Goal: Task Accomplishment & Management: Use online tool/utility

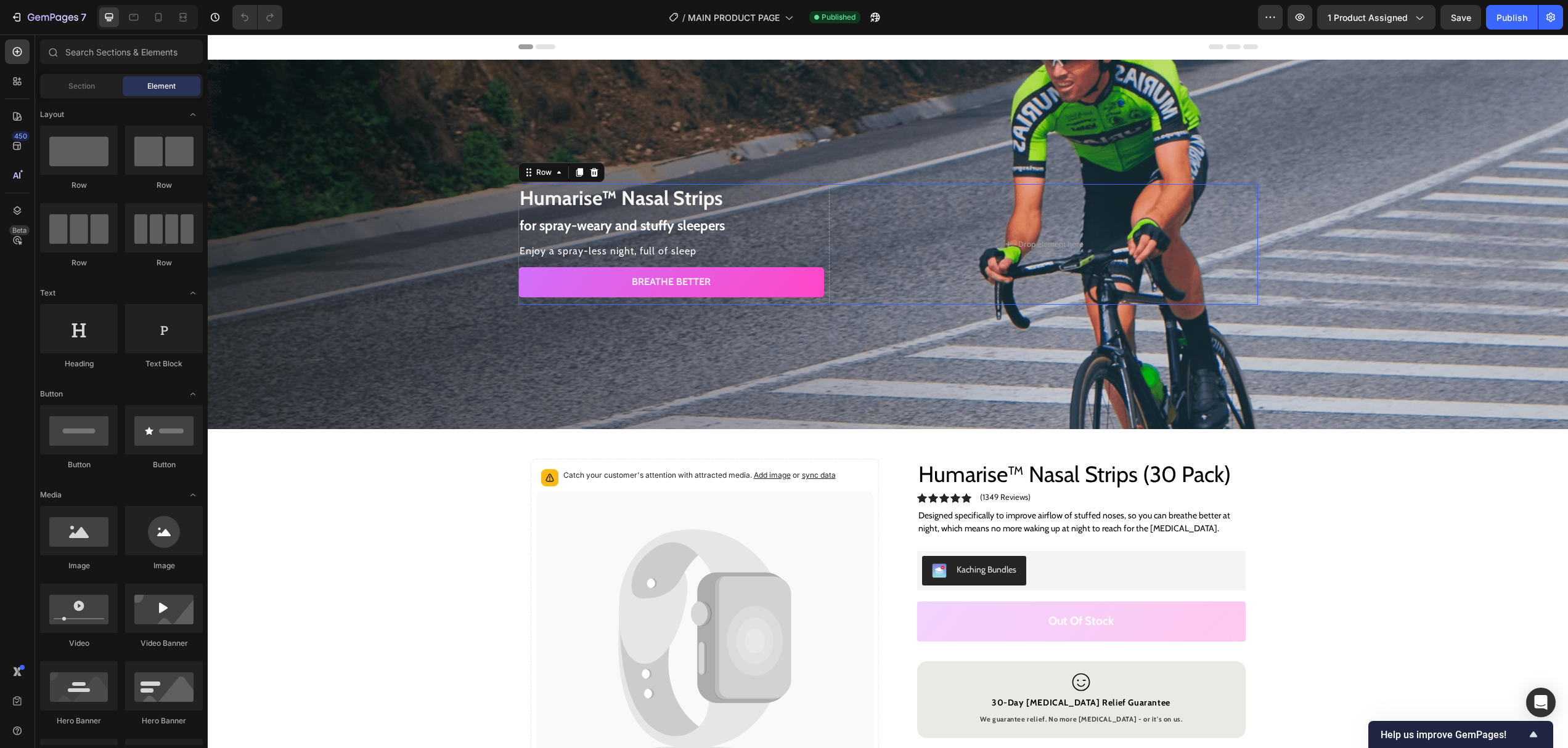
click at [826, 263] on div "Humarise™ Nasal Strips for spray-weary and stuffy sleepers Heading Enjoy a spra…" at bounding box center [888, 244] width 740 height 121
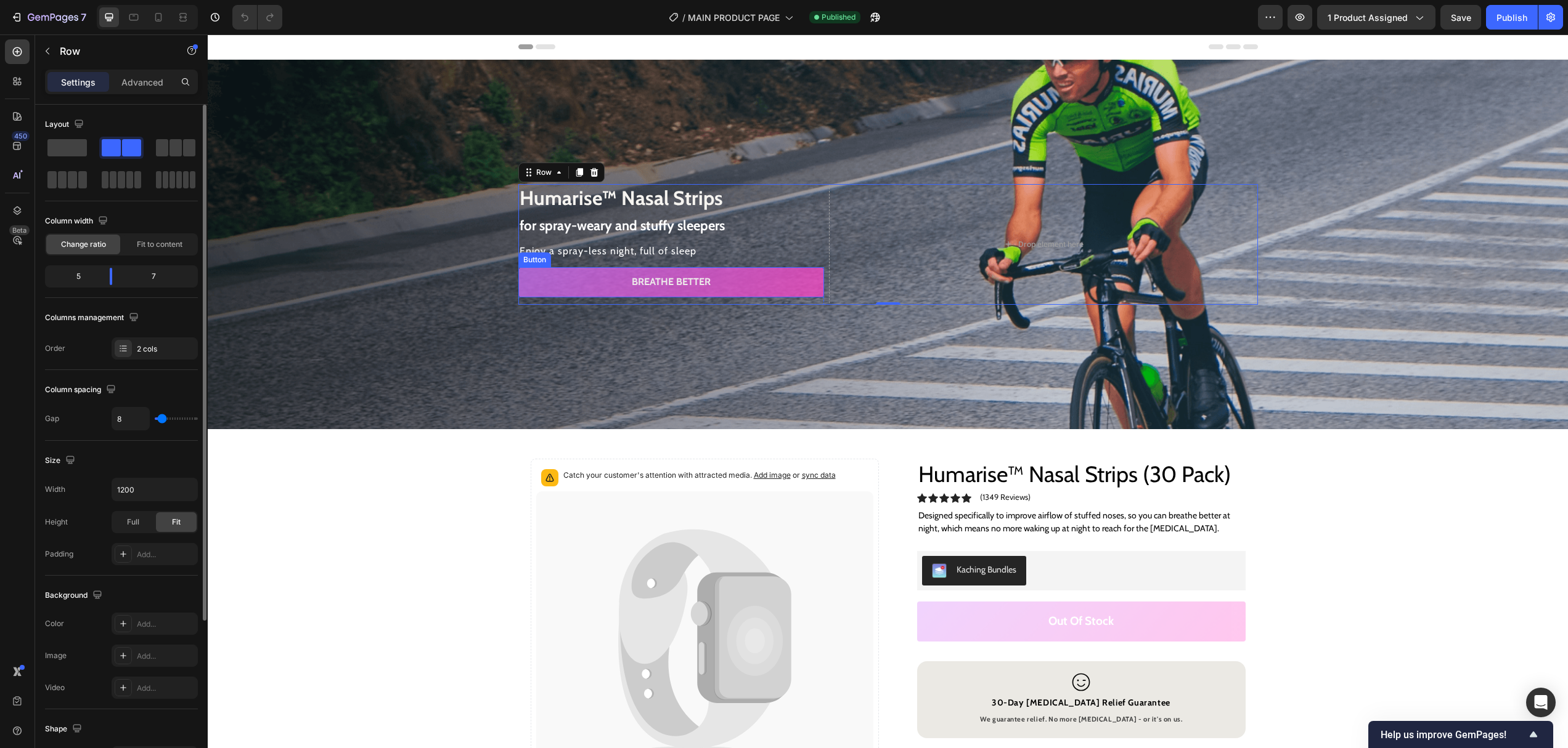
click at [539, 289] on link "Breathe better" at bounding box center [671, 282] width 306 height 30
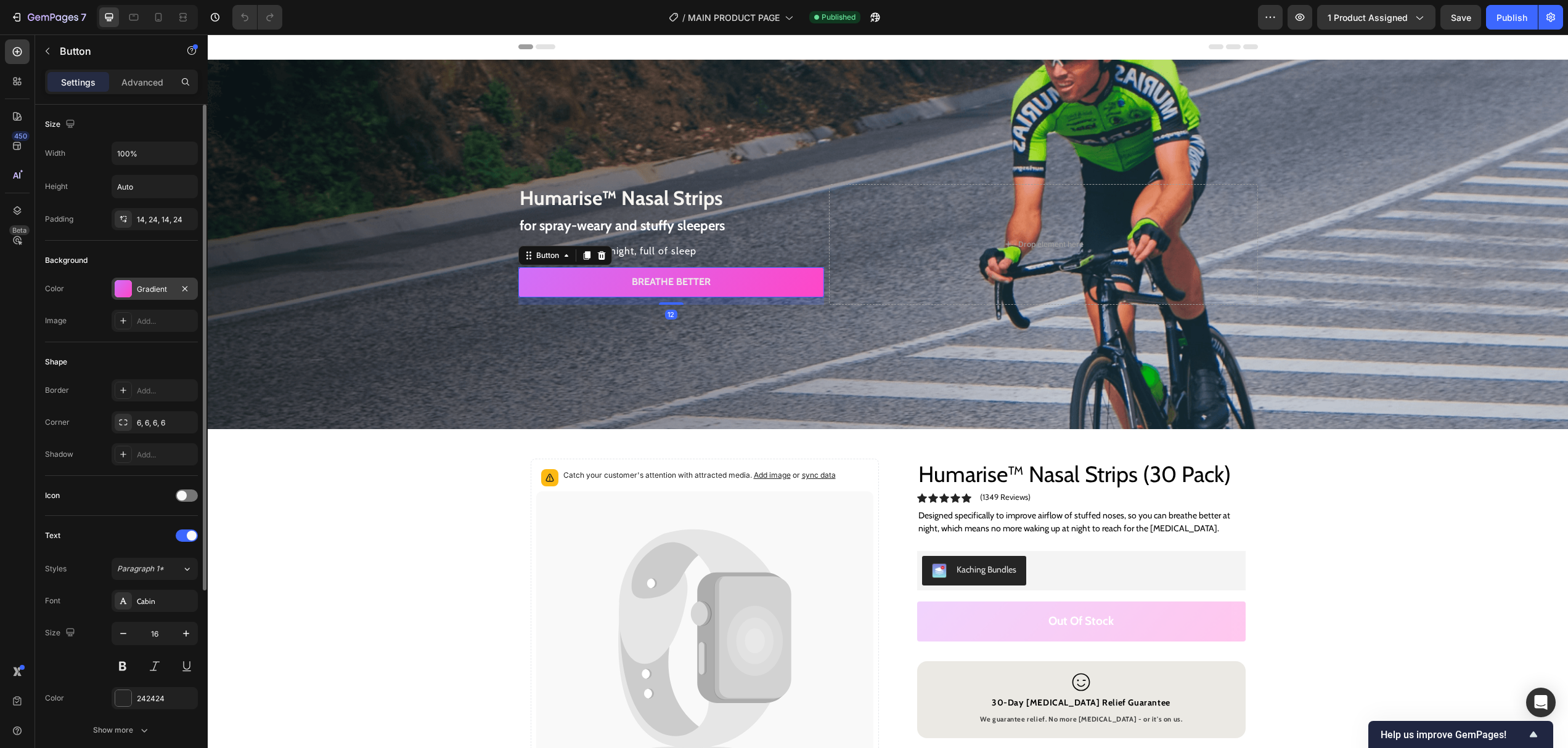
click at [159, 296] on div "Gradient" at bounding box center [154, 289] width 86 height 23
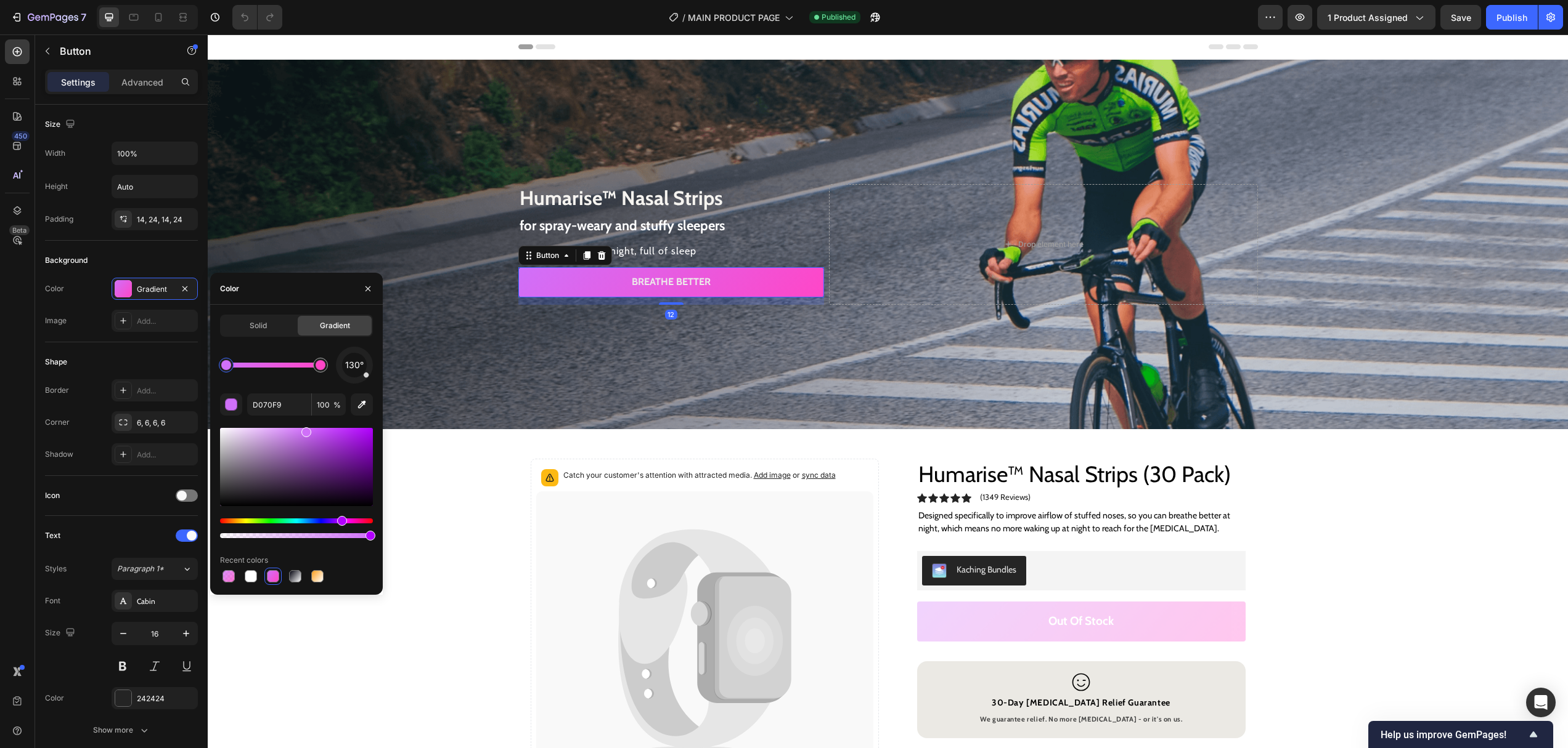
click at [271, 315] on div "Solid Gradient" at bounding box center [297, 326] width 153 height 23
click at [271, 320] on div "Solid" at bounding box center [258, 325] width 74 height 20
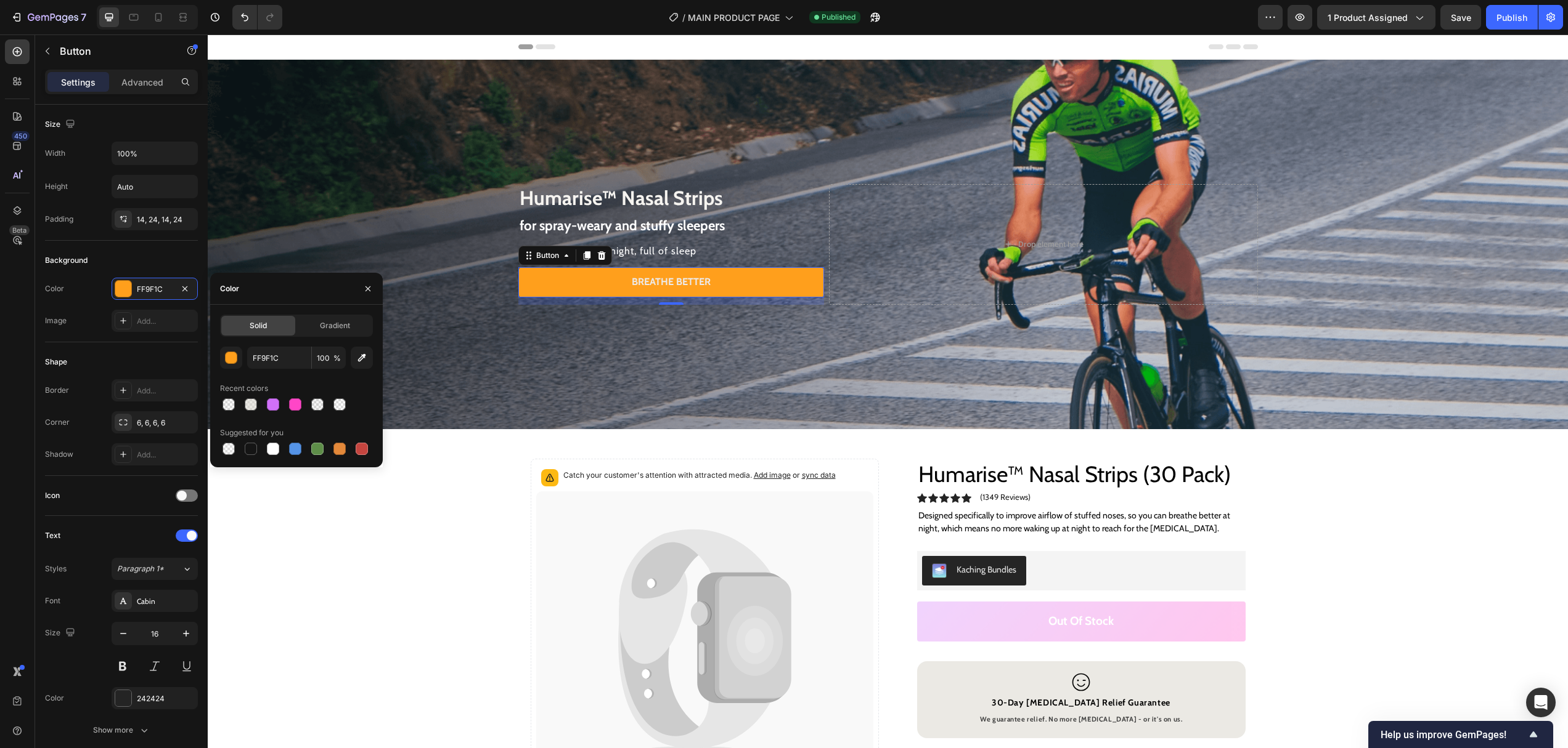
click at [271, 319] on div "Solid" at bounding box center [258, 325] width 74 height 20
click at [249, 449] on div at bounding box center [251, 449] width 12 height 12
type input "151515"
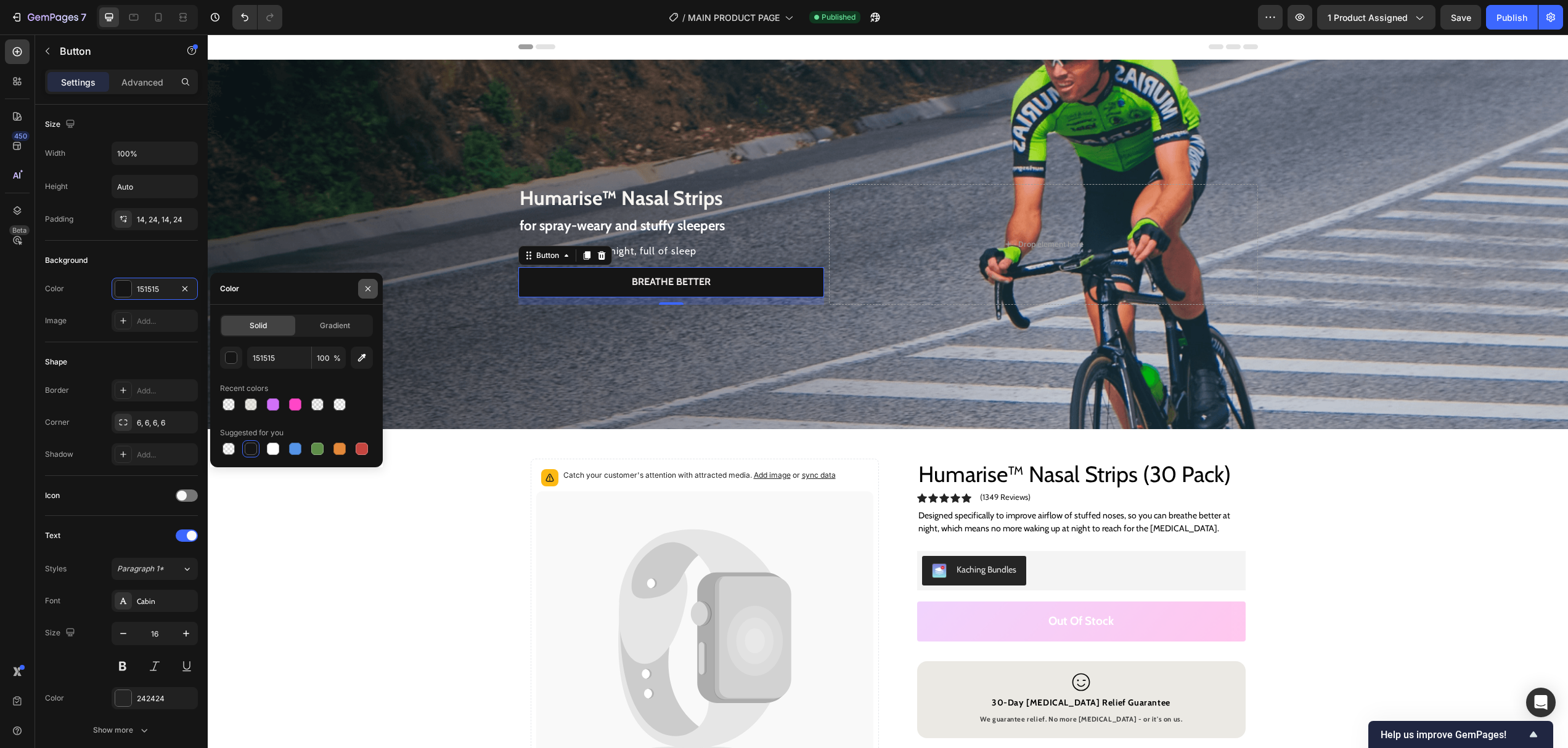
click at [370, 288] on icon "button" at bounding box center [367, 289] width 10 height 10
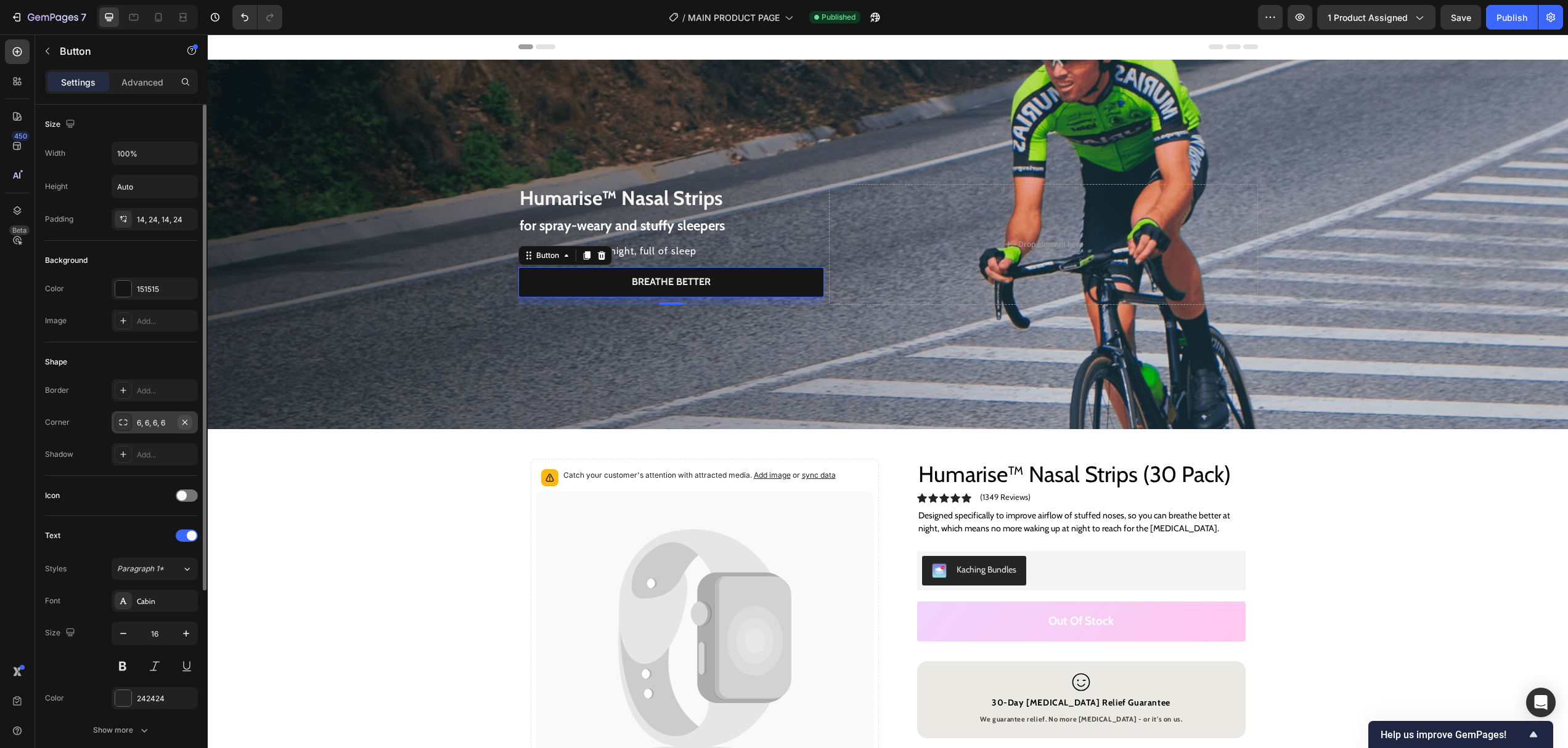
click at [188, 425] on icon "button" at bounding box center [184, 422] width 10 height 10
click at [450, 364] on div "Background Image" at bounding box center [887, 244] width 1360 height 369
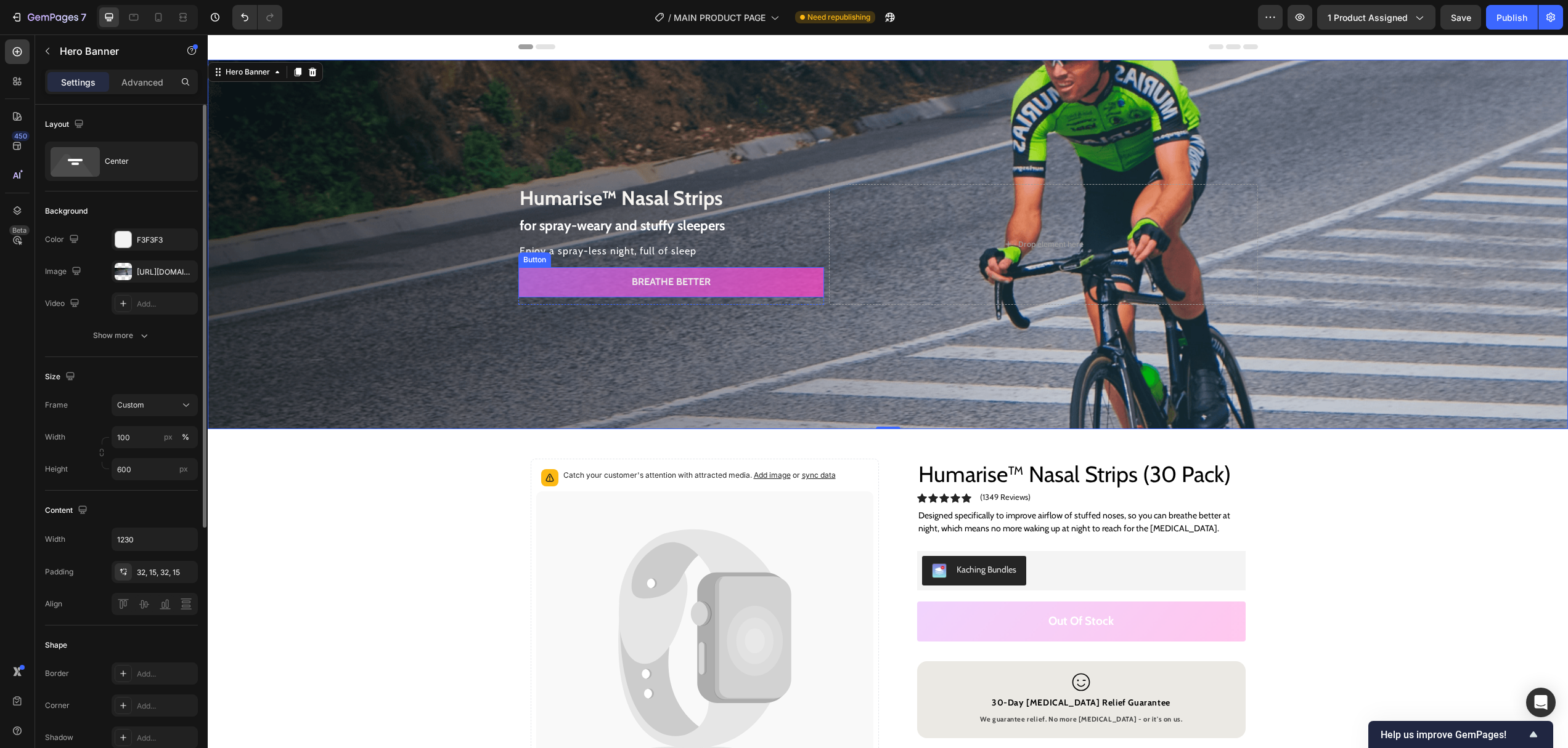
click at [759, 276] on link "Breathe better" at bounding box center [671, 282] width 306 height 30
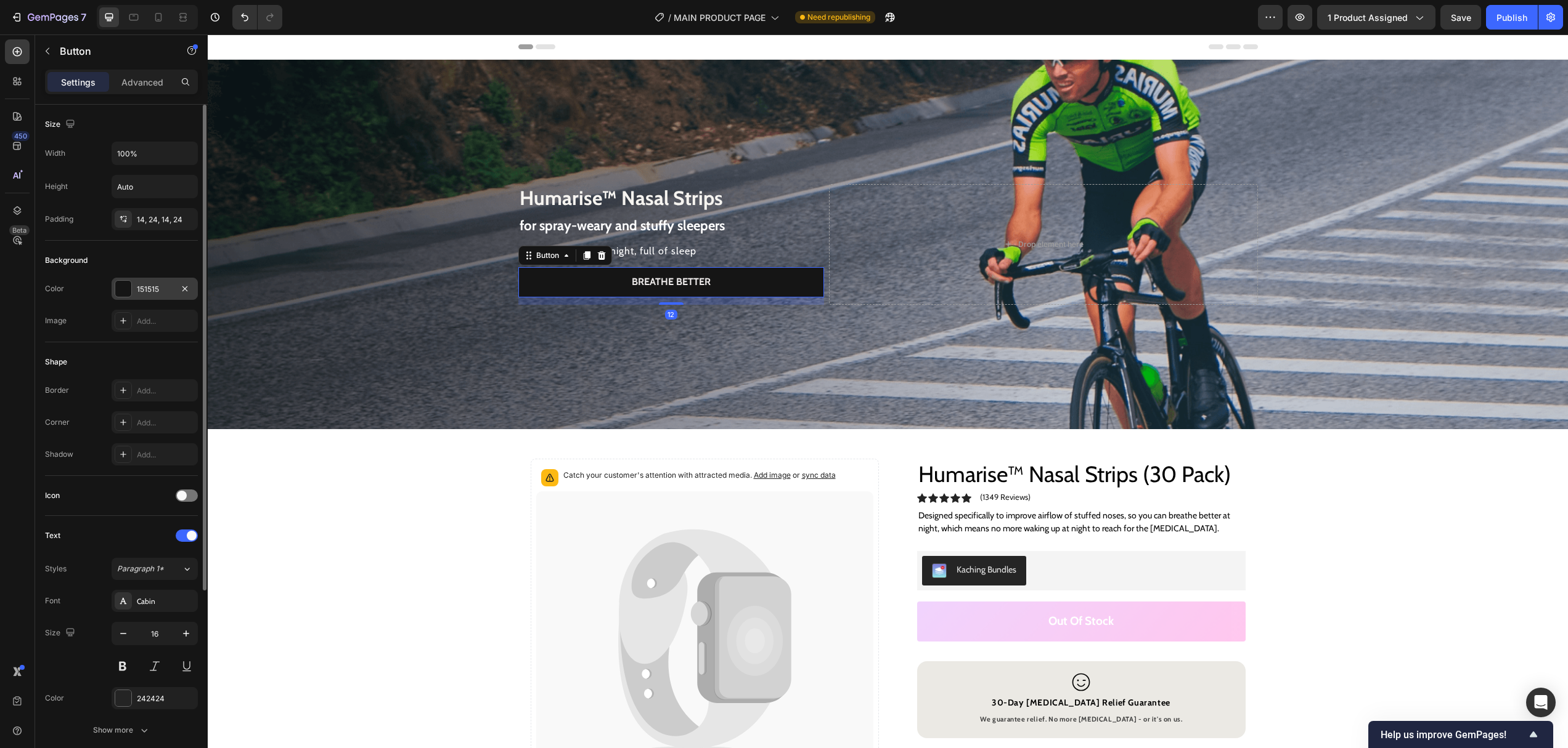
click at [152, 292] on div "151515" at bounding box center [154, 289] width 36 height 11
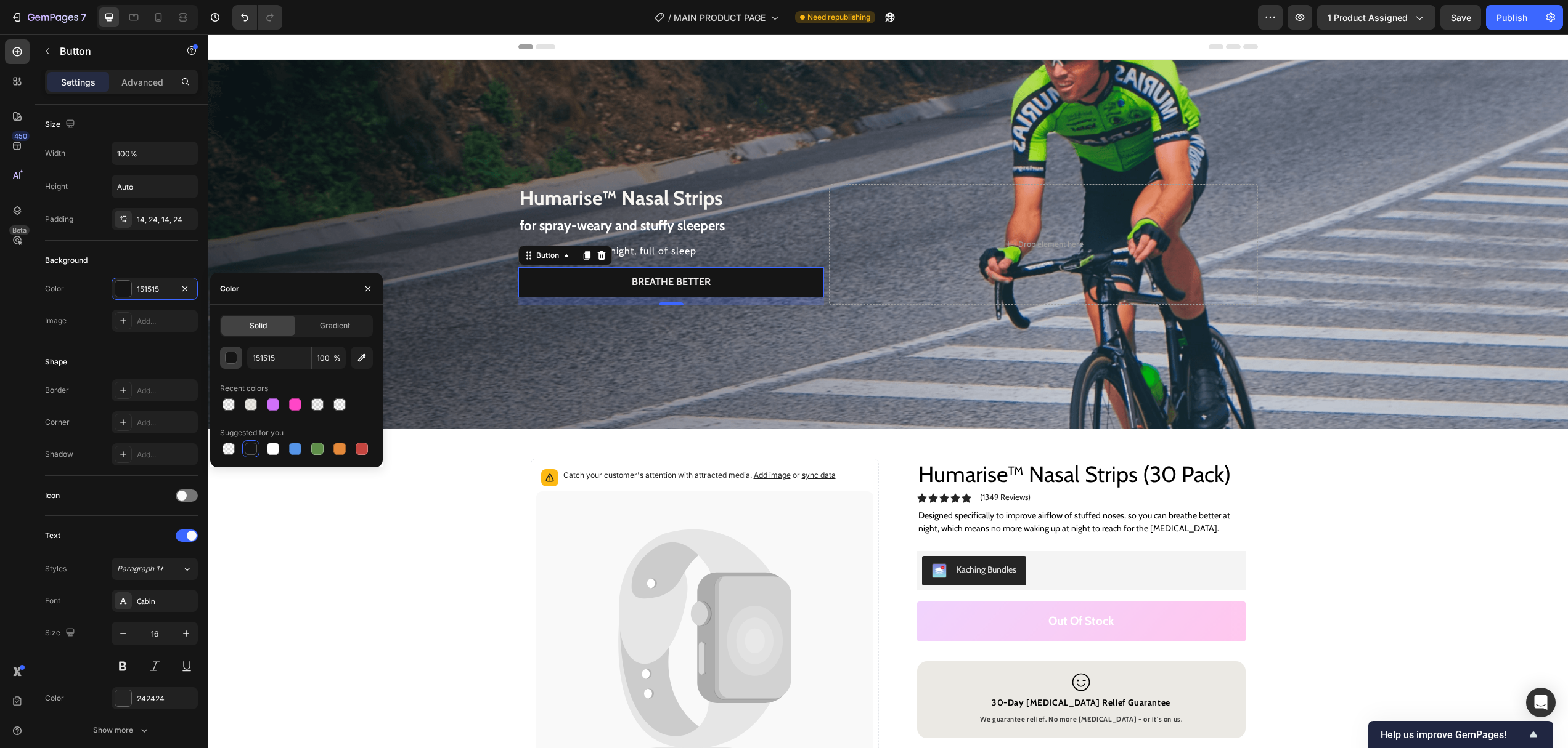
click at [233, 359] on div "button" at bounding box center [232, 358] width 12 height 12
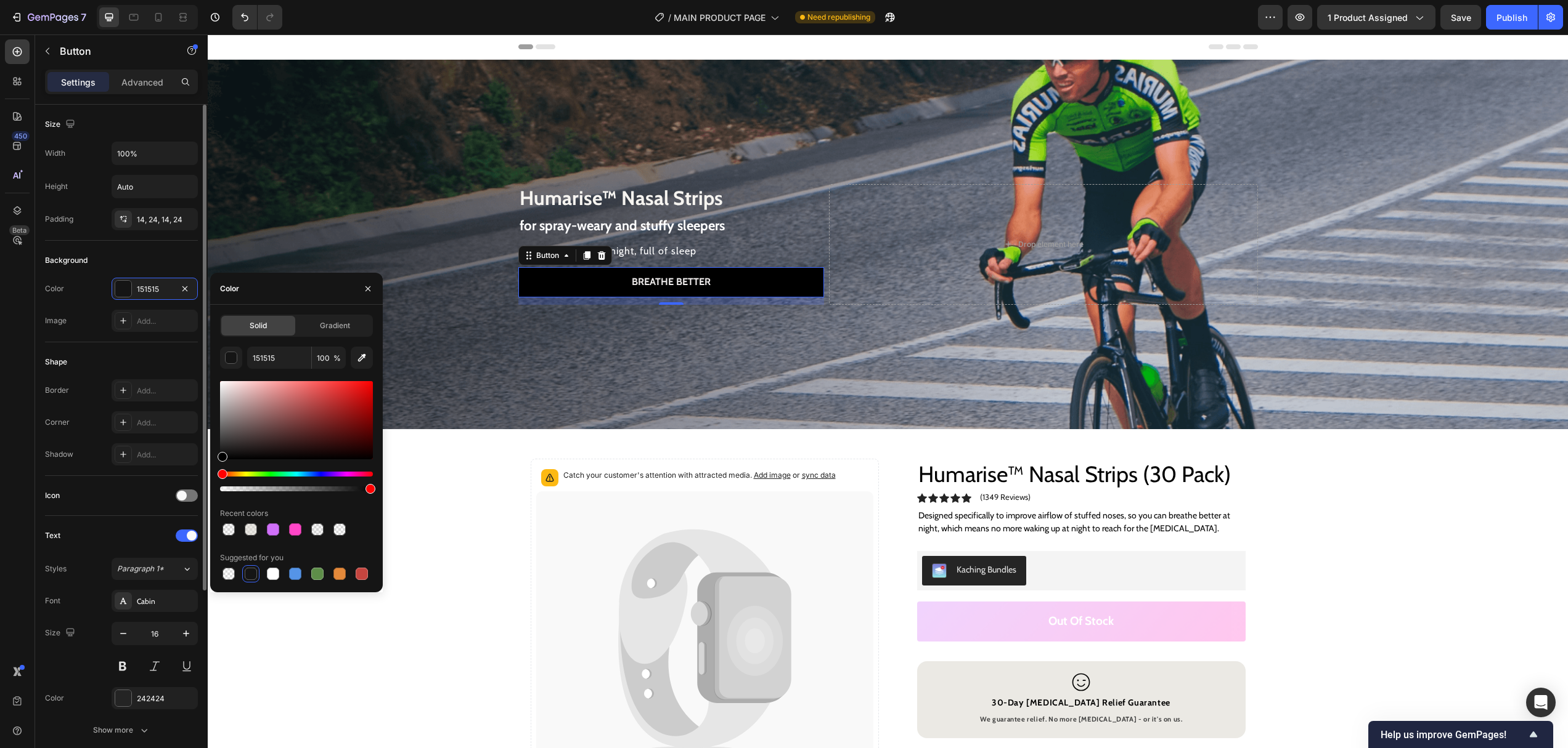
drag, startPoint x: 188, startPoint y: 485, endPoint x: 167, endPoint y: 512, distance: 34.2
click at [167, 512] on div "450 Beta Sections(18) Elements(84) Section Element Hero Section Product Detail …" at bounding box center [103, 391] width 207 height 713
type input "000000"
click at [367, 292] on icon "button" at bounding box center [367, 289] width 10 height 10
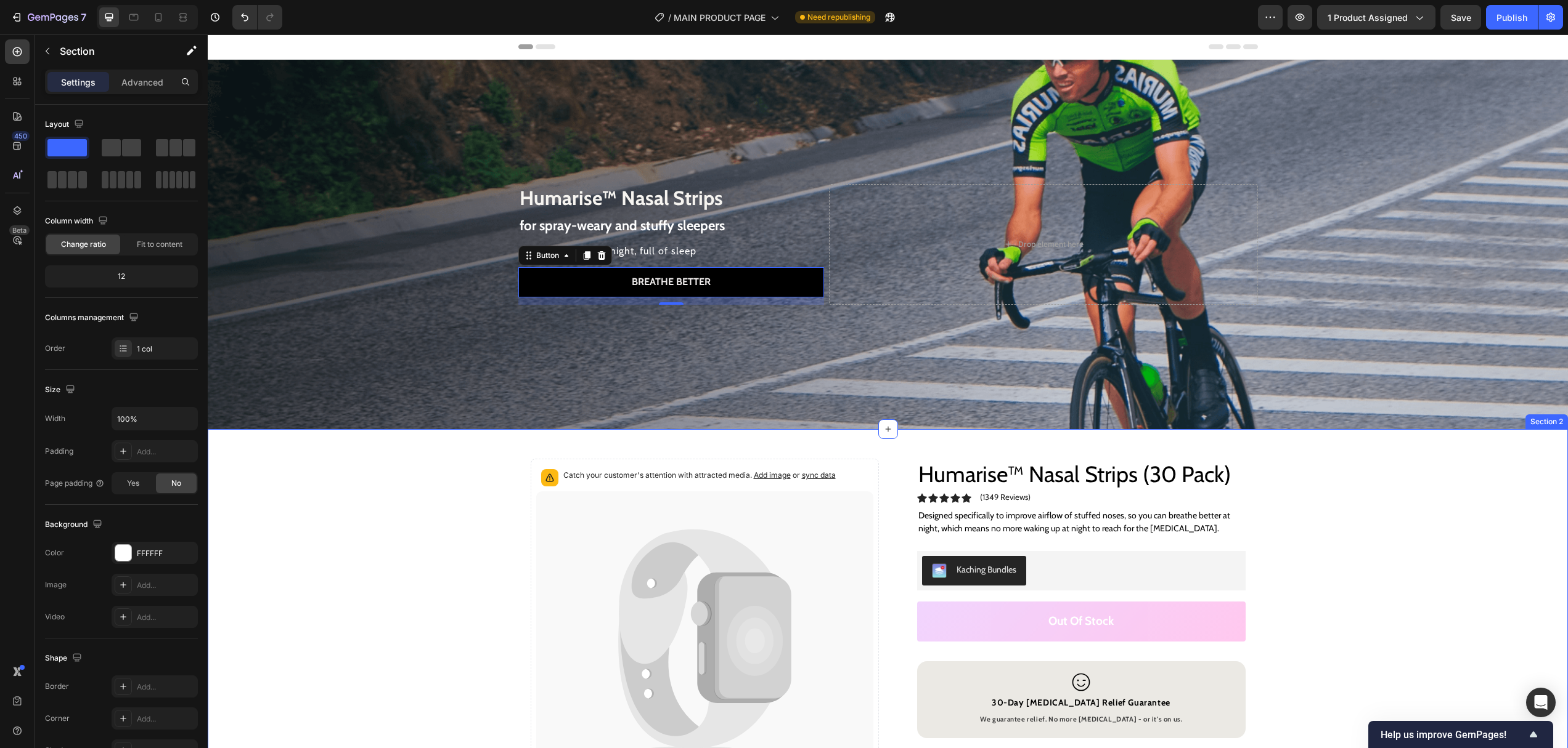
click at [340, 503] on div "Catch your customer's attention with attracted media. Add image or sync data Pr…" at bounding box center [887, 732] width 1360 height 607
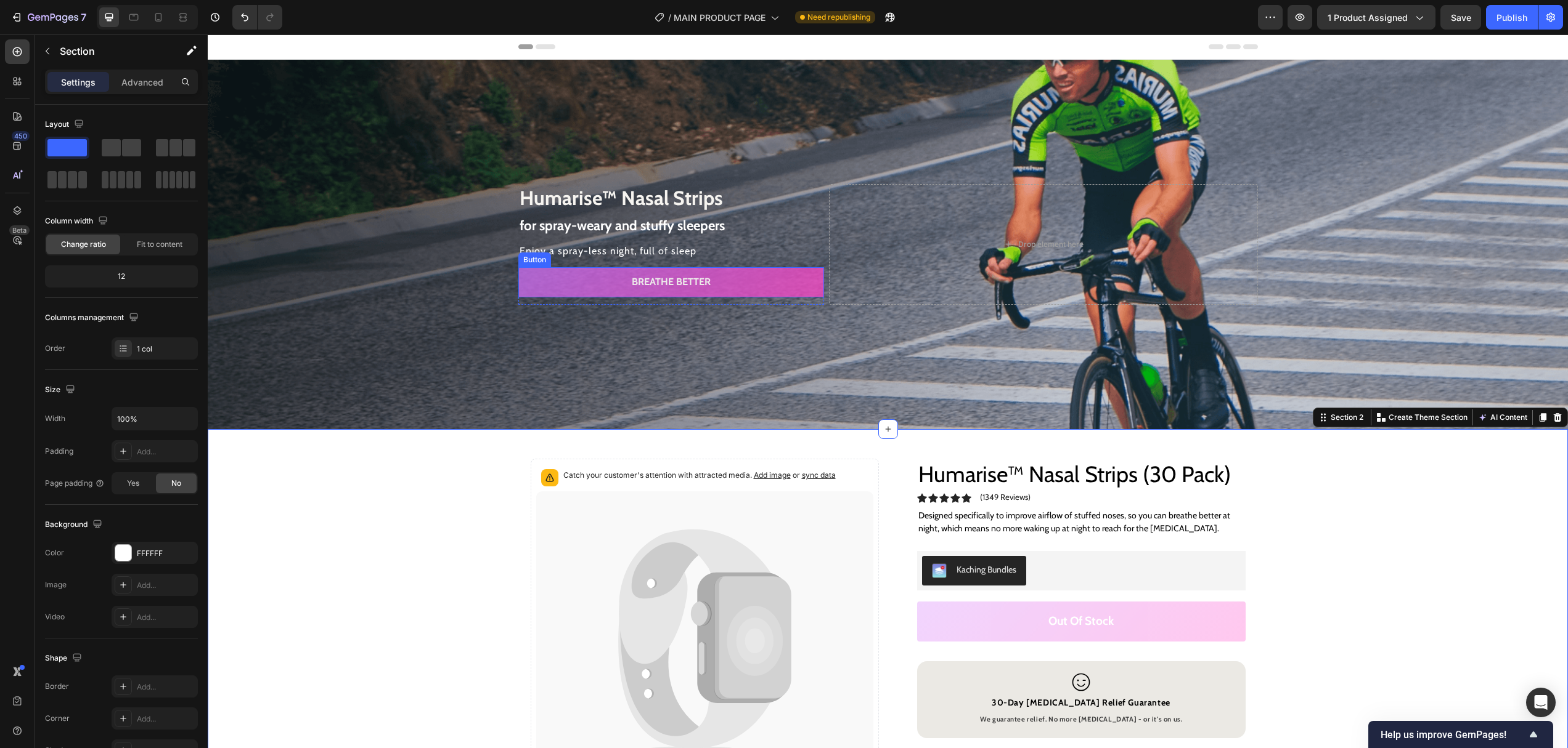
click at [561, 285] on link "Breathe better" at bounding box center [671, 282] width 306 height 30
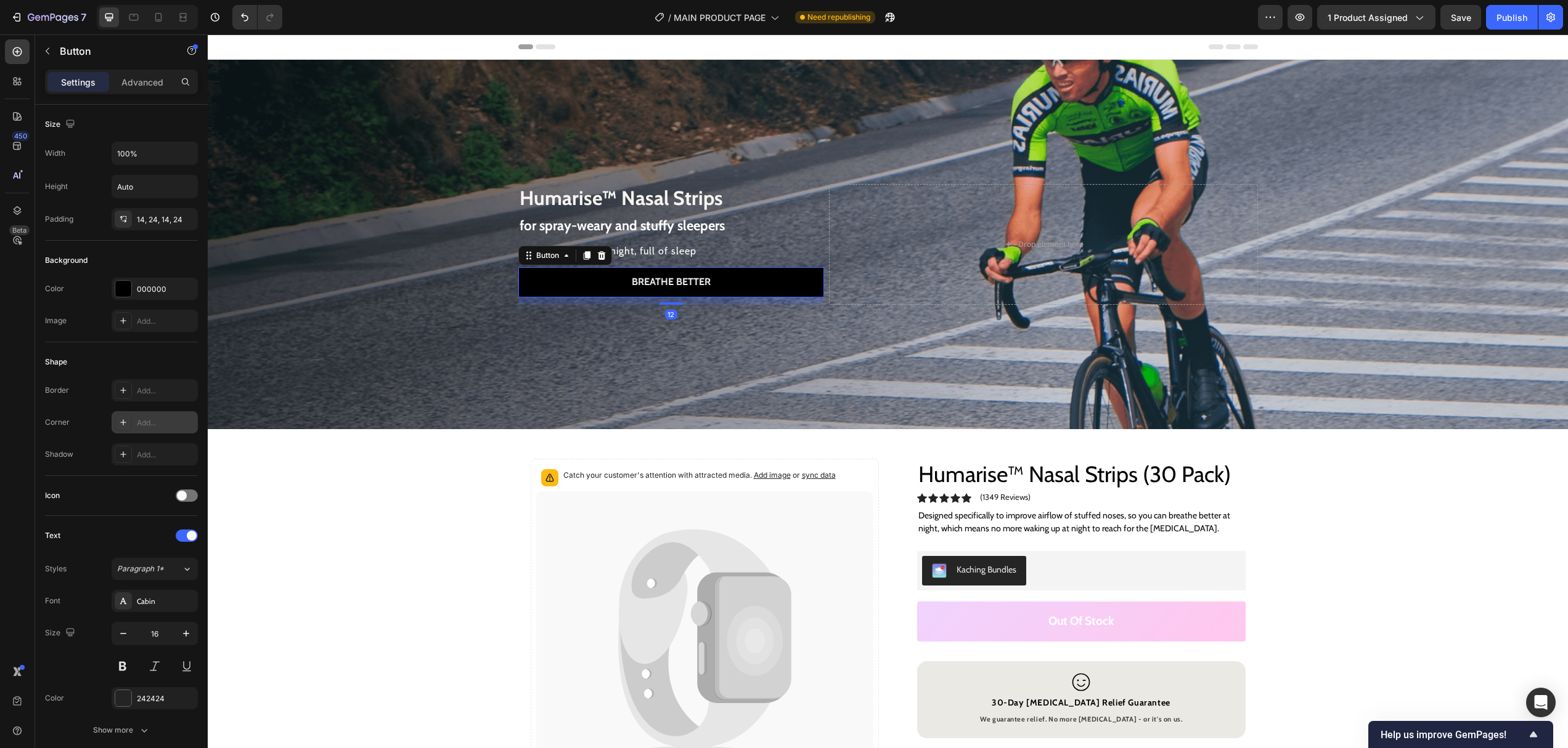
click at [147, 426] on div "Add..." at bounding box center [166, 423] width 58 height 11
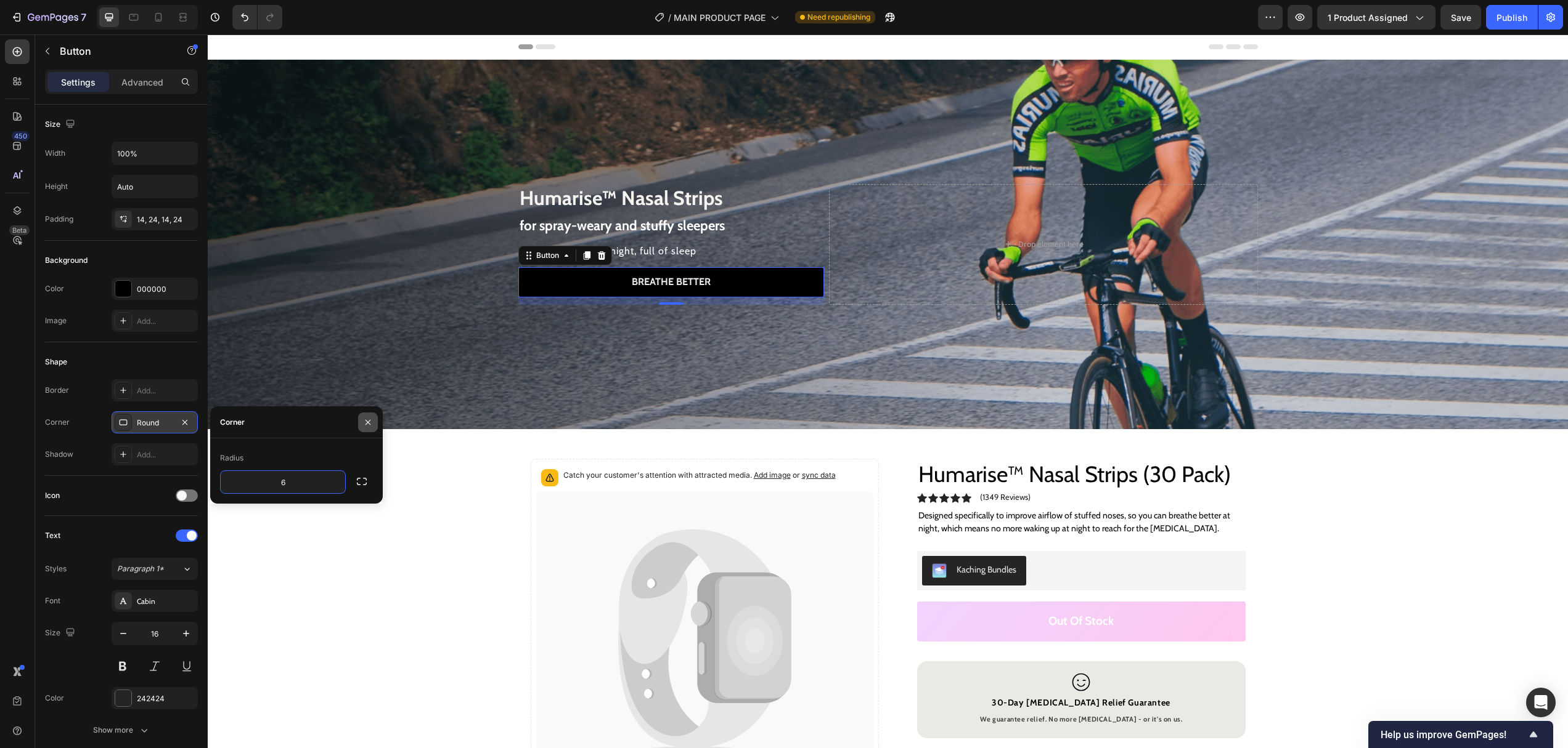
type input "6"
click at [371, 420] on icon "button" at bounding box center [367, 422] width 10 height 10
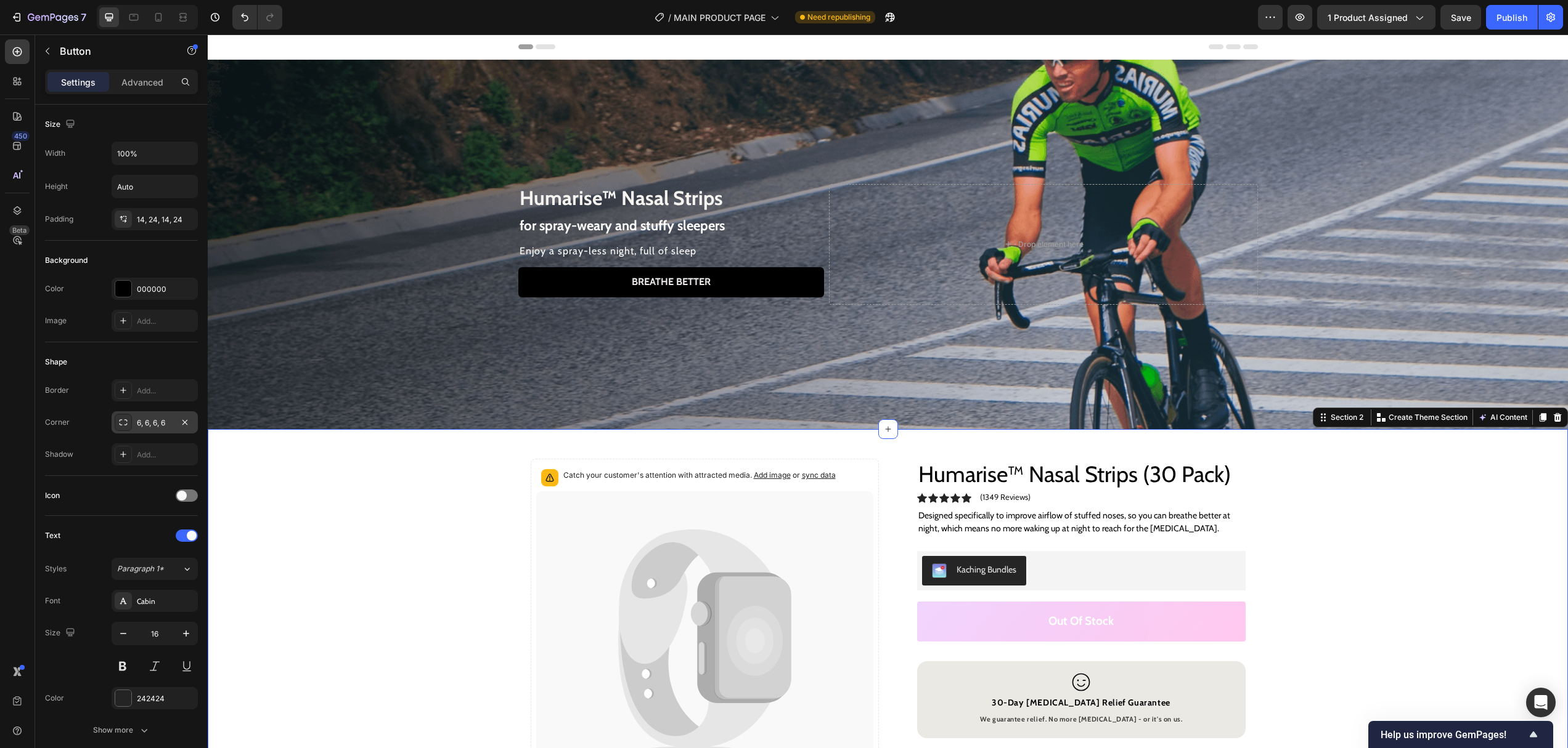
click at [445, 545] on div "Catch your customer's attention with attracted media. Add image or sync data Pr…" at bounding box center [887, 732] width 1360 height 607
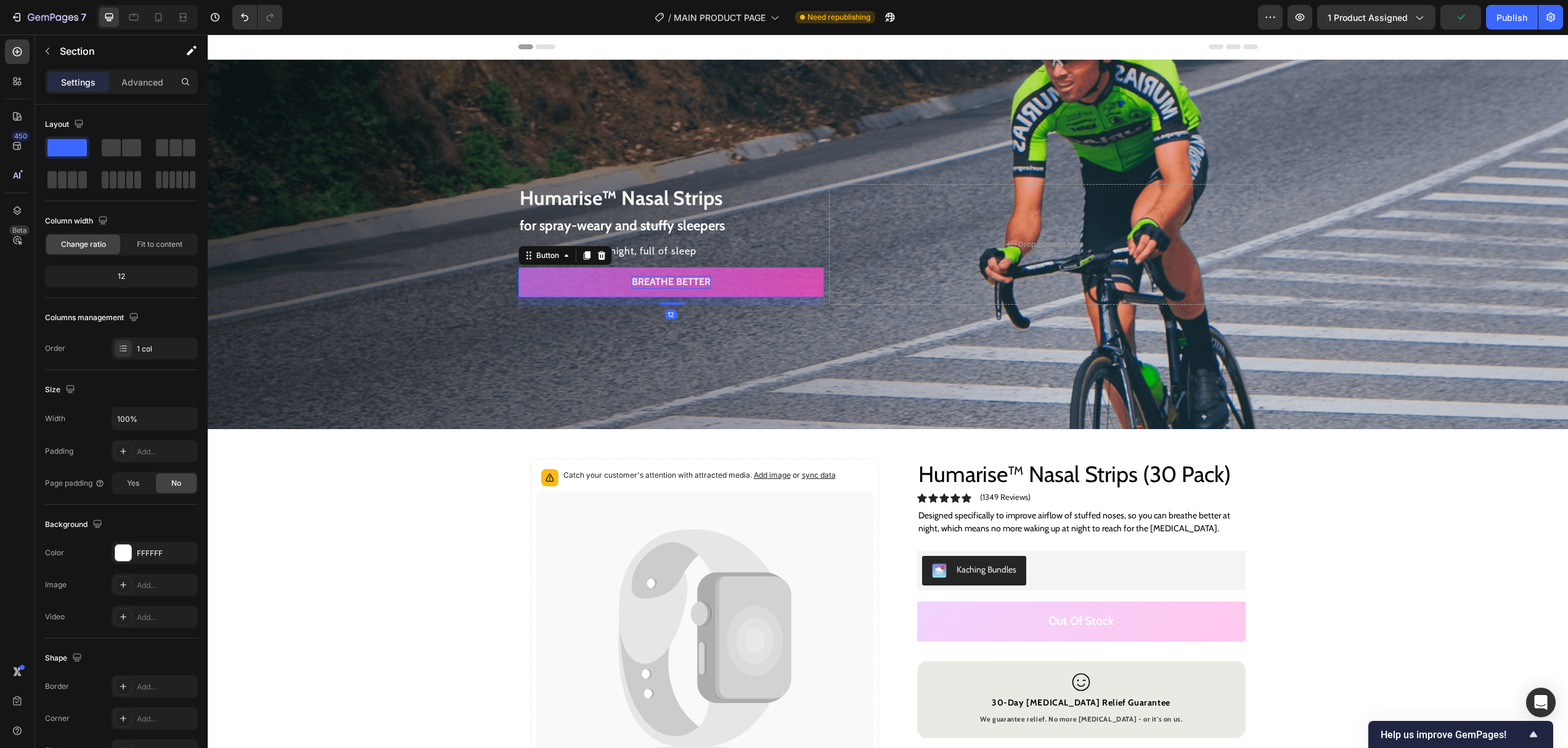
click at [668, 276] on span "Breathe better" at bounding box center [670, 281] width 79 height 11
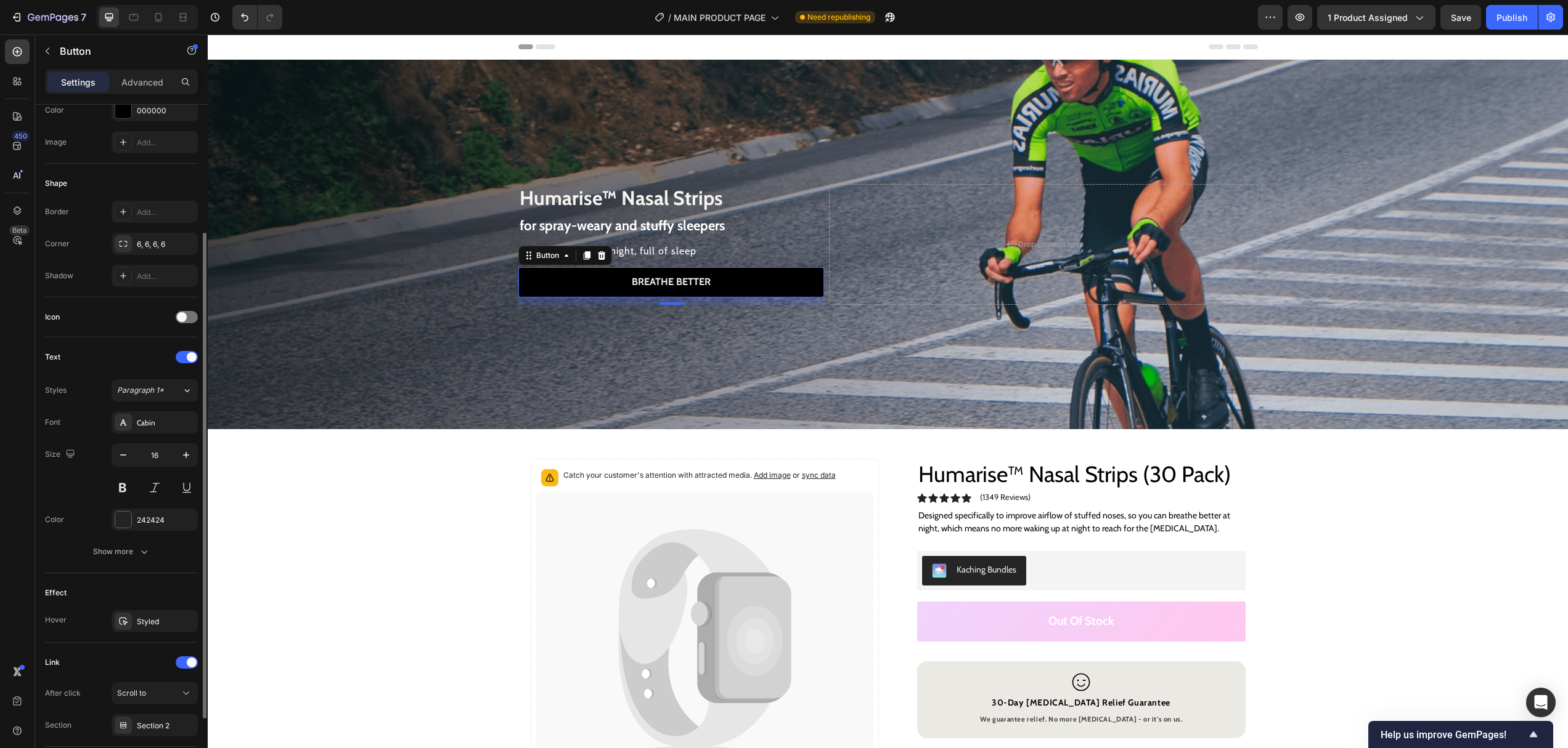
scroll to position [269, 0]
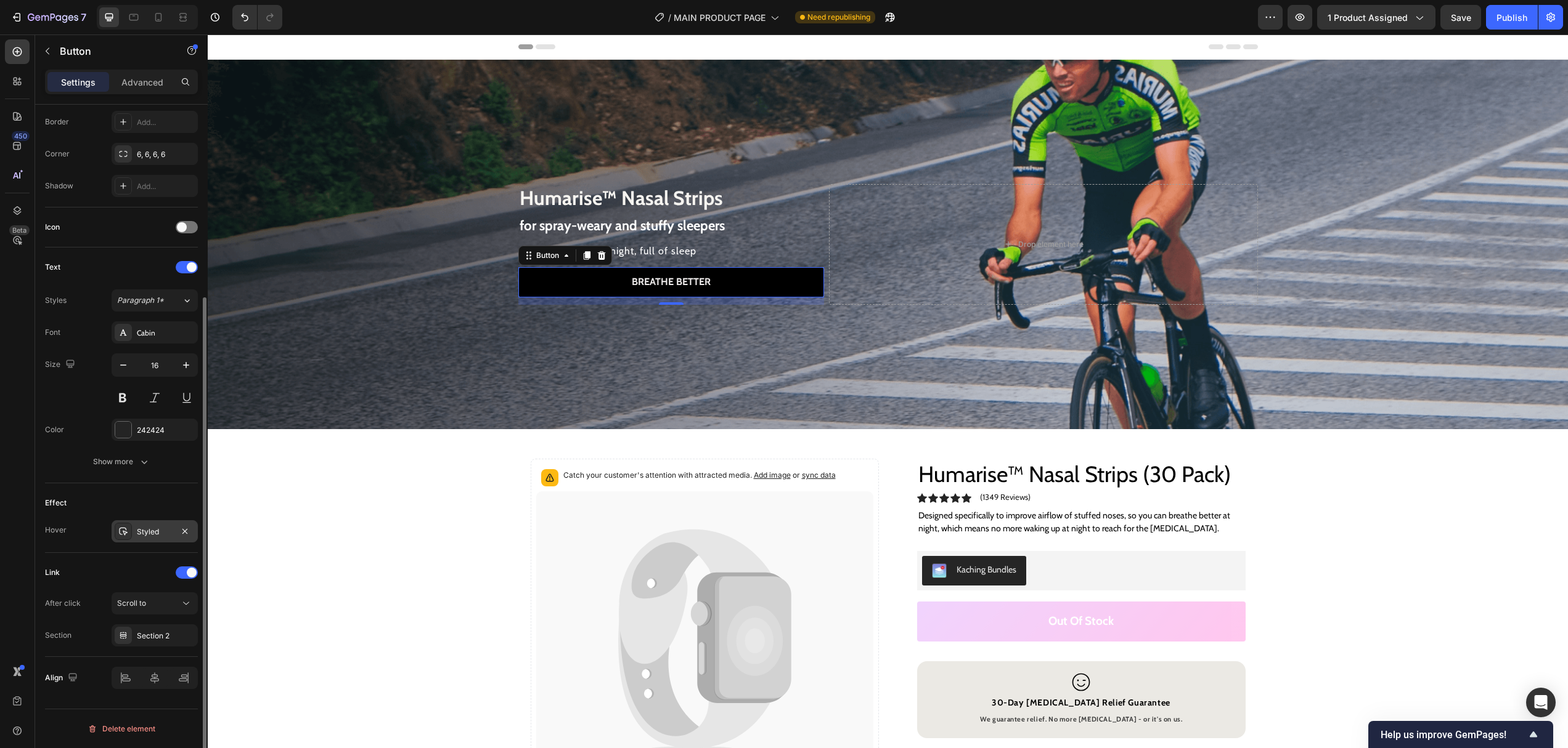
click at [145, 528] on div "Styled" at bounding box center [154, 531] width 36 height 11
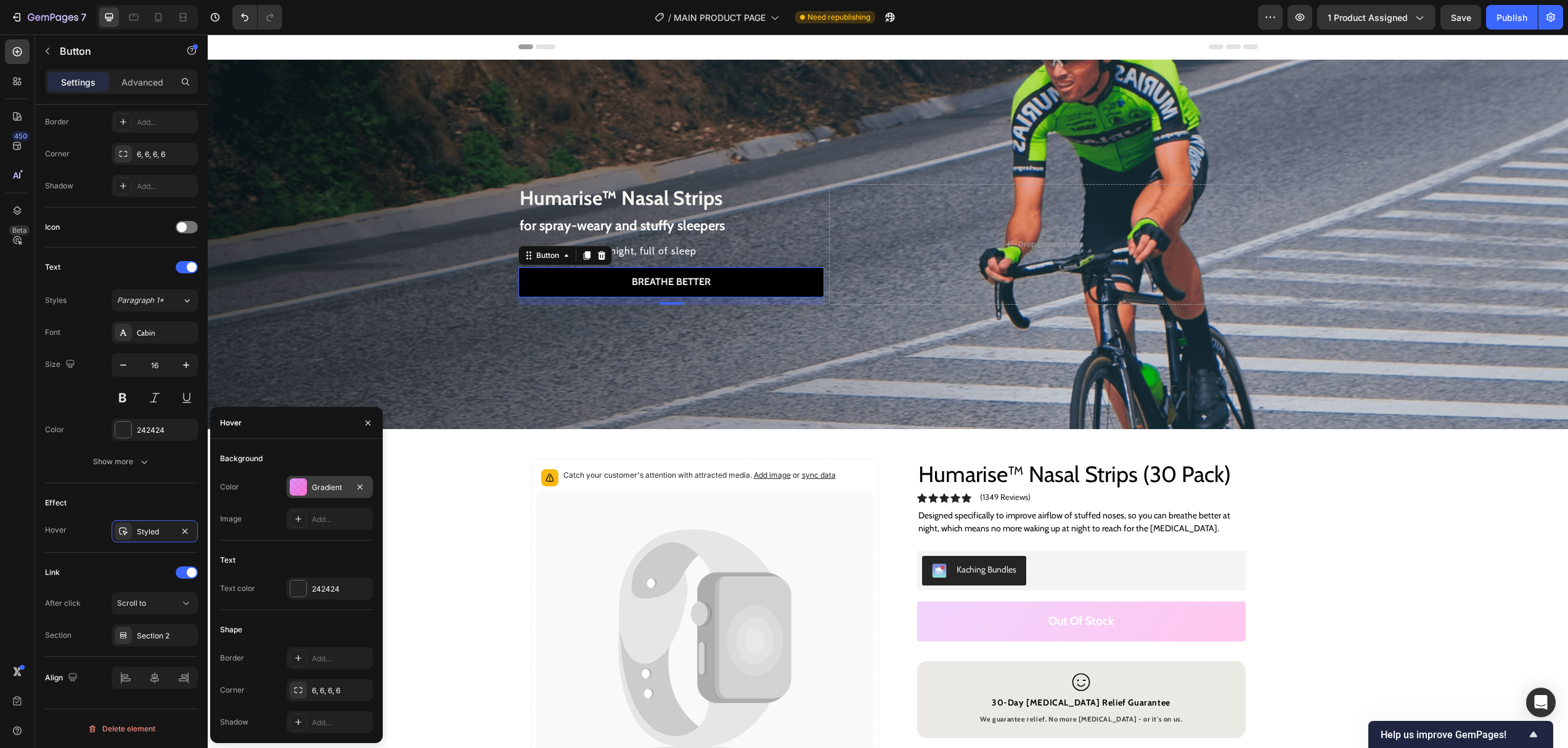
click at [320, 491] on div "Gradient" at bounding box center [330, 487] width 36 height 11
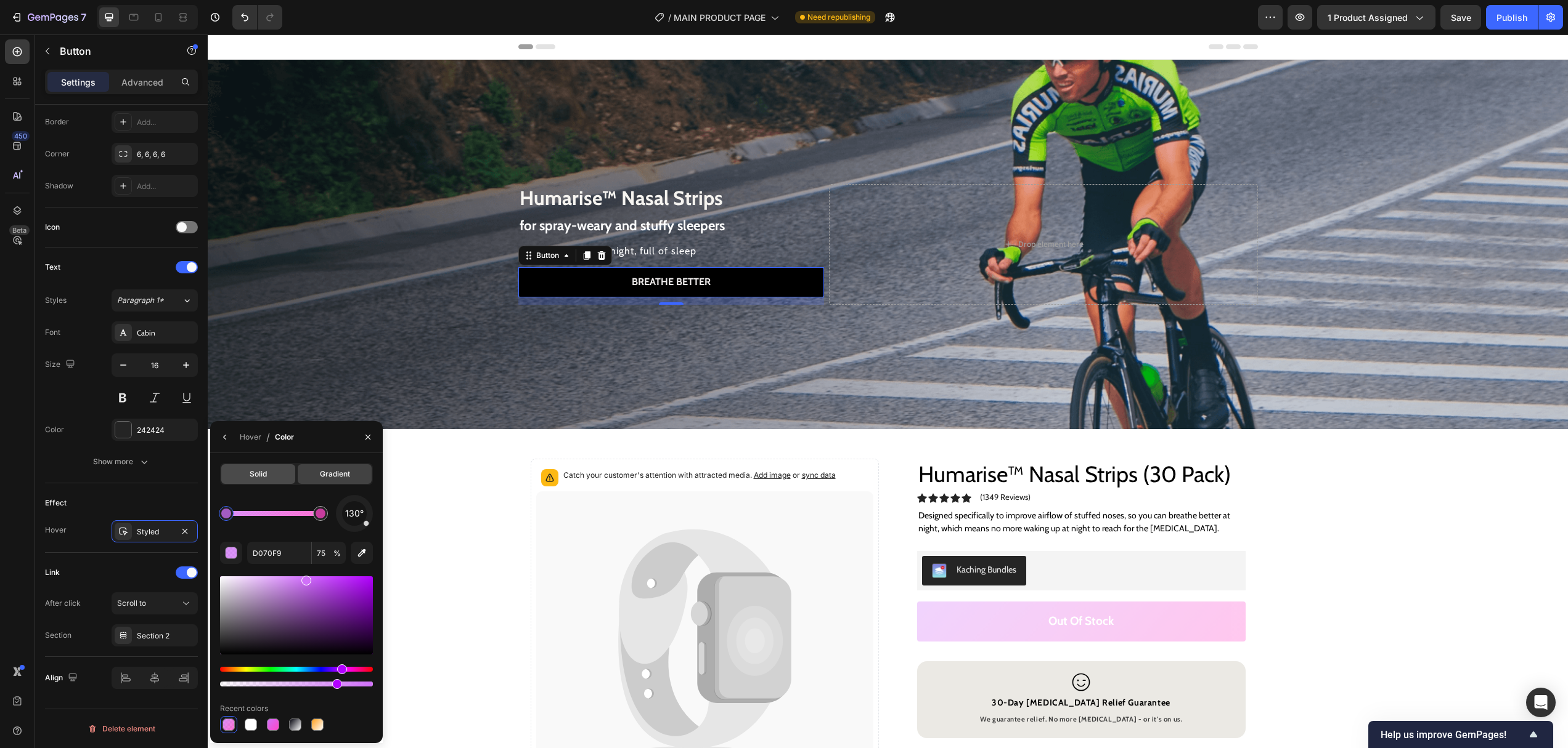
click at [248, 478] on div "Solid" at bounding box center [258, 474] width 74 height 20
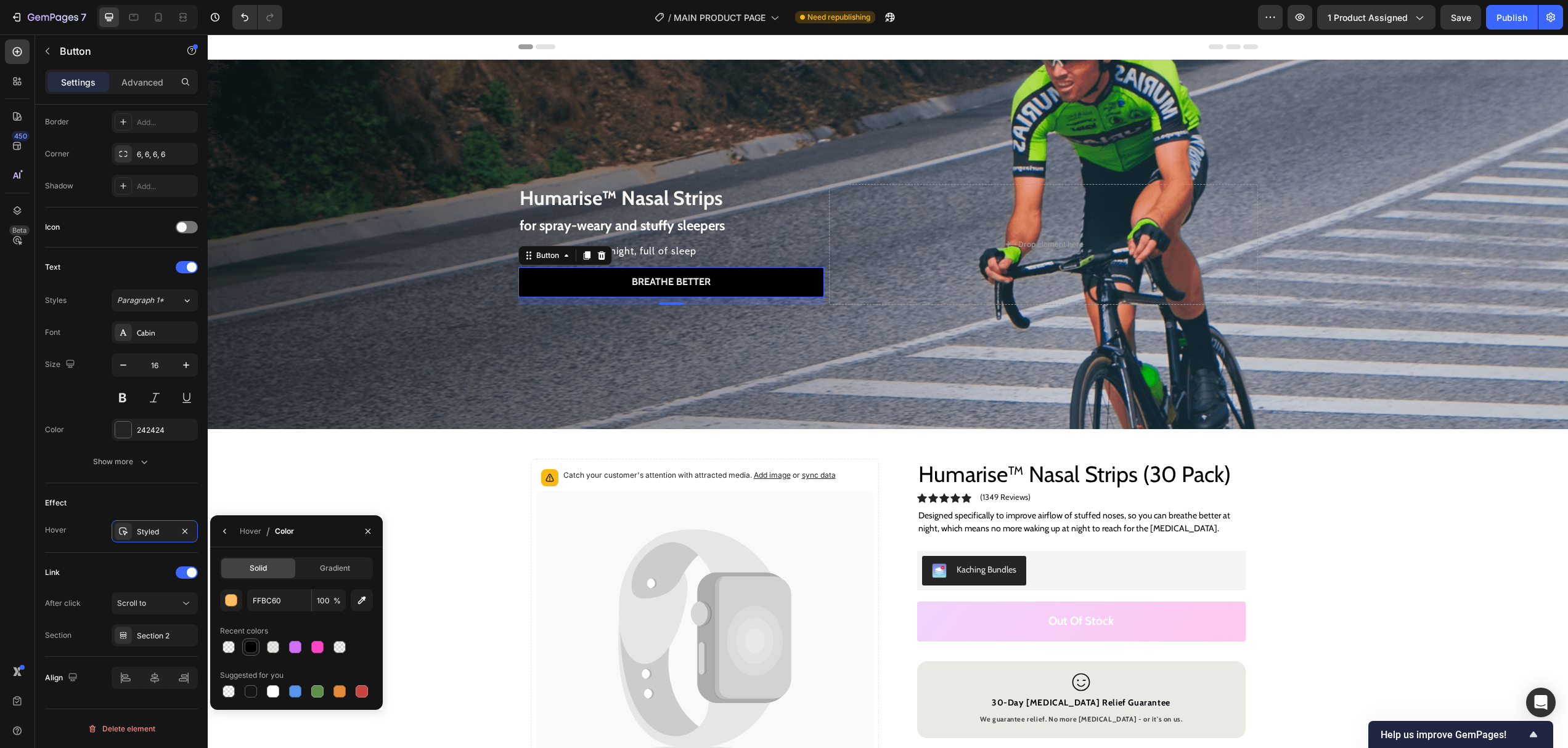
click at [252, 646] on div at bounding box center [251, 647] width 12 height 12
type input "000000"
click at [323, 604] on input "100" at bounding box center [329, 601] width 34 height 23
type input "50"
click at [359, 536] on button "button" at bounding box center [368, 531] width 20 height 20
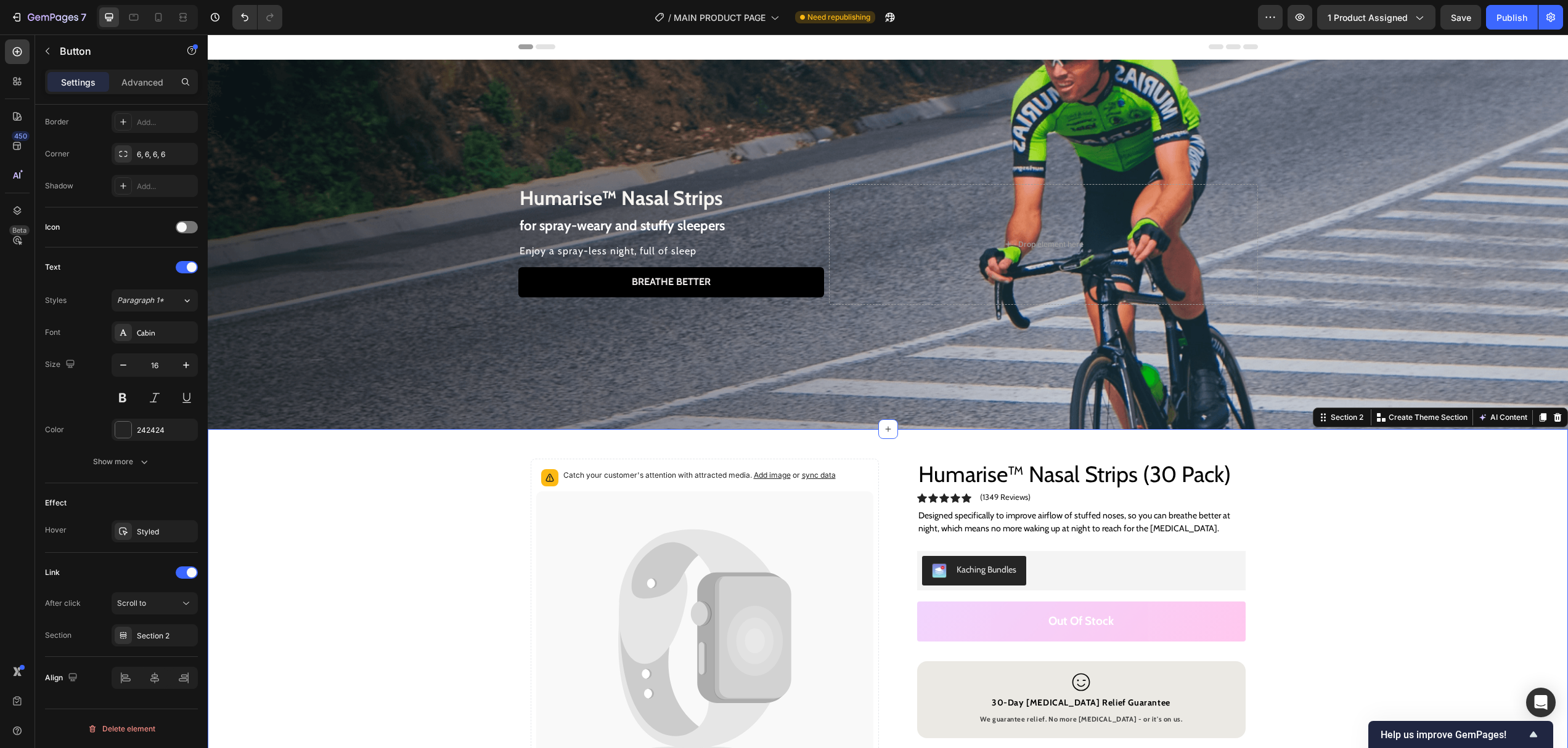
click at [431, 568] on div "Catch your customer's attention with attracted media. Add image or sync data Pr…" at bounding box center [887, 732] width 1360 height 607
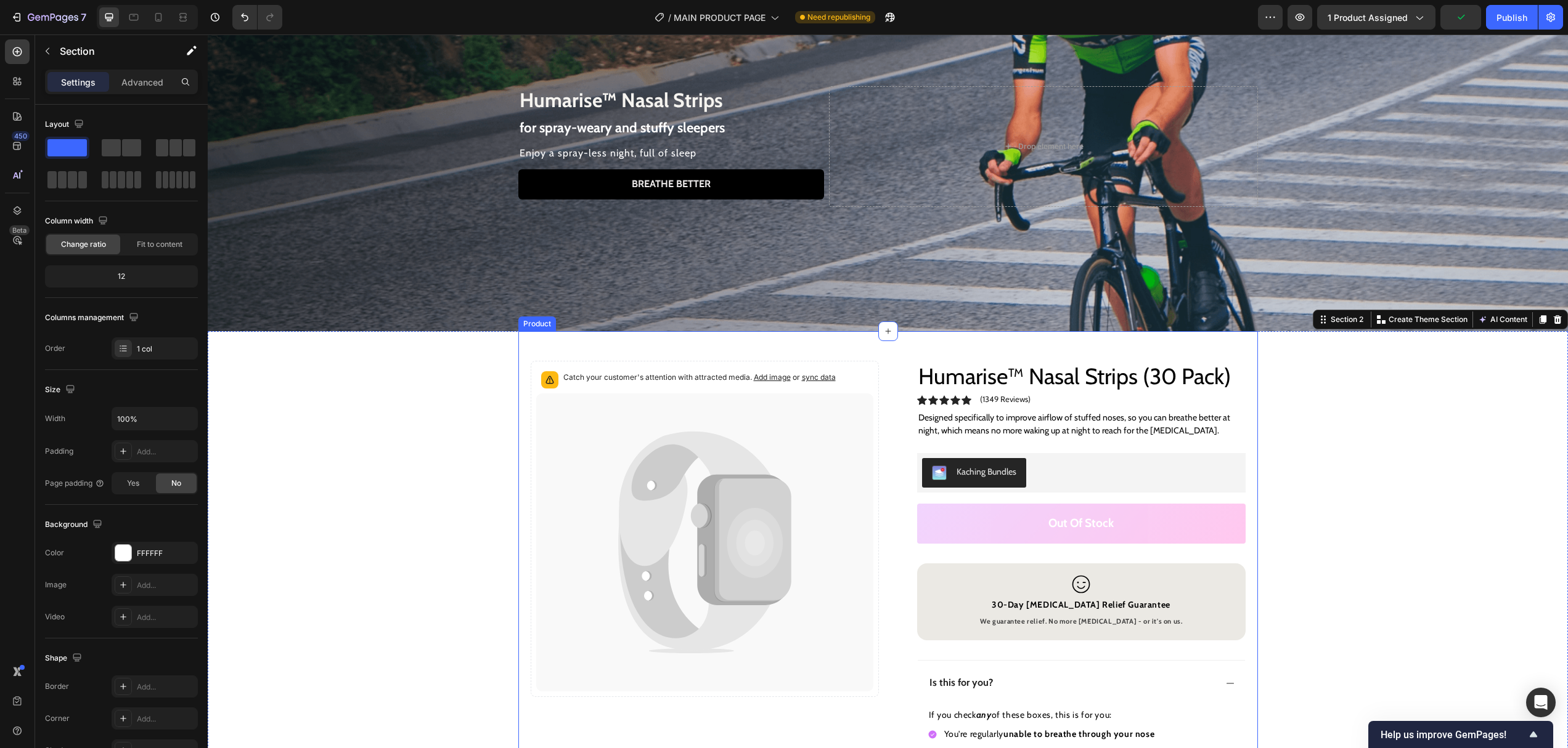
scroll to position [99, 0]
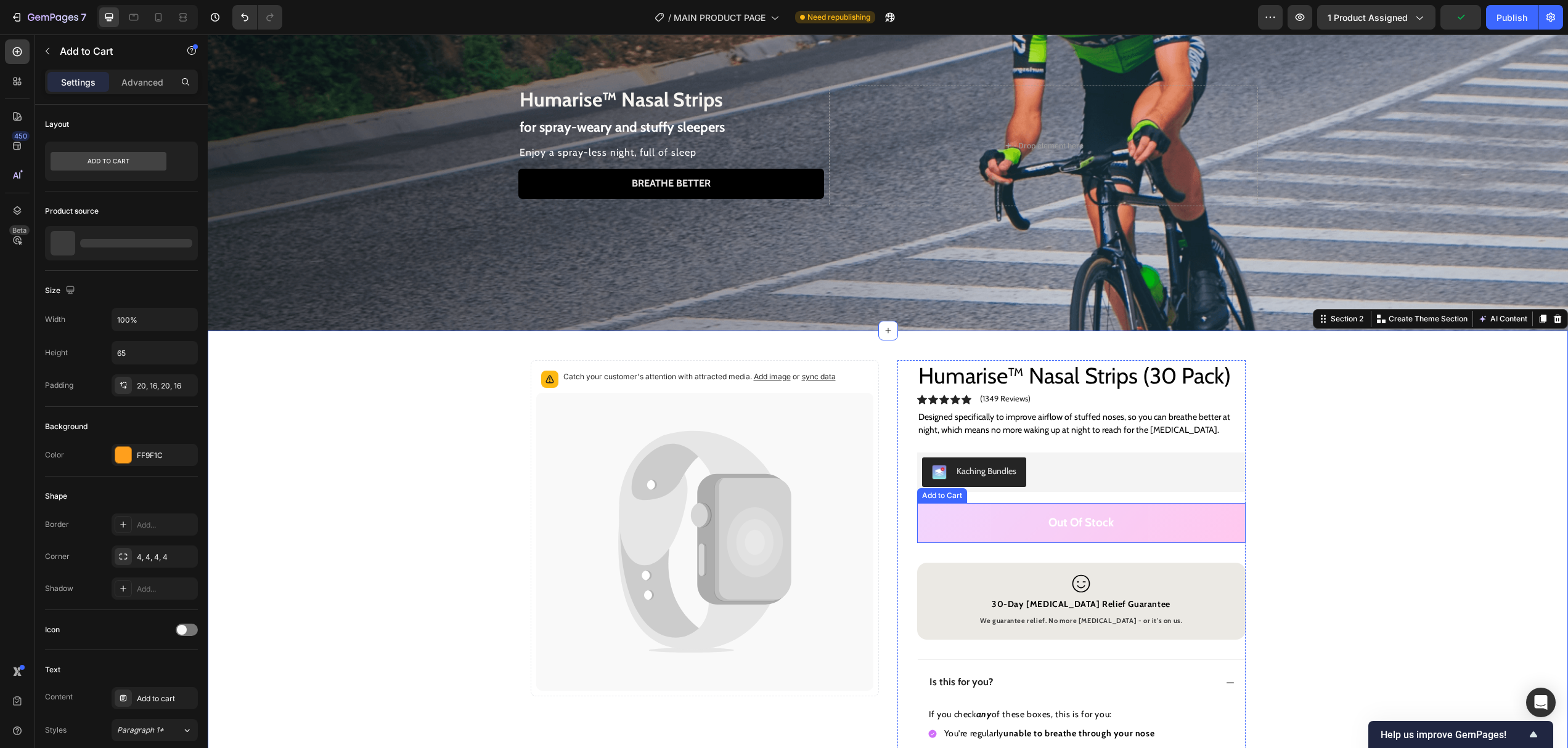
click at [1187, 537] on button "Out of stock" at bounding box center [1081, 523] width 329 height 40
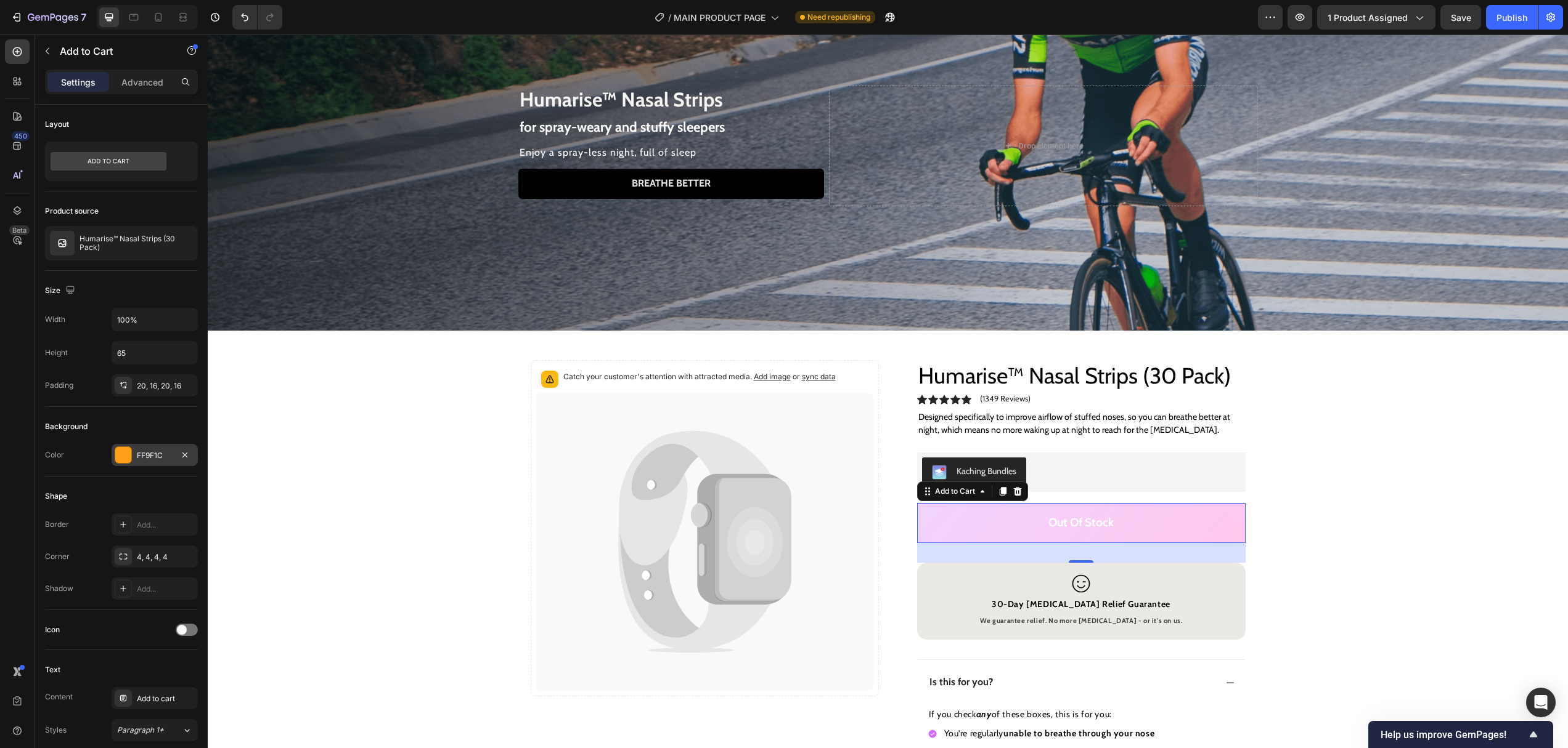
click at [147, 456] on div "FF9F1C" at bounding box center [154, 455] width 36 height 11
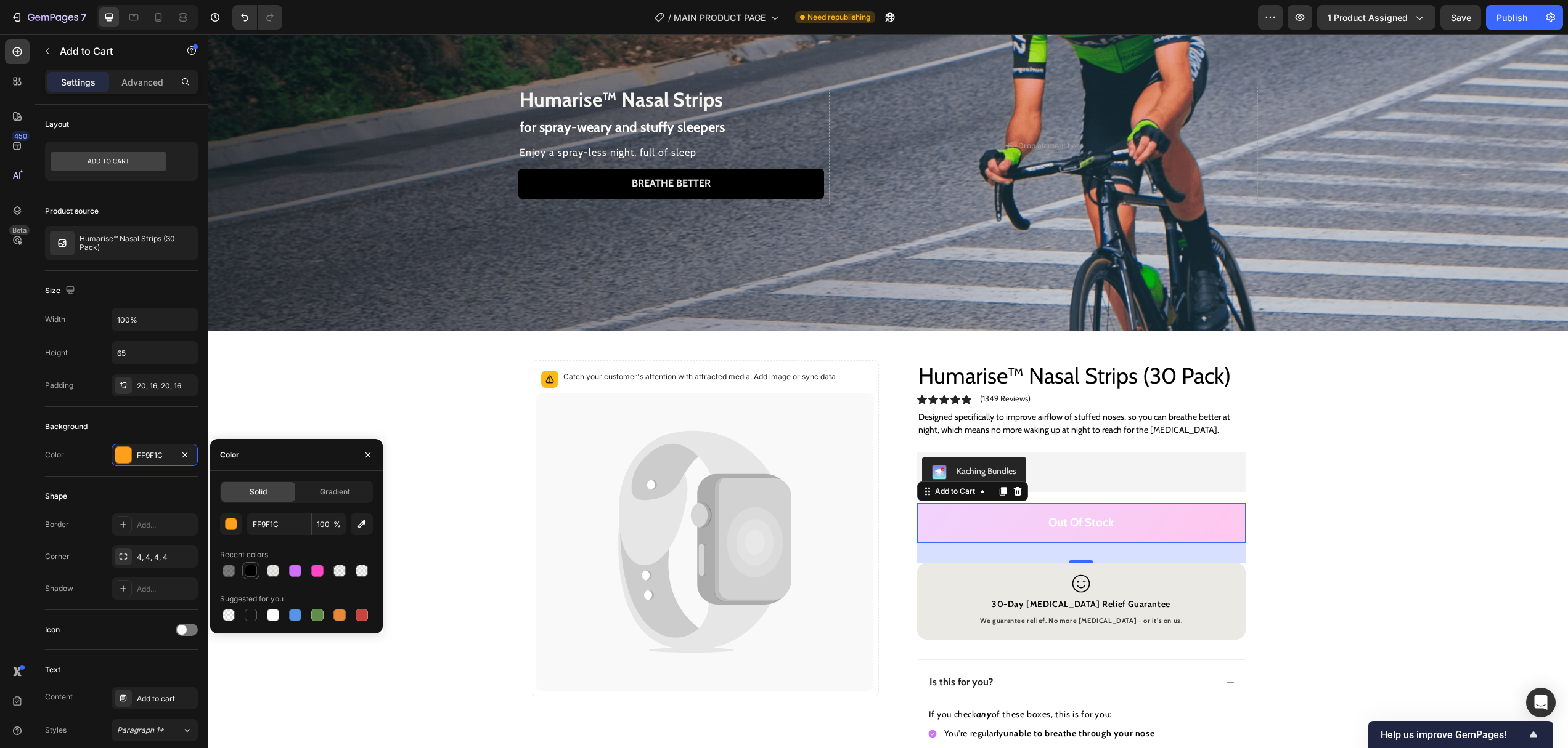
click at [248, 566] on div at bounding box center [251, 571] width 12 height 12
type input "000000"
click at [166, 478] on div "Shape Border Add... Corner 4, 4, 4, 4 Shadow Add..." at bounding box center [121, 543] width 153 height 133
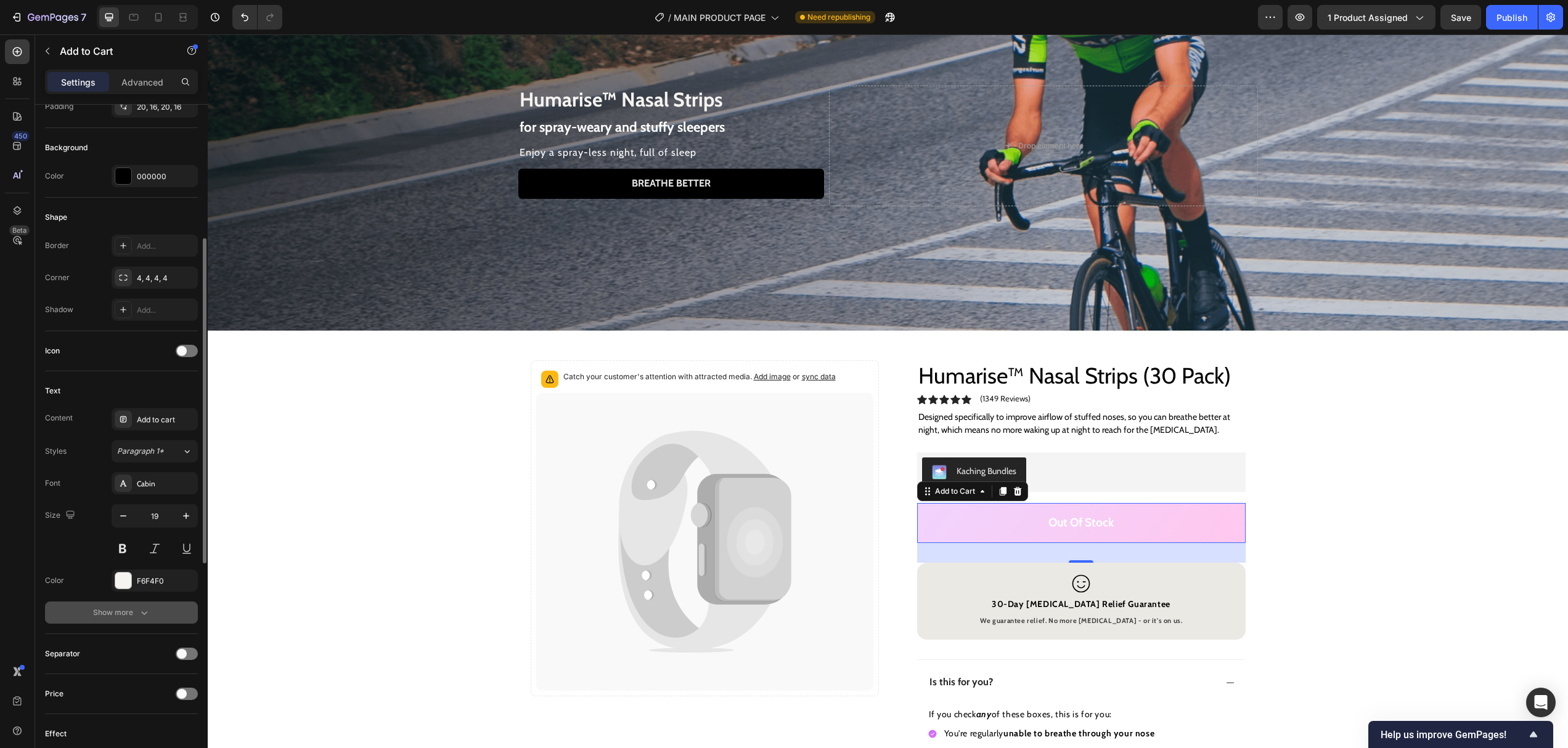
scroll to position [341, 0]
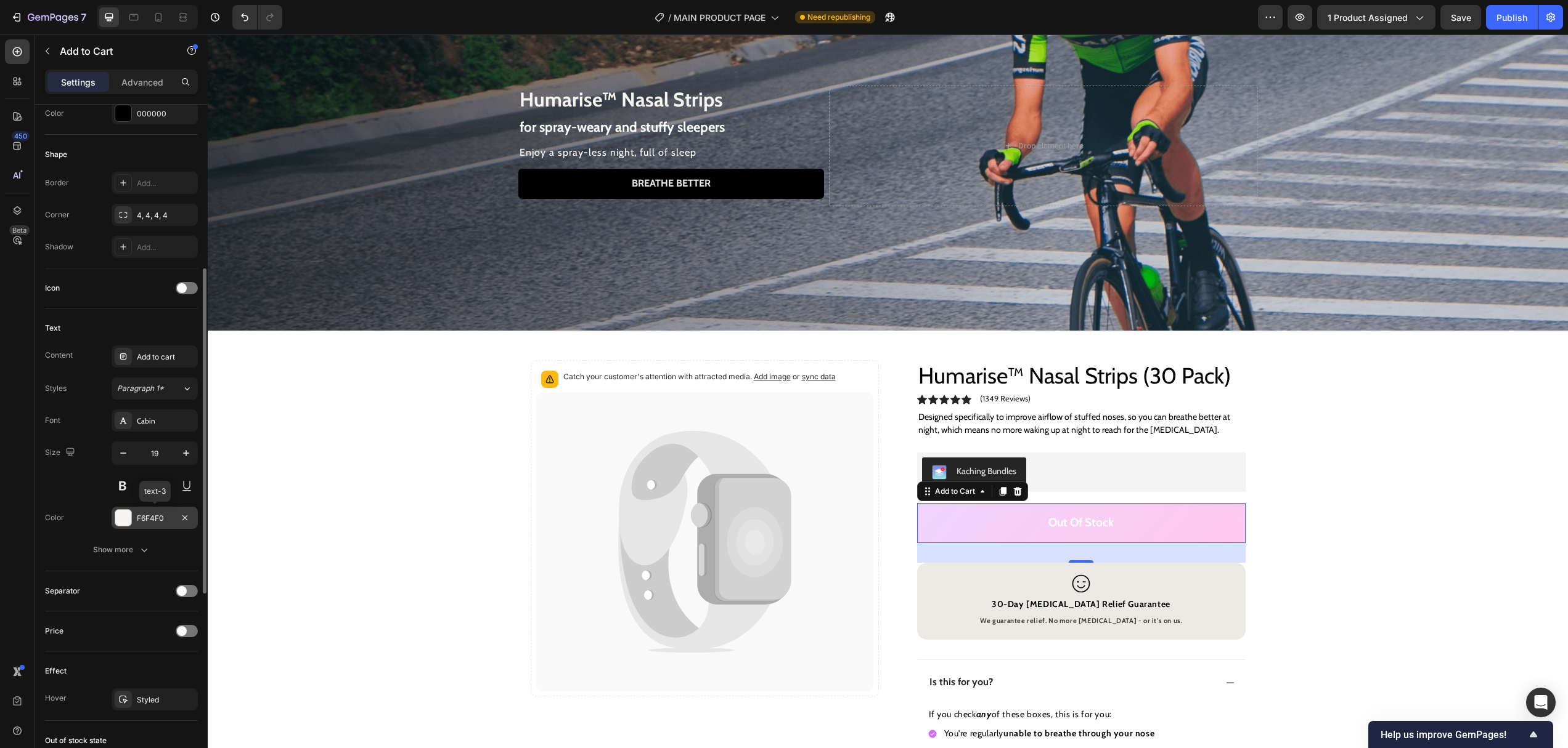
click at [144, 518] on div "F6F4F0" at bounding box center [154, 518] width 36 height 11
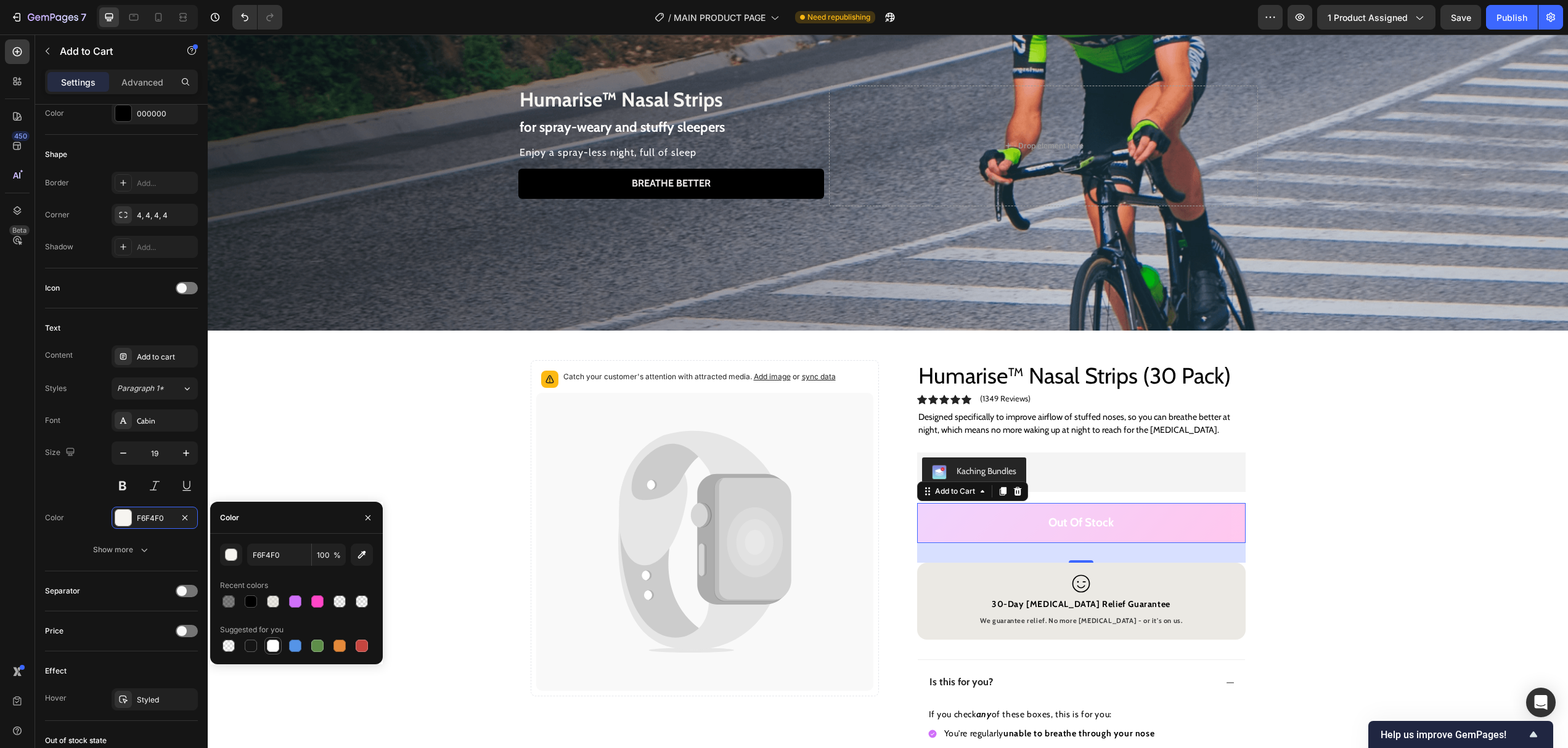
click at [271, 647] on div at bounding box center [273, 646] width 12 height 12
type input "FFFFFF"
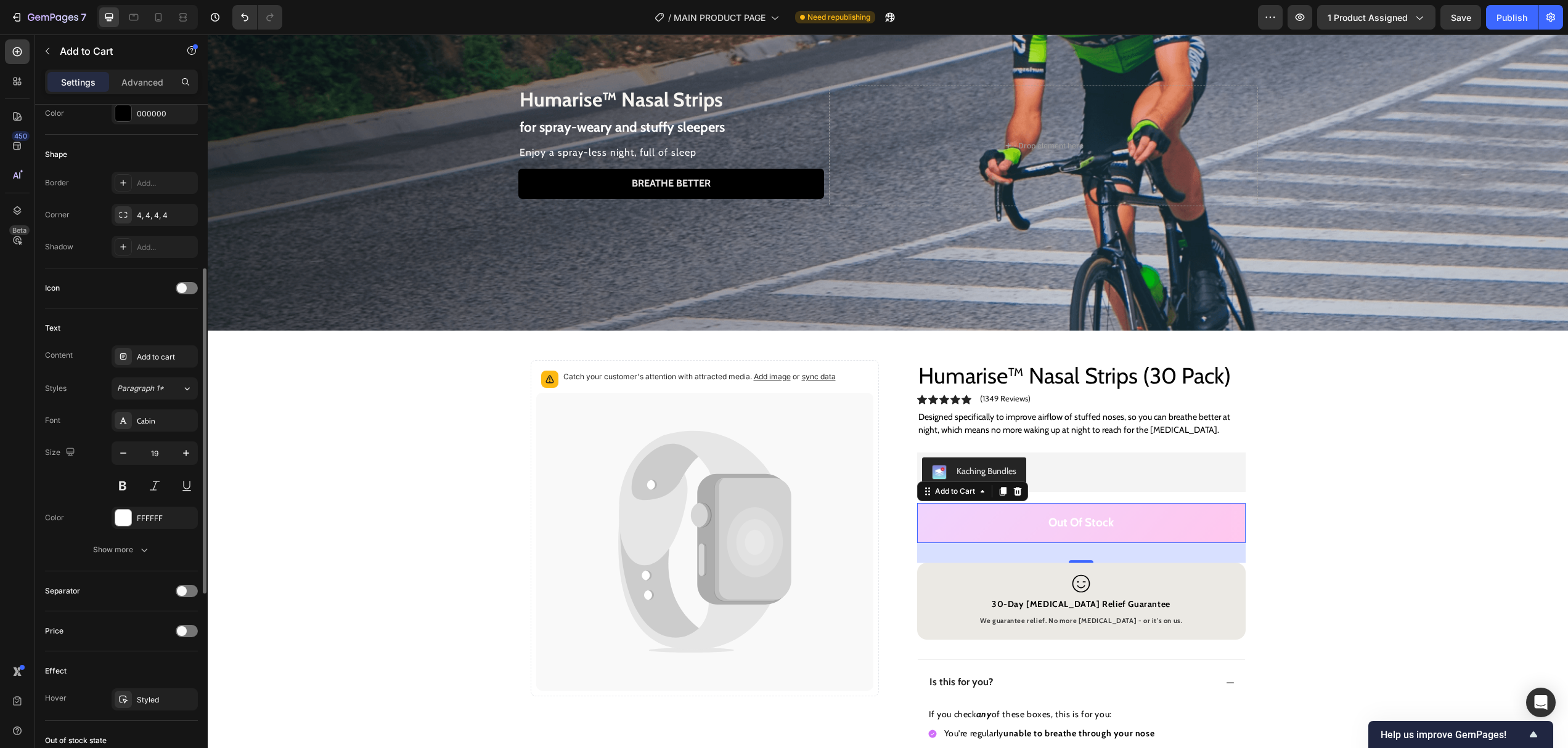
click at [122, 571] on div "Separator" at bounding box center [121, 591] width 153 height 40
drag, startPoint x: 133, startPoint y: 531, endPoint x: 128, endPoint y: 546, distance: 15.8
click at [133, 531] on div "Font Cabin Size 19 Color FFFFFF Show more" at bounding box center [121, 485] width 153 height 152
click at [128, 548] on div "Show more" at bounding box center [121, 550] width 57 height 12
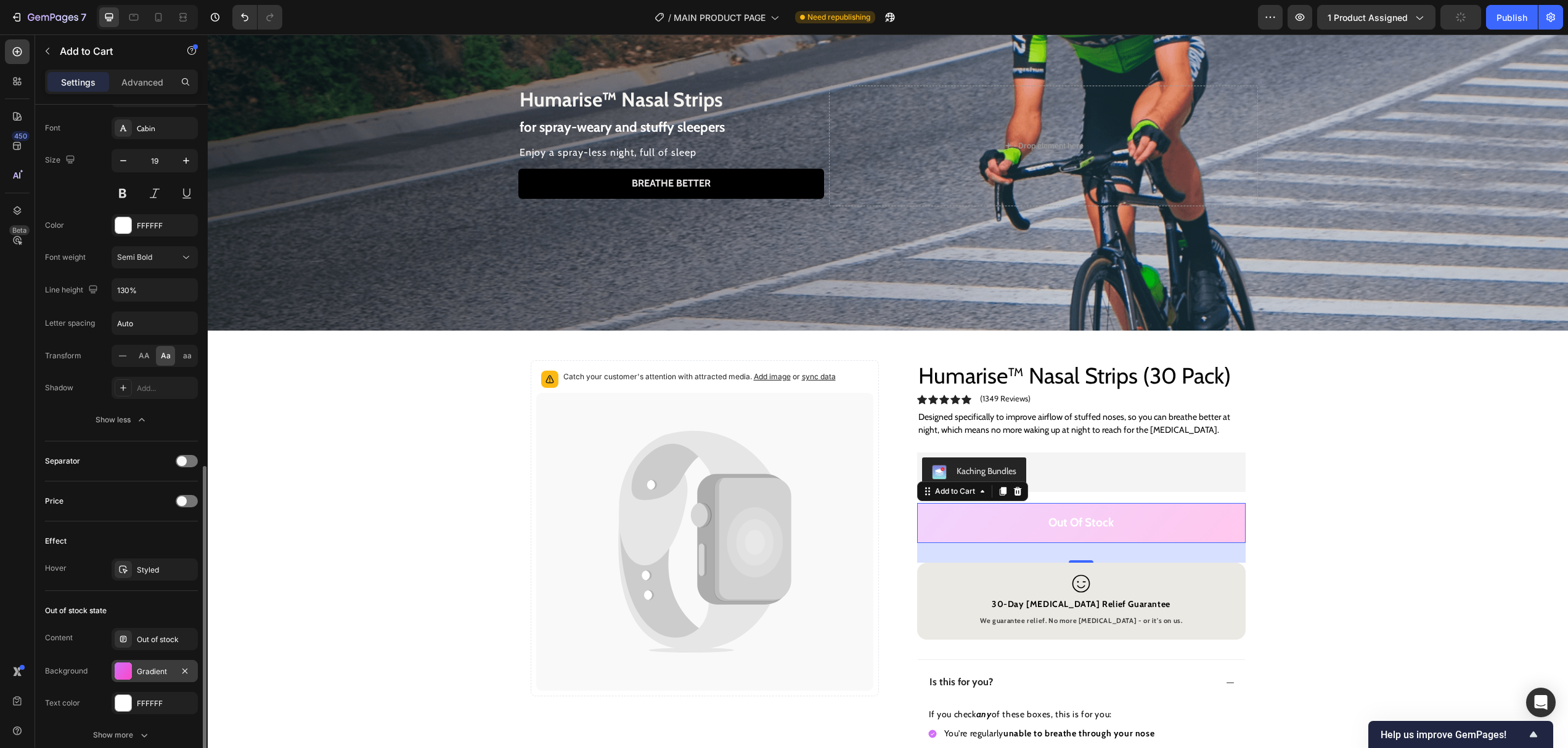
scroll to position [798, 0]
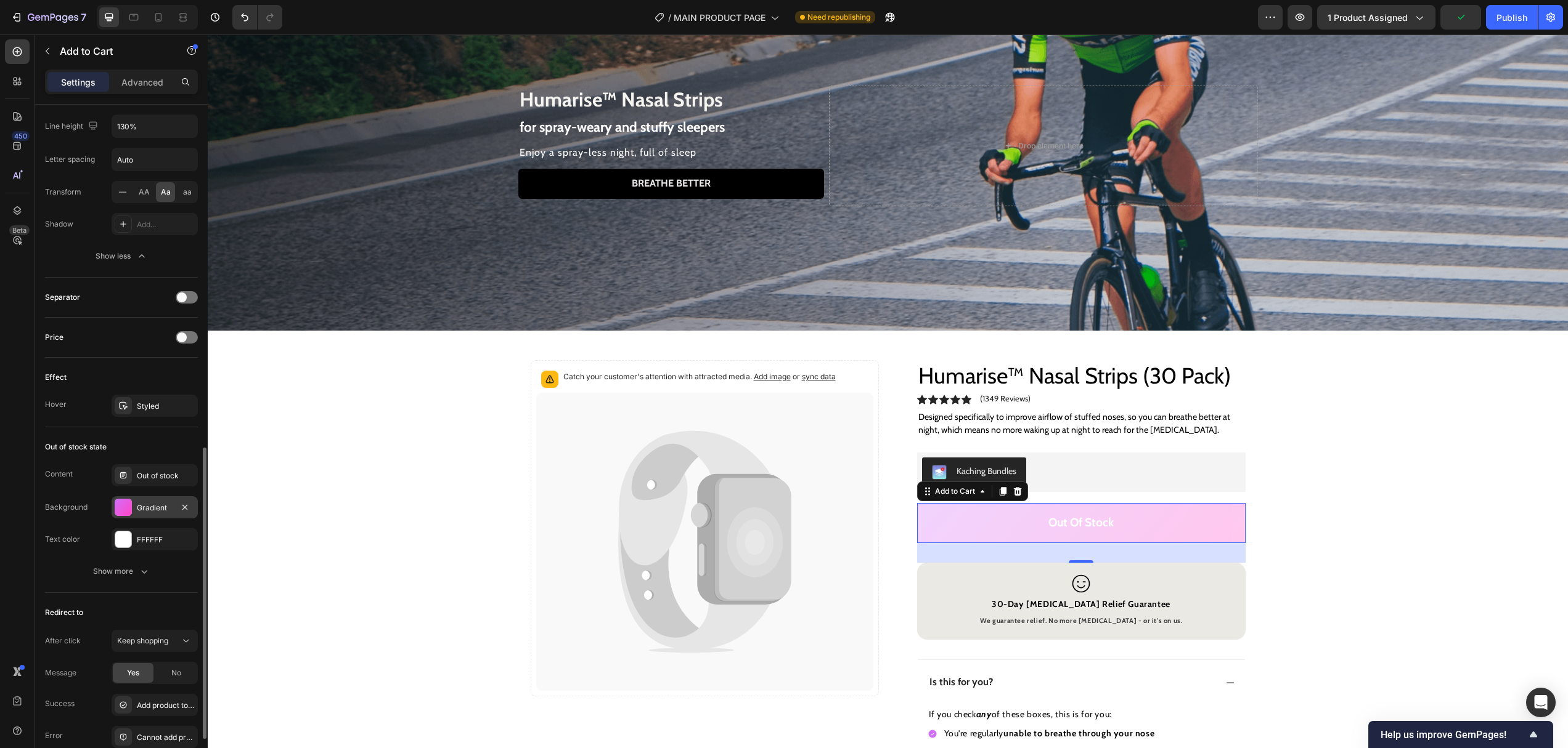
click at [162, 515] on div "Gradient" at bounding box center [154, 508] width 86 height 23
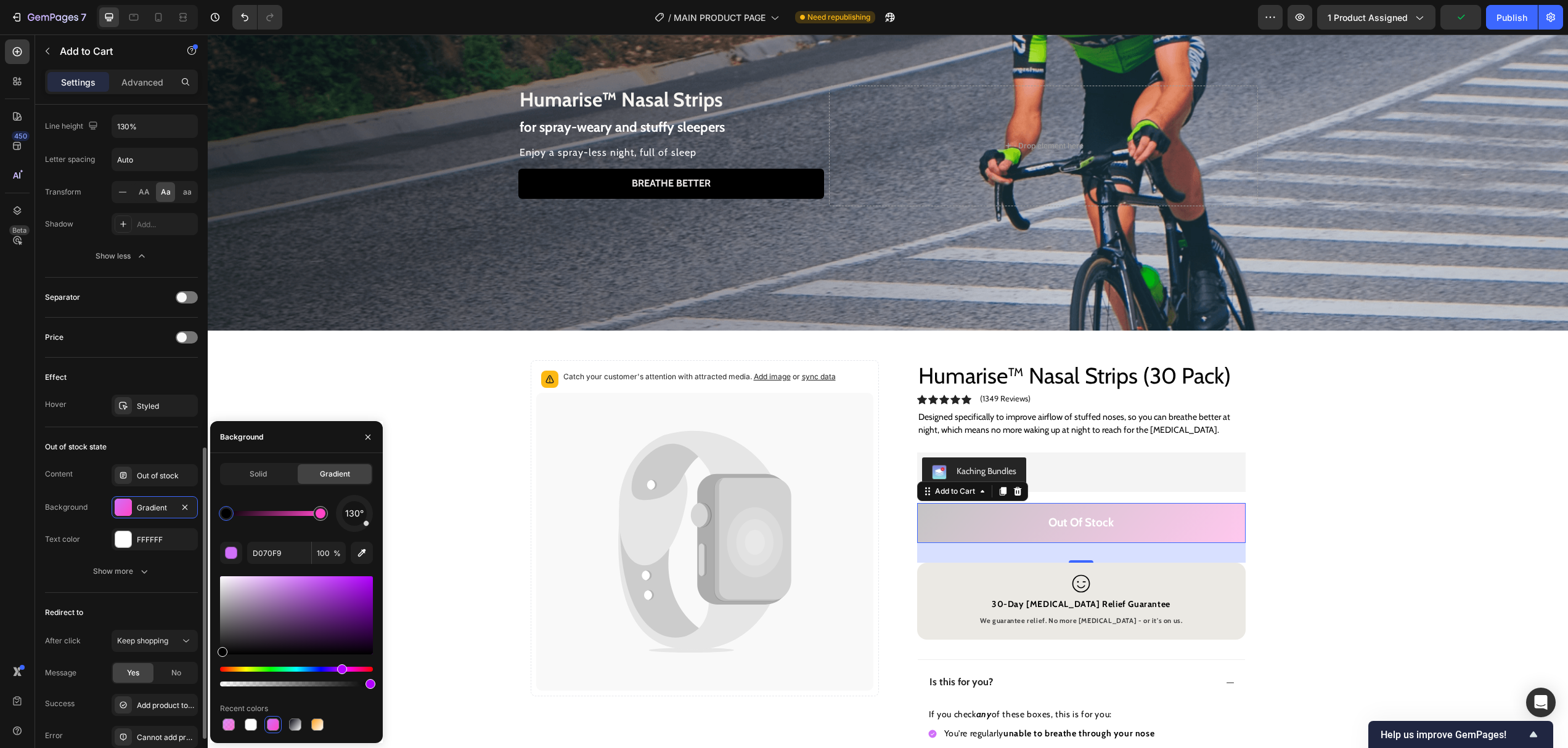
drag, startPoint x: 198, startPoint y: 660, endPoint x: 186, endPoint y: 686, distance: 28.6
click at [186, 686] on div "450 Beta Sections(18) Elements(84) Section Element Hero Section Product Detail …" at bounding box center [103, 391] width 207 height 713
type input "000000"
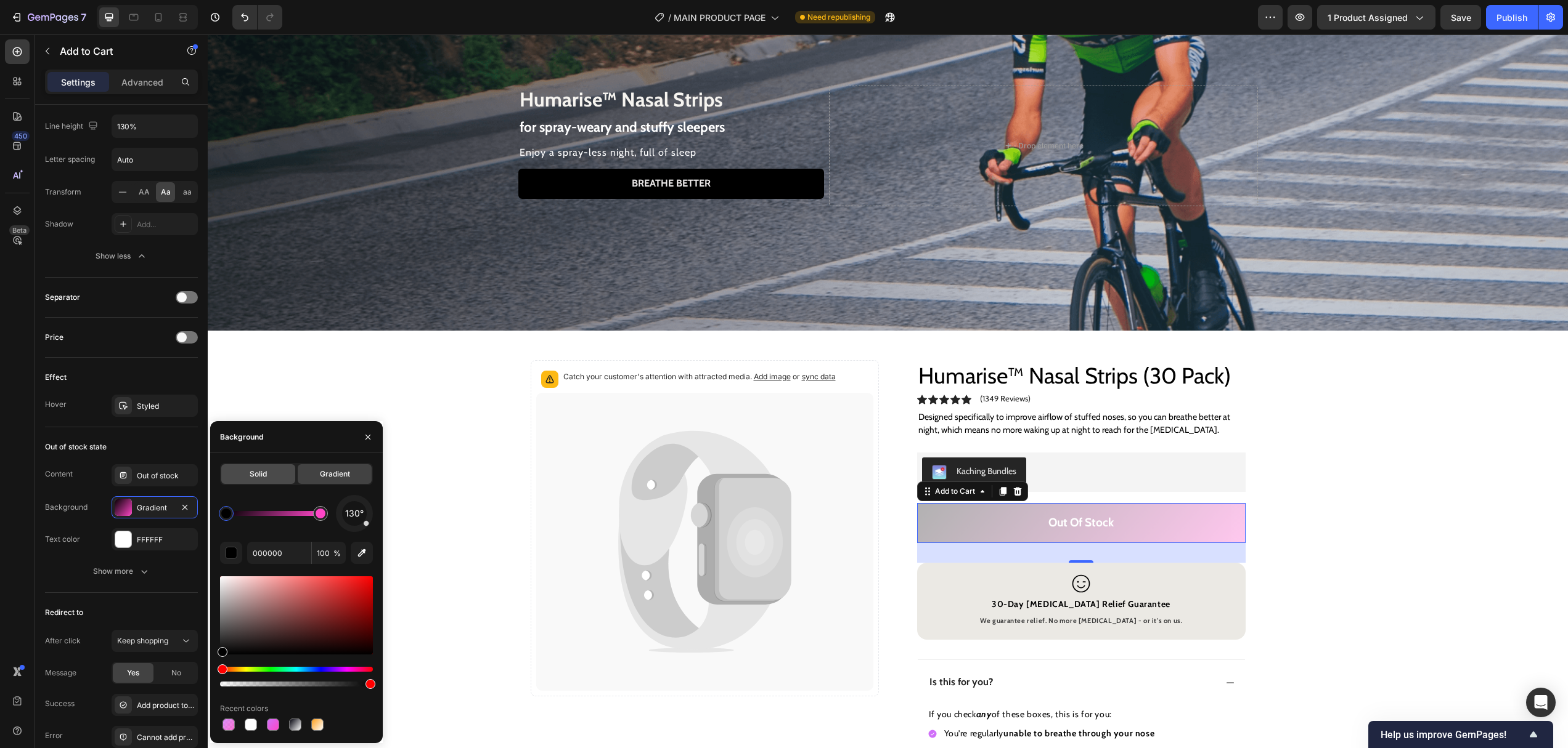
click at [279, 473] on div "Solid" at bounding box center [258, 474] width 74 height 20
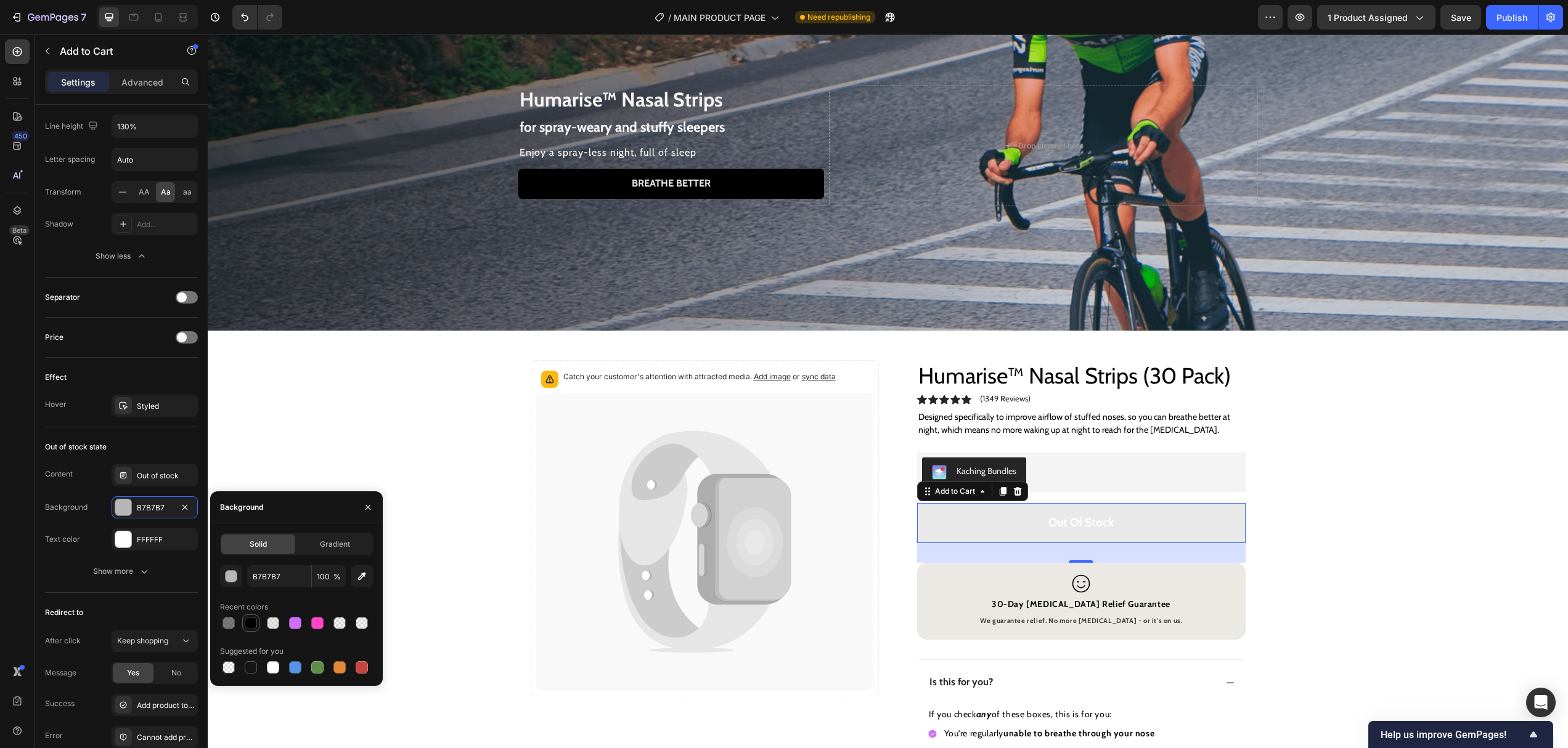
click at [249, 631] on div at bounding box center [251, 623] width 17 height 17
type input "000000"
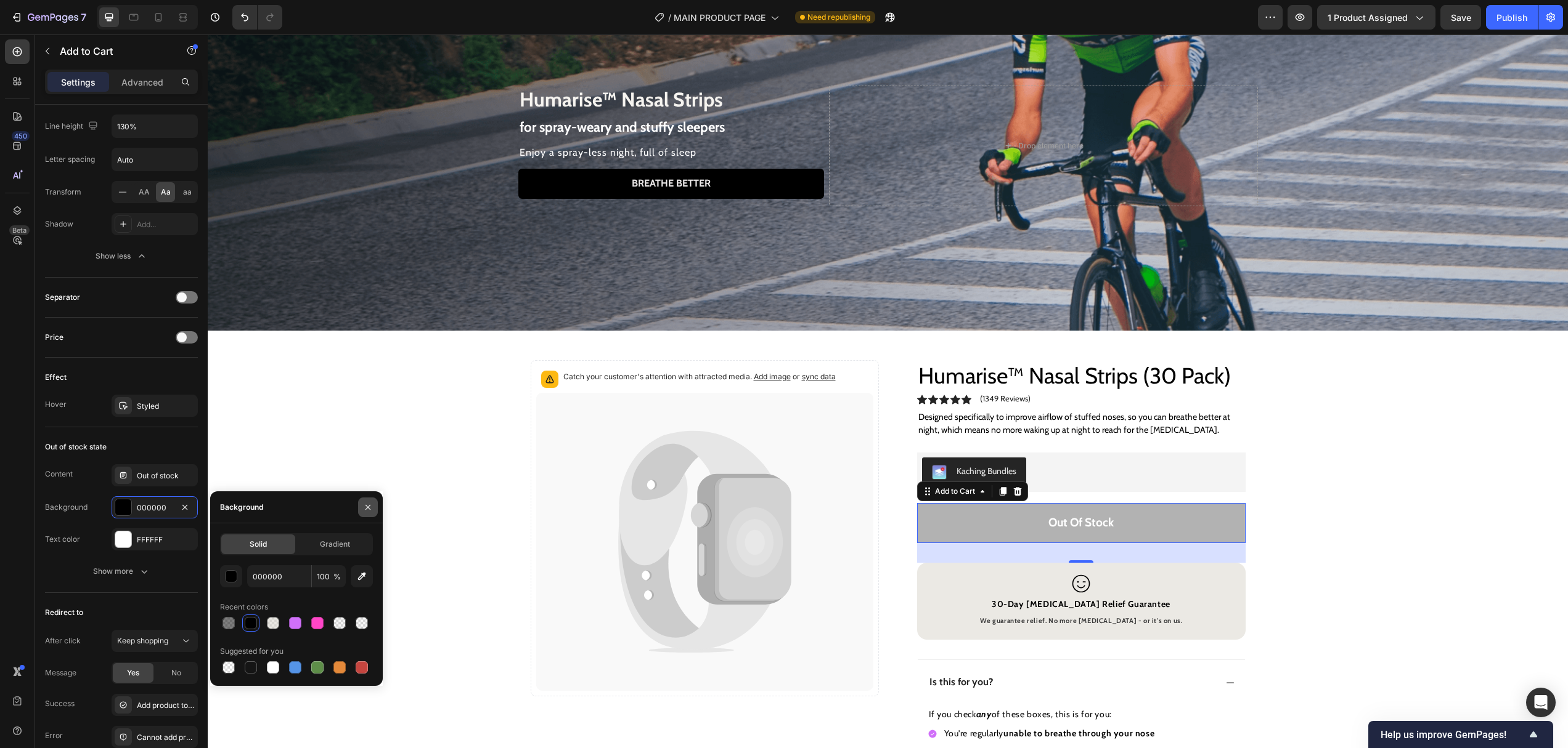
click at [364, 508] on icon "button" at bounding box center [367, 507] width 10 height 10
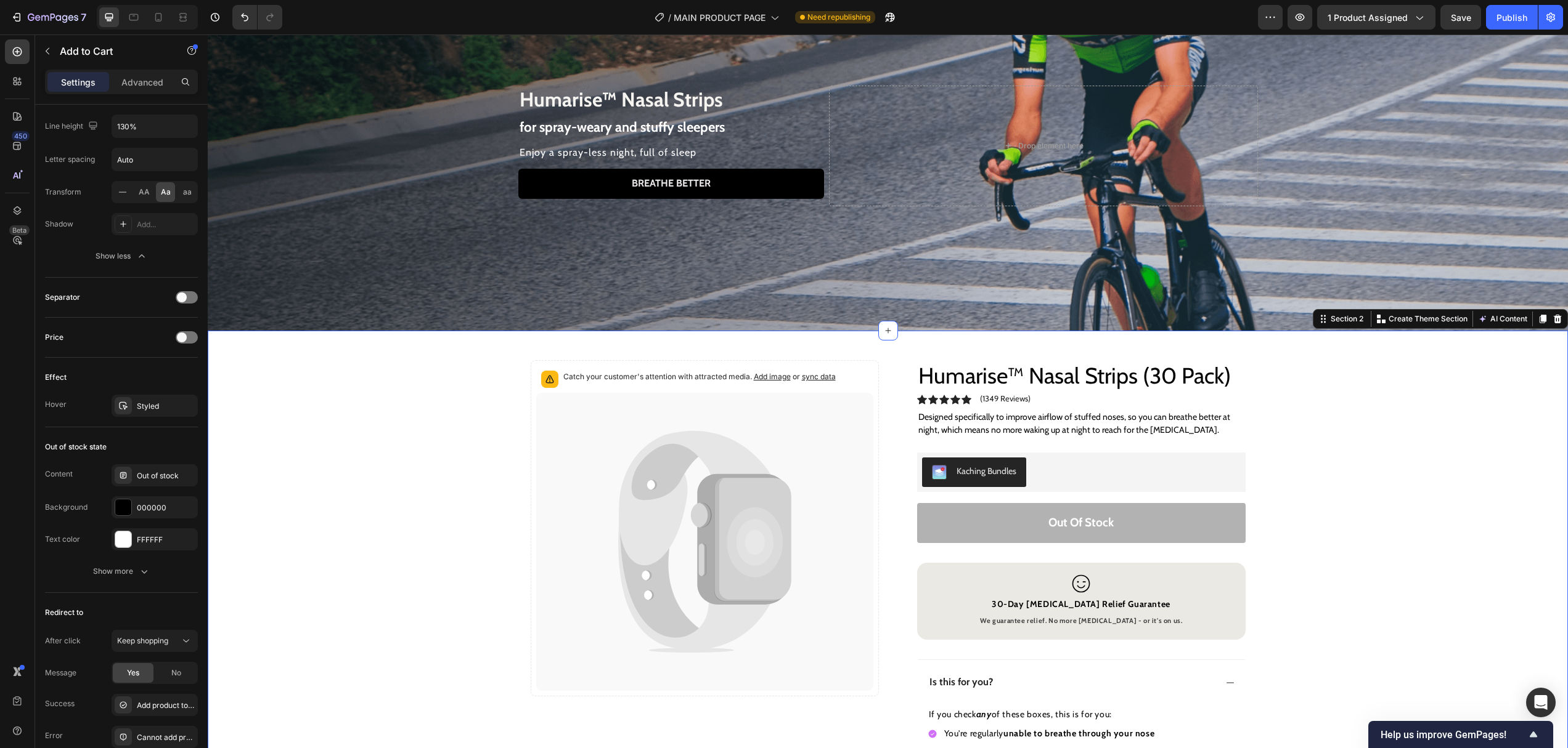
click at [1352, 504] on div "Catch your customer's attention with attracted media. Add image or sync data Pr…" at bounding box center [887, 634] width 1360 height 607
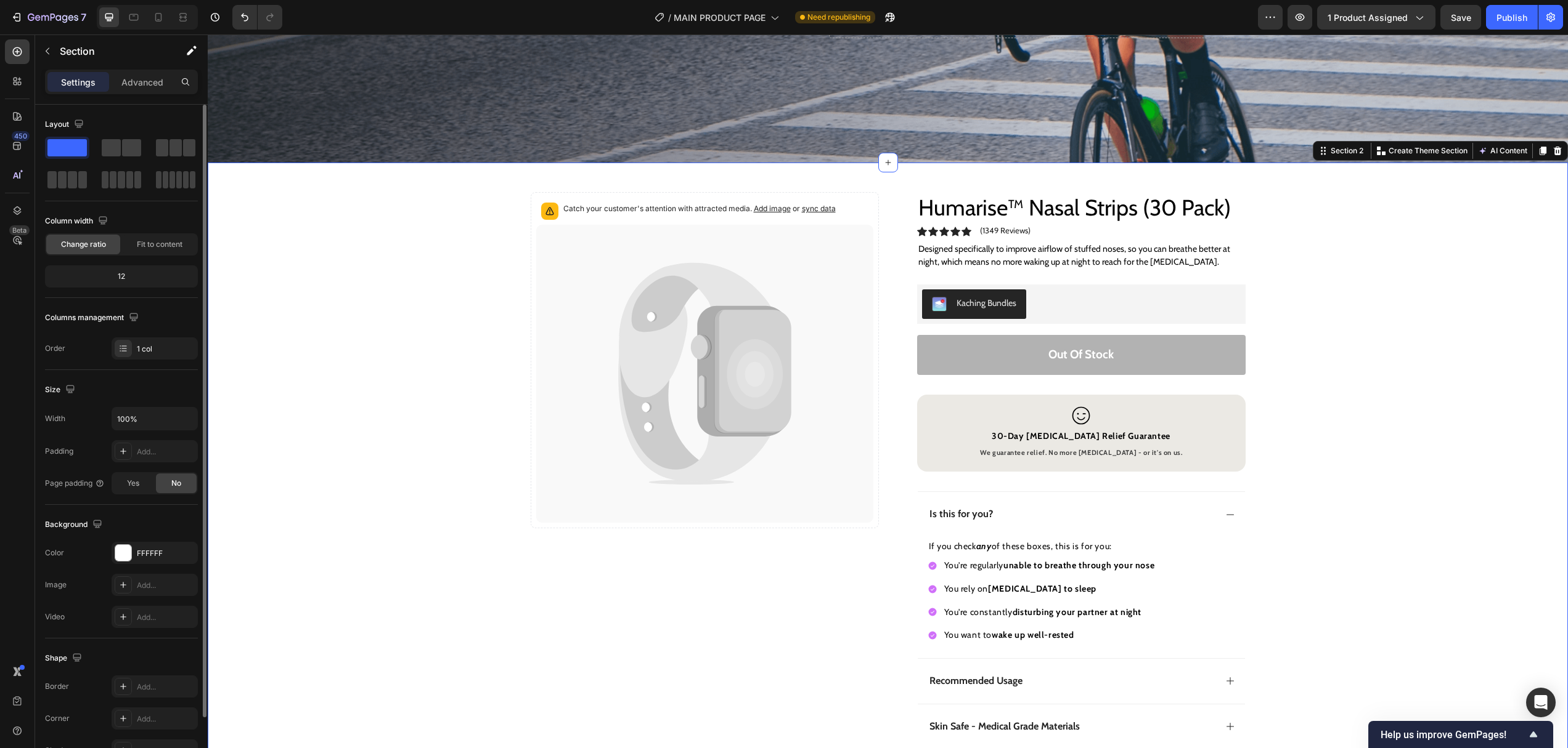
scroll to position [269, 0]
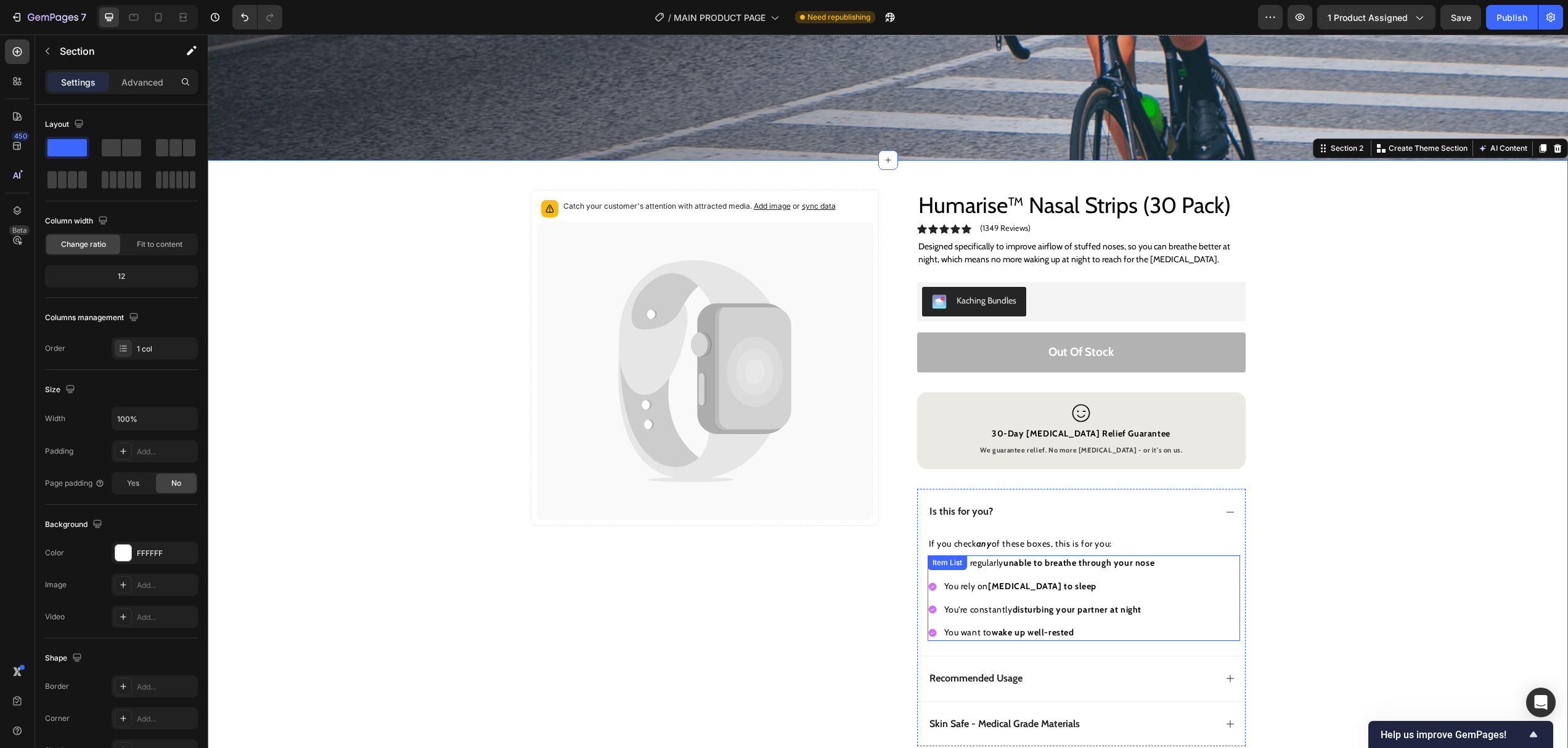
click at [983, 577] on div "You're regularly unable to breathe through your nose You rely on [MEDICAL_DATA]…" at bounding box center [1042, 598] width 229 height 85
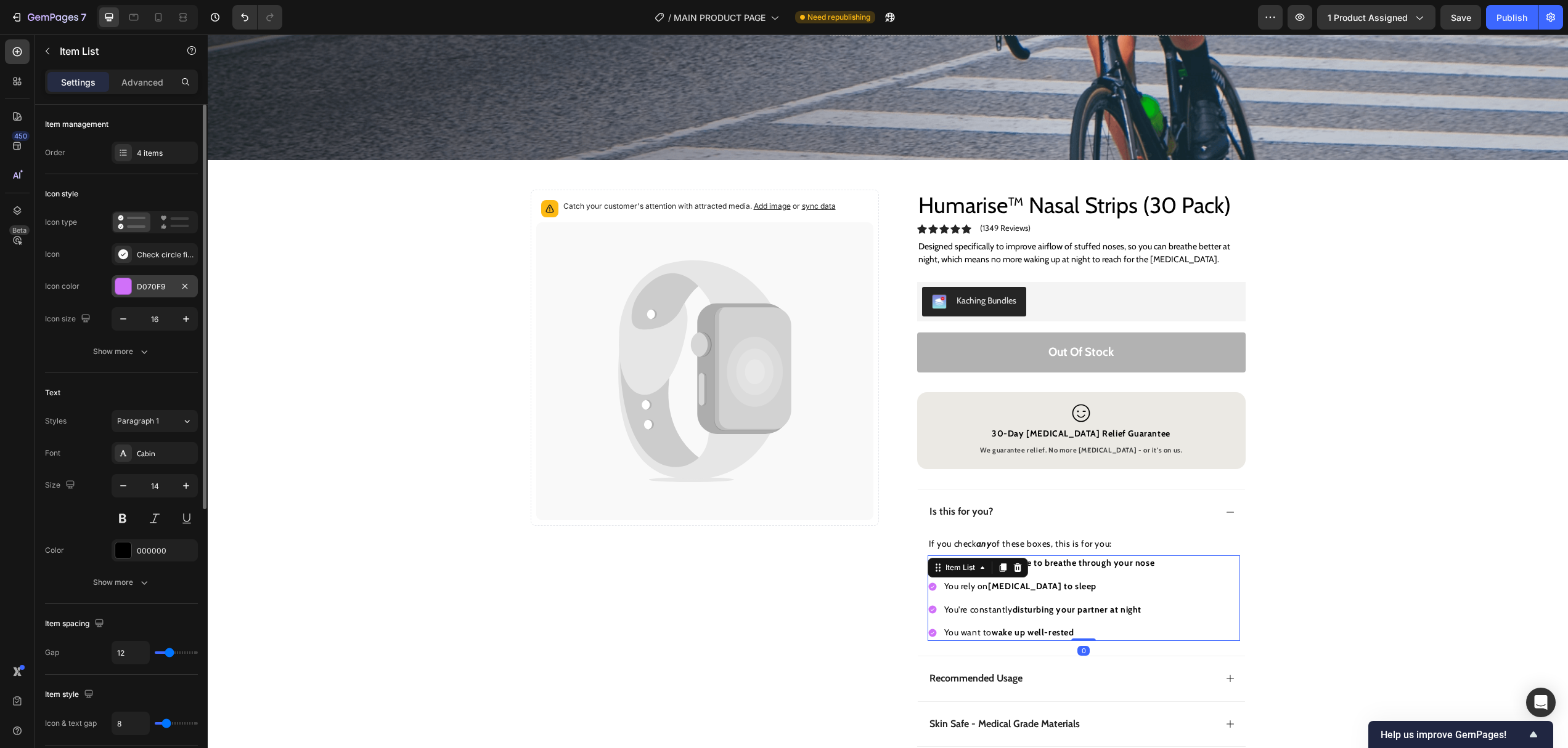
click at [150, 289] on div "D070F9" at bounding box center [154, 287] width 36 height 11
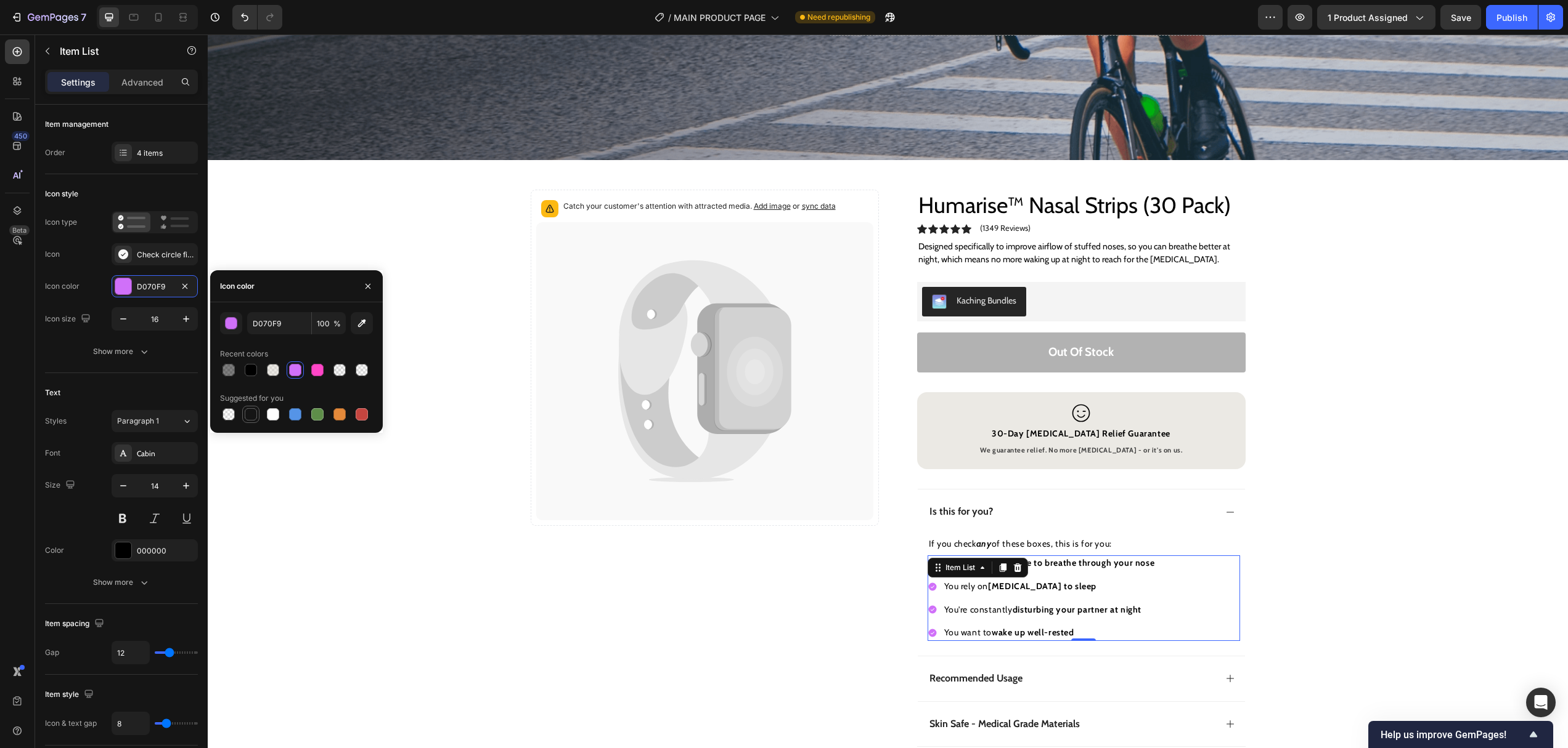
click at [250, 418] on div at bounding box center [251, 414] width 12 height 12
click at [254, 371] on div at bounding box center [251, 370] width 12 height 12
type input "000000"
click at [361, 286] on button "button" at bounding box center [368, 286] width 20 height 20
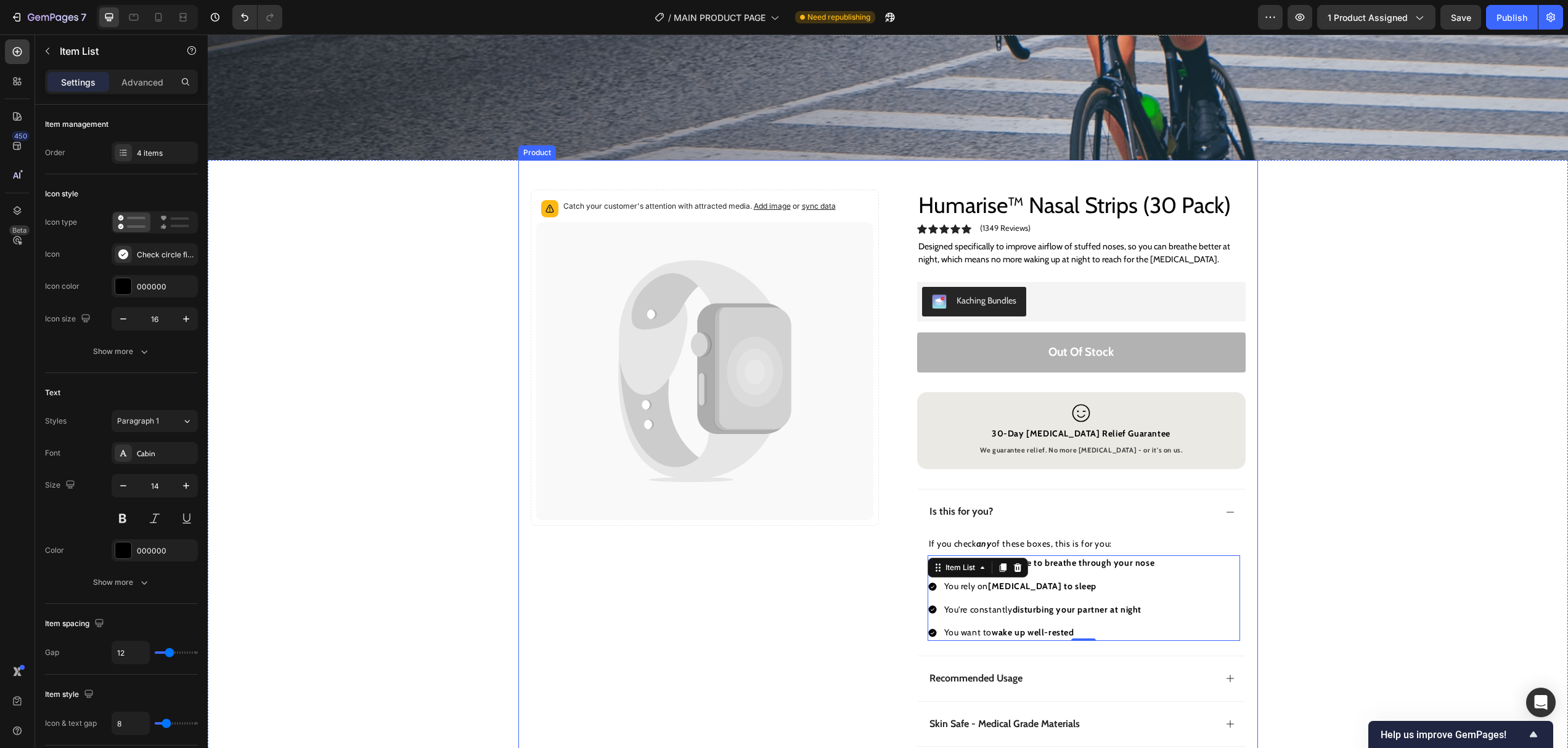
click at [1300, 376] on div "Catch your customer's attention with attracted media. Add image or sync data Pr…" at bounding box center [887, 464] width 1360 height 607
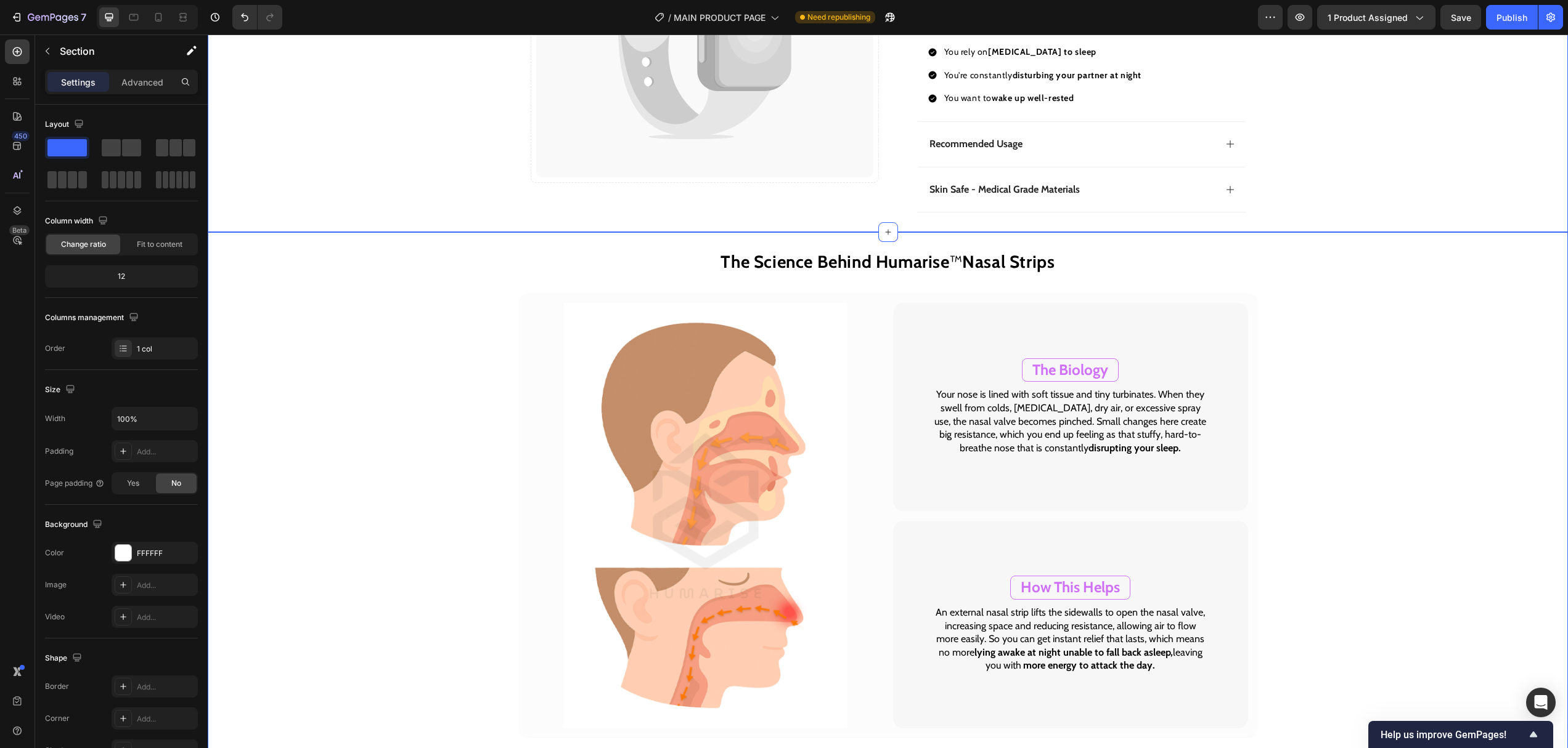
scroll to position [812, 0]
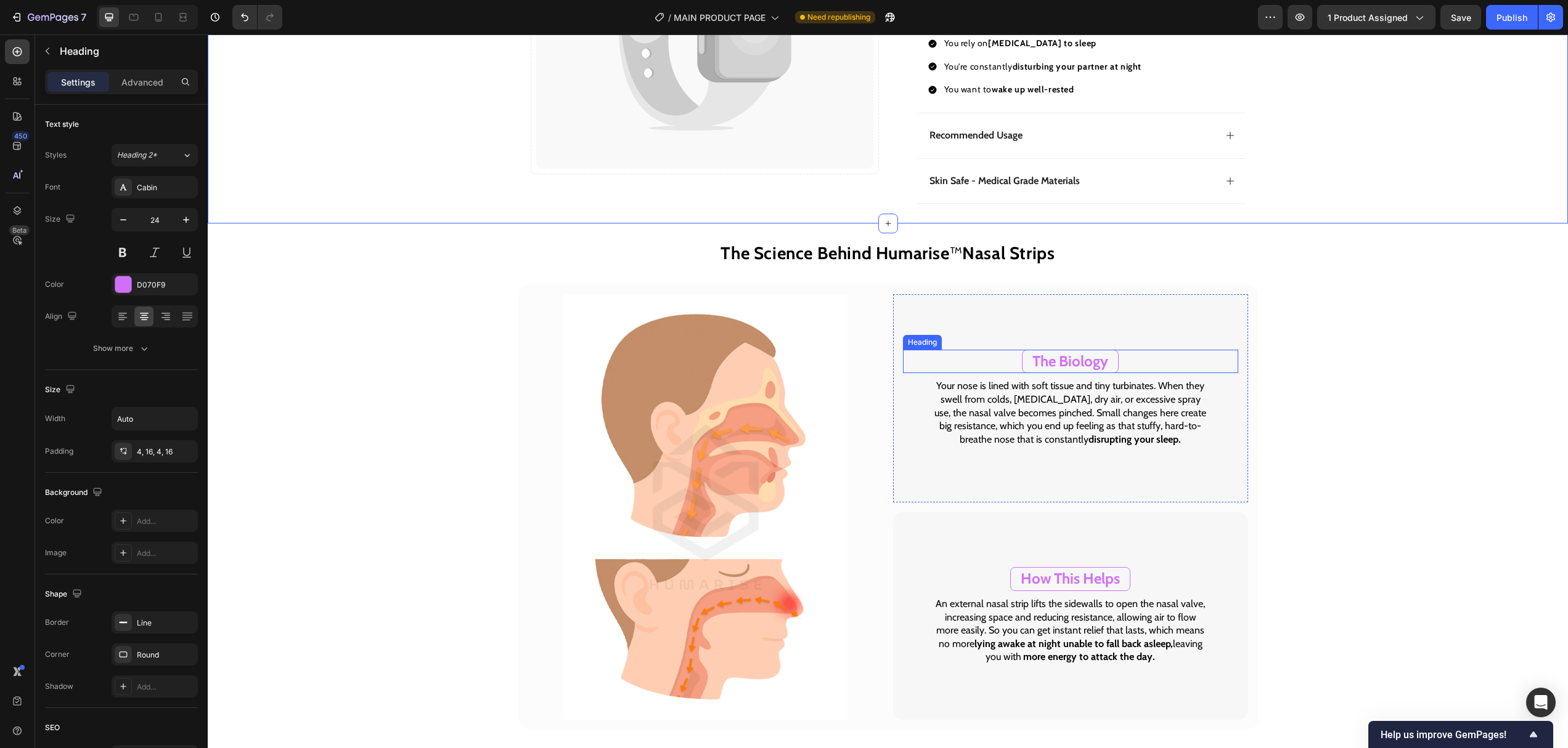
click at [1114, 356] on h2 "The Biology" at bounding box center [1070, 362] width 97 height 24
click at [121, 289] on div at bounding box center [123, 284] width 16 height 16
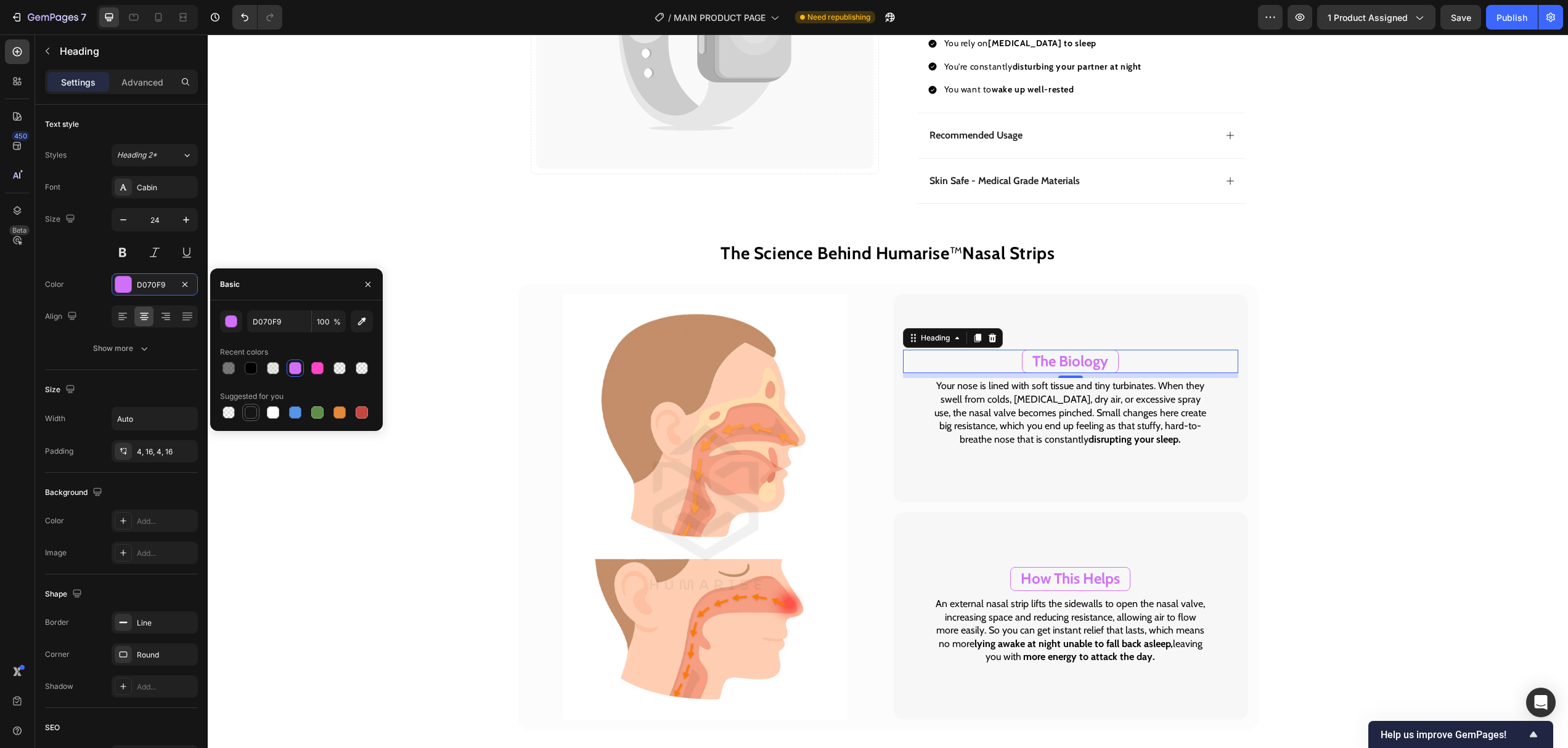
click at [250, 413] on div at bounding box center [251, 413] width 12 height 12
click at [259, 367] on div at bounding box center [297, 368] width 153 height 17
click at [255, 367] on div at bounding box center [251, 368] width 12 height 12
type input "000000"
click at [369, 285] on icon "button" at bounding box center [368, 284] width 5 height 5
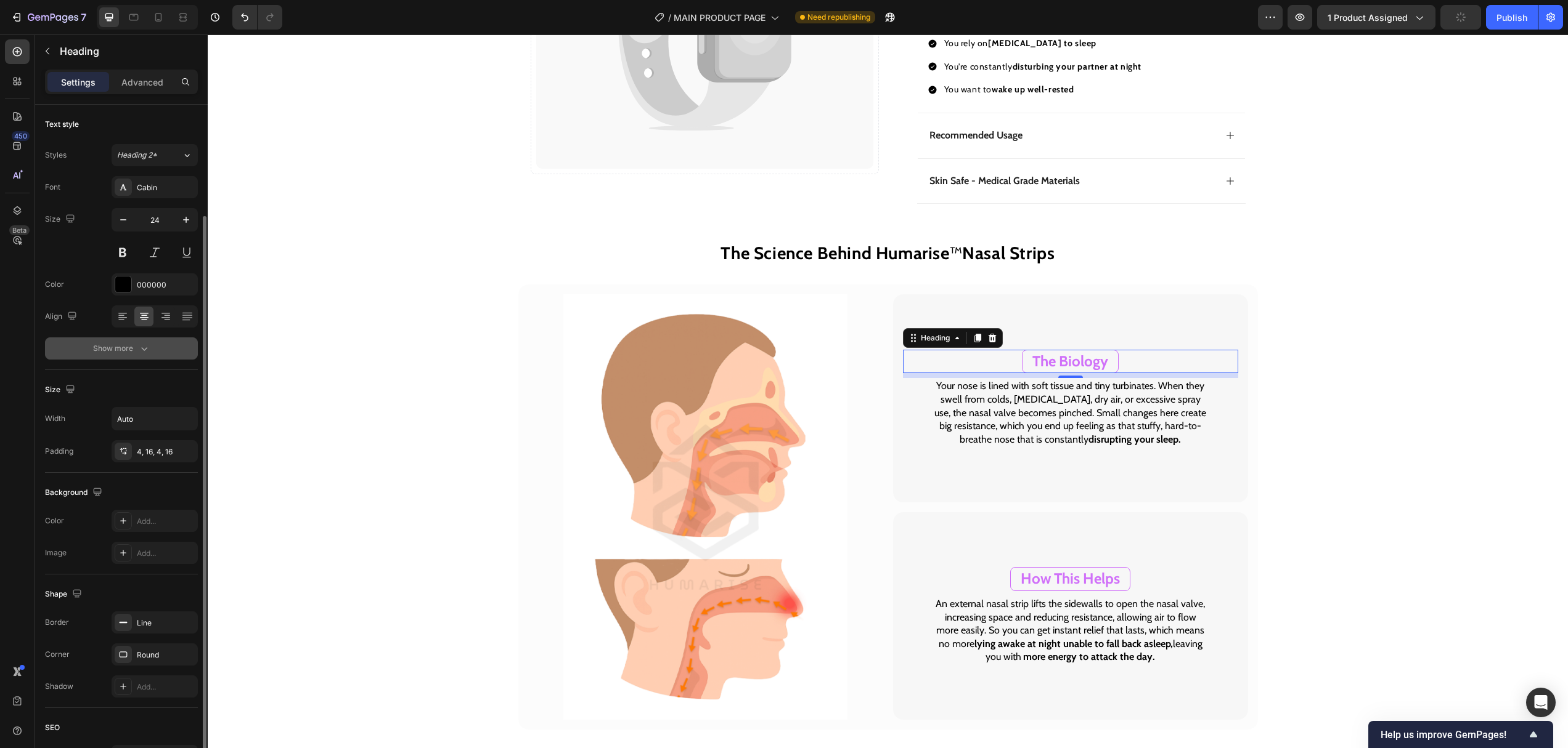
scroll to position [68, 0]
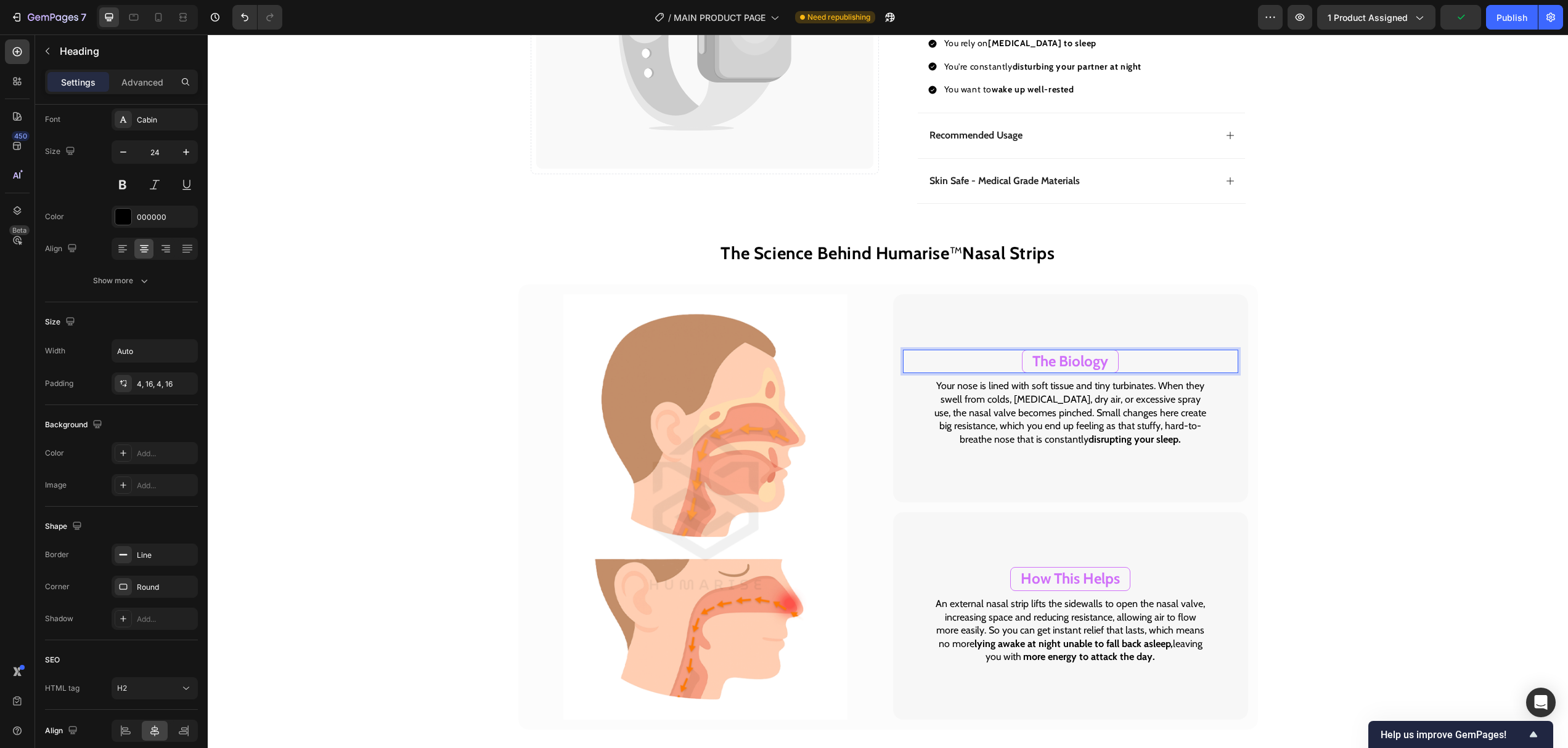
click at [1061, 359] on span "The Biology" at bounding box center [1069, 361] width 75 height 18
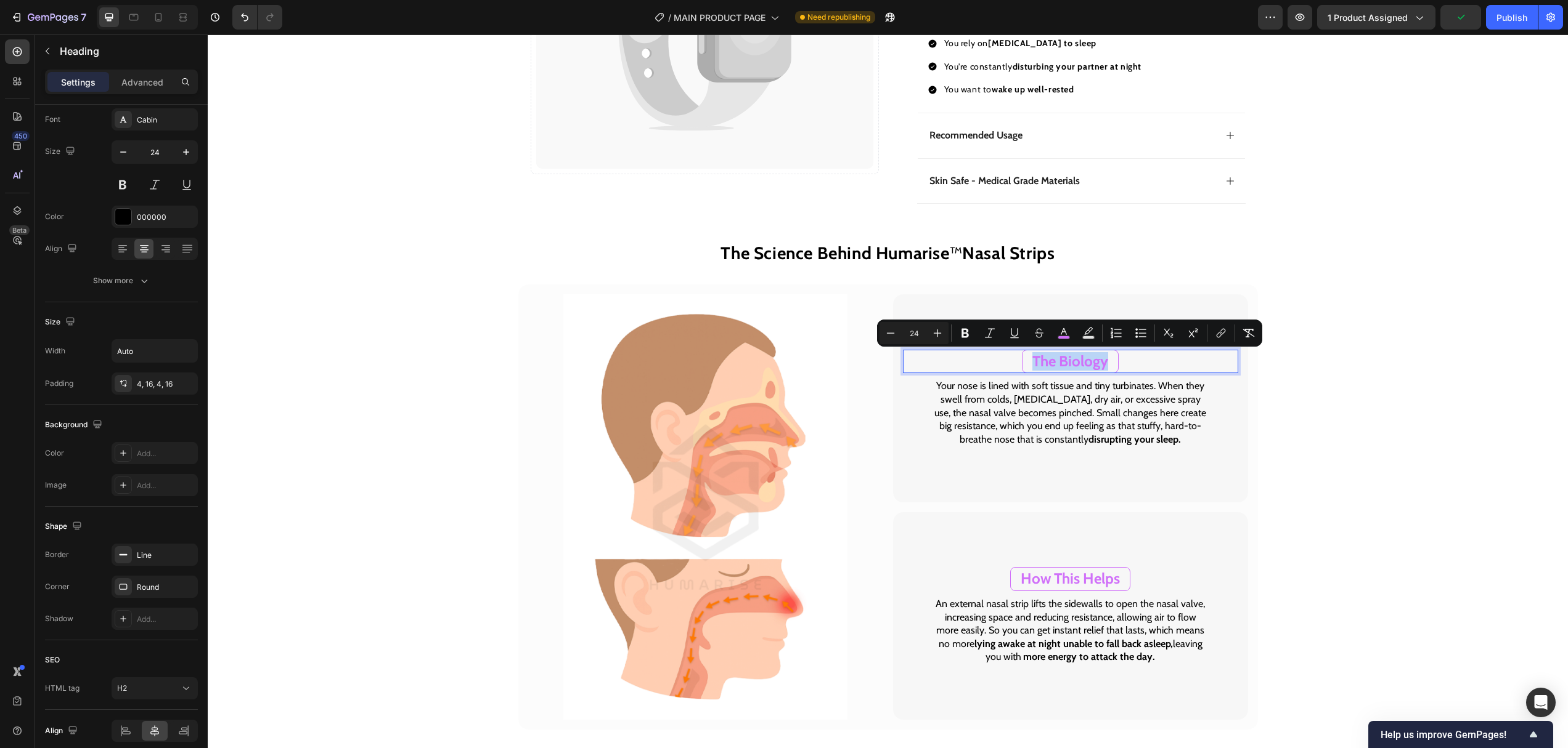
click at [1061, 345] on div "Minus 24 Plus Bold Italic Underline Strikethrough color Text Background Color N…" at bounding box center [1069, 333] width 385 height 27
click at [1065, 329] on icon "Editor contextual toolbar" at bounding box center [1063, 333] width 12 height 12
type input "D070F9"
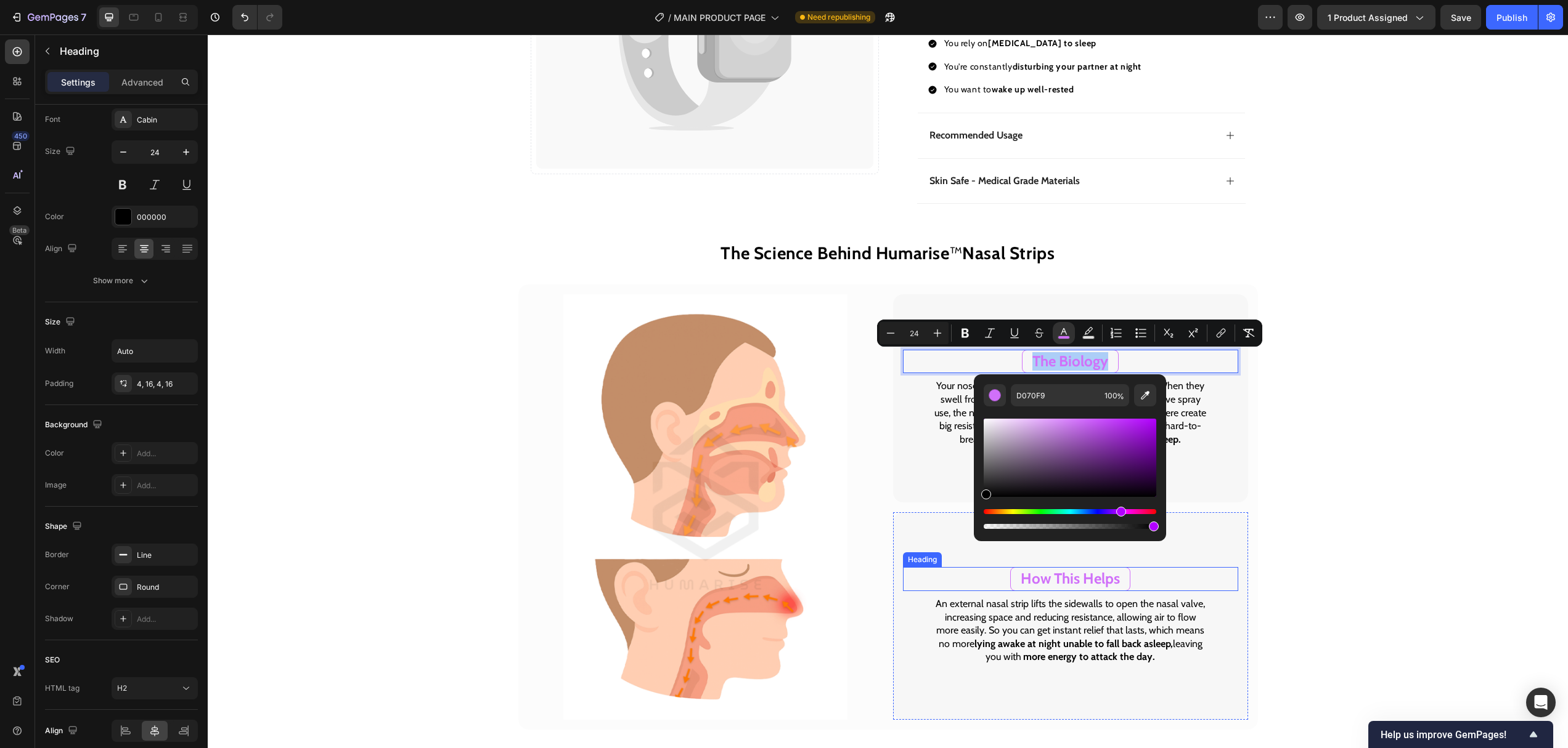
drag, startPoint x: 1217, startPoint y: 504, endPoint x: 905, endPoint y: 589, distance: 323.4
type input "000000"
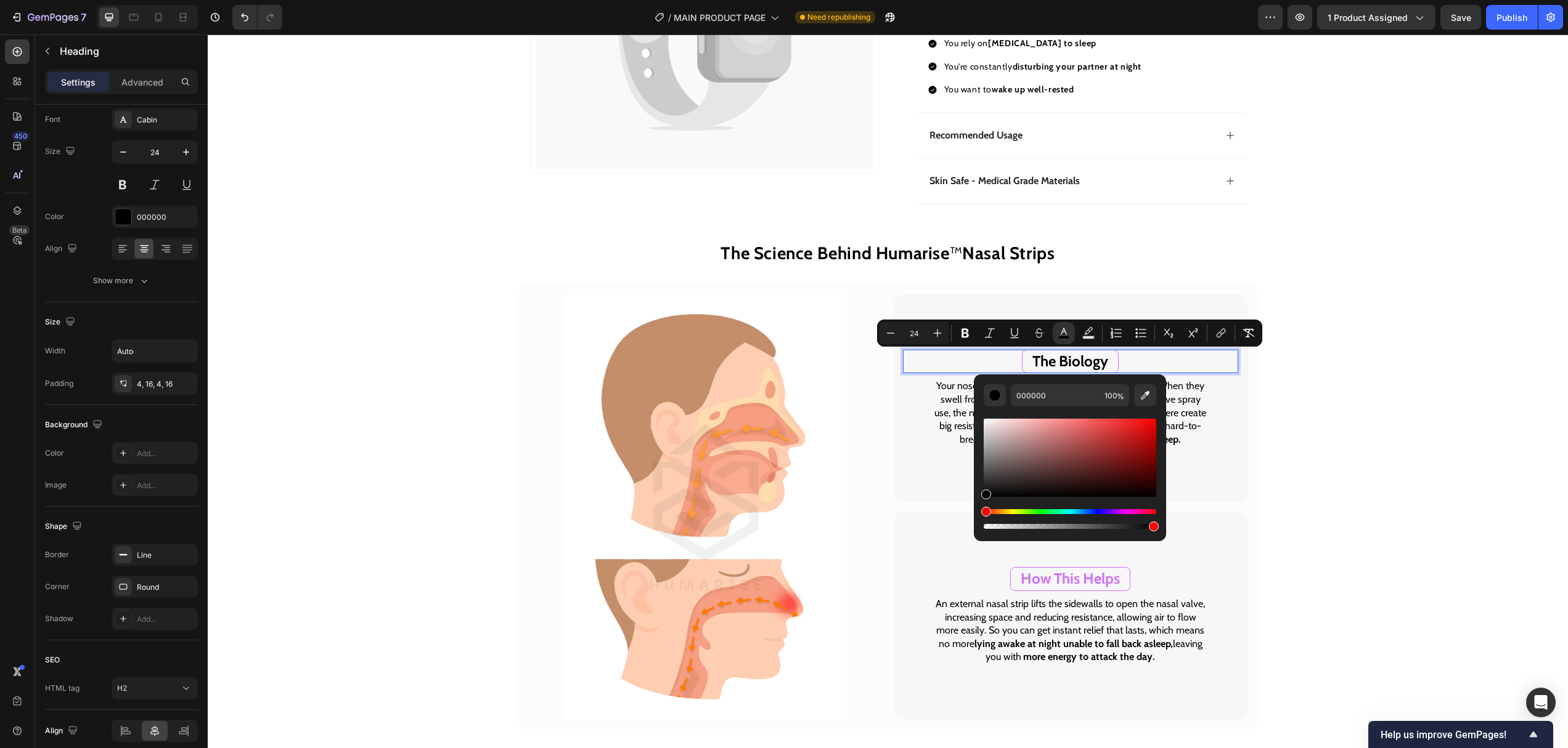
click at [1021, 362] on div "The Biology" at bounding box center [1070, 362] width 336 height 24
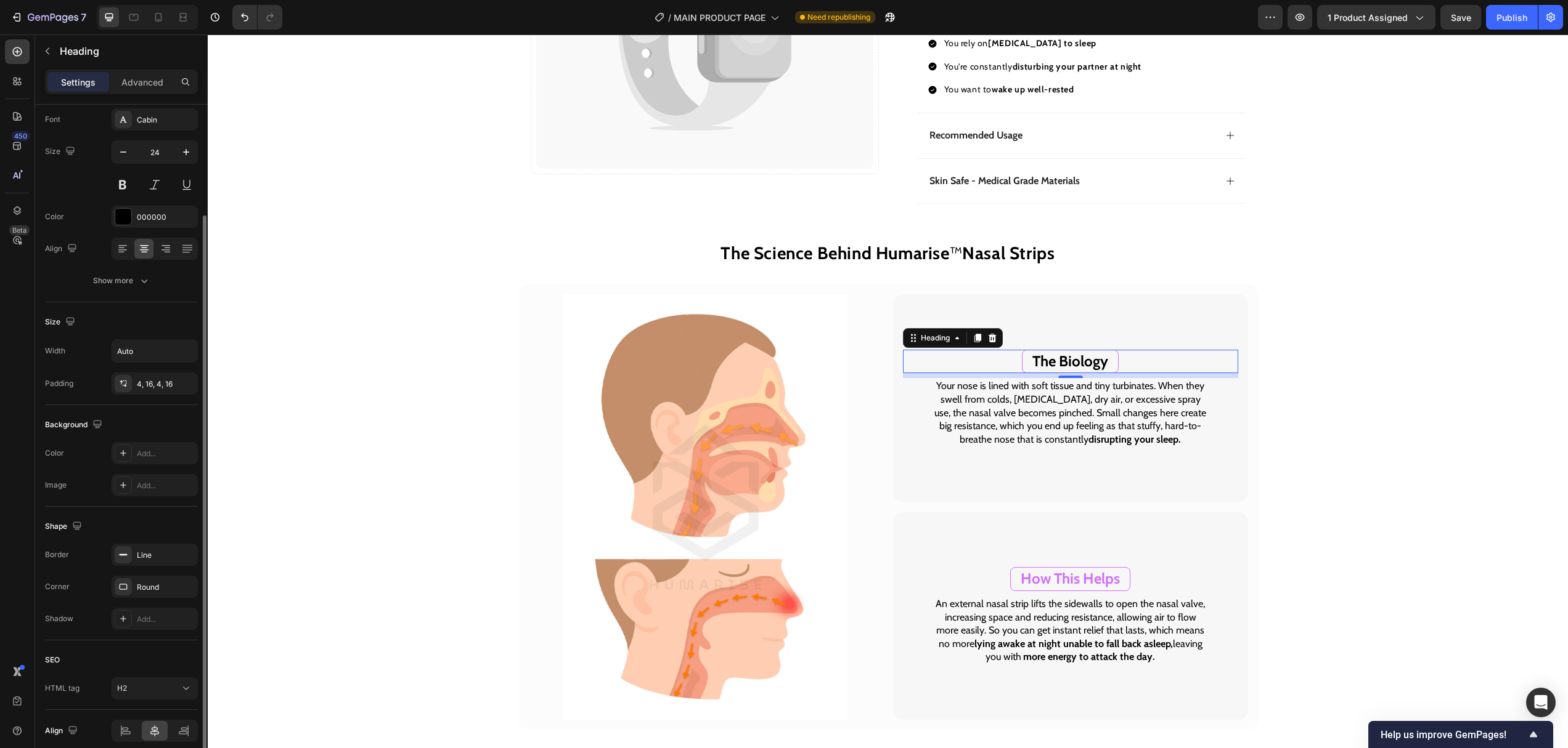
scroll to position [120, 0]
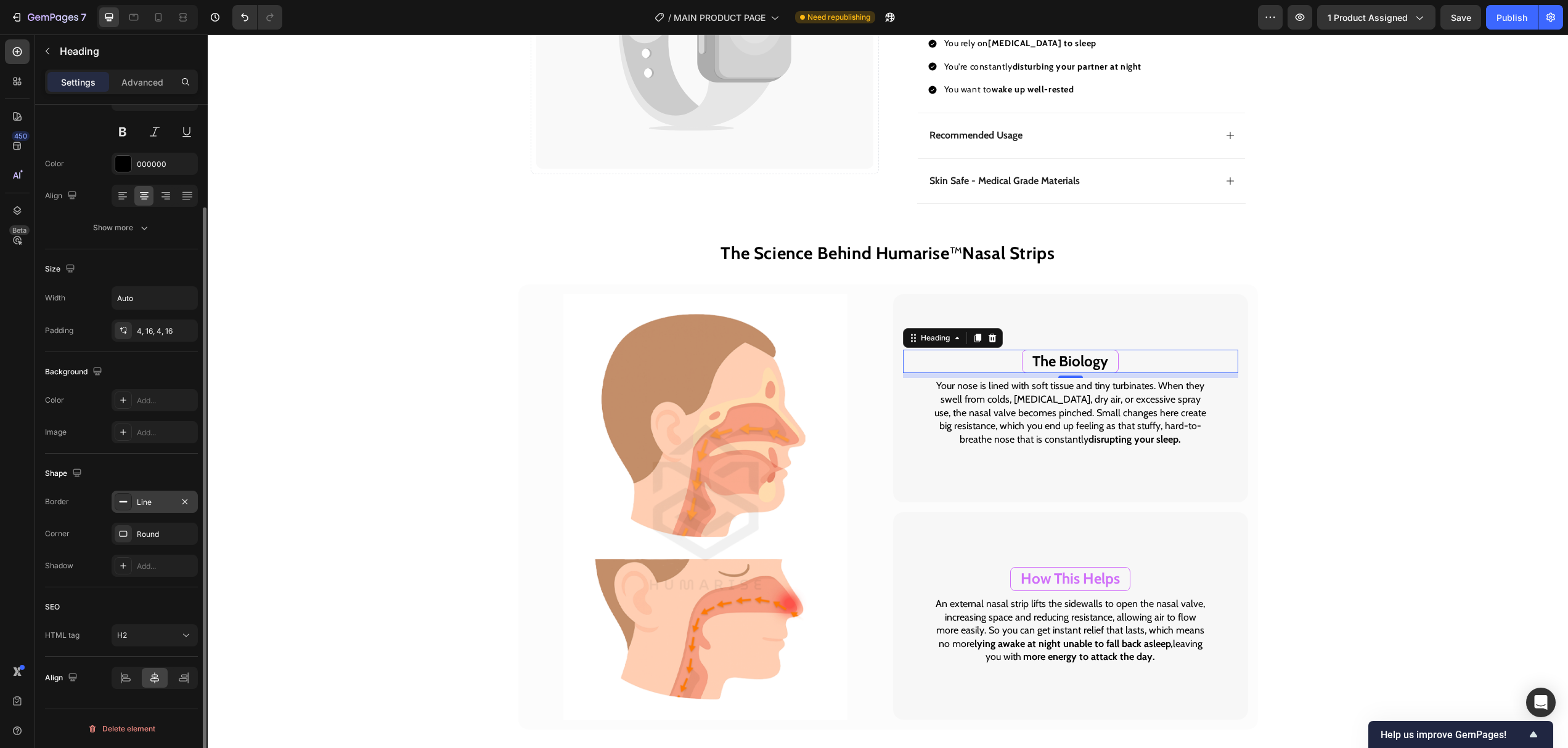
click at [152, 497] on div "Line" at bounding box center [154, 502] width 36 height 11
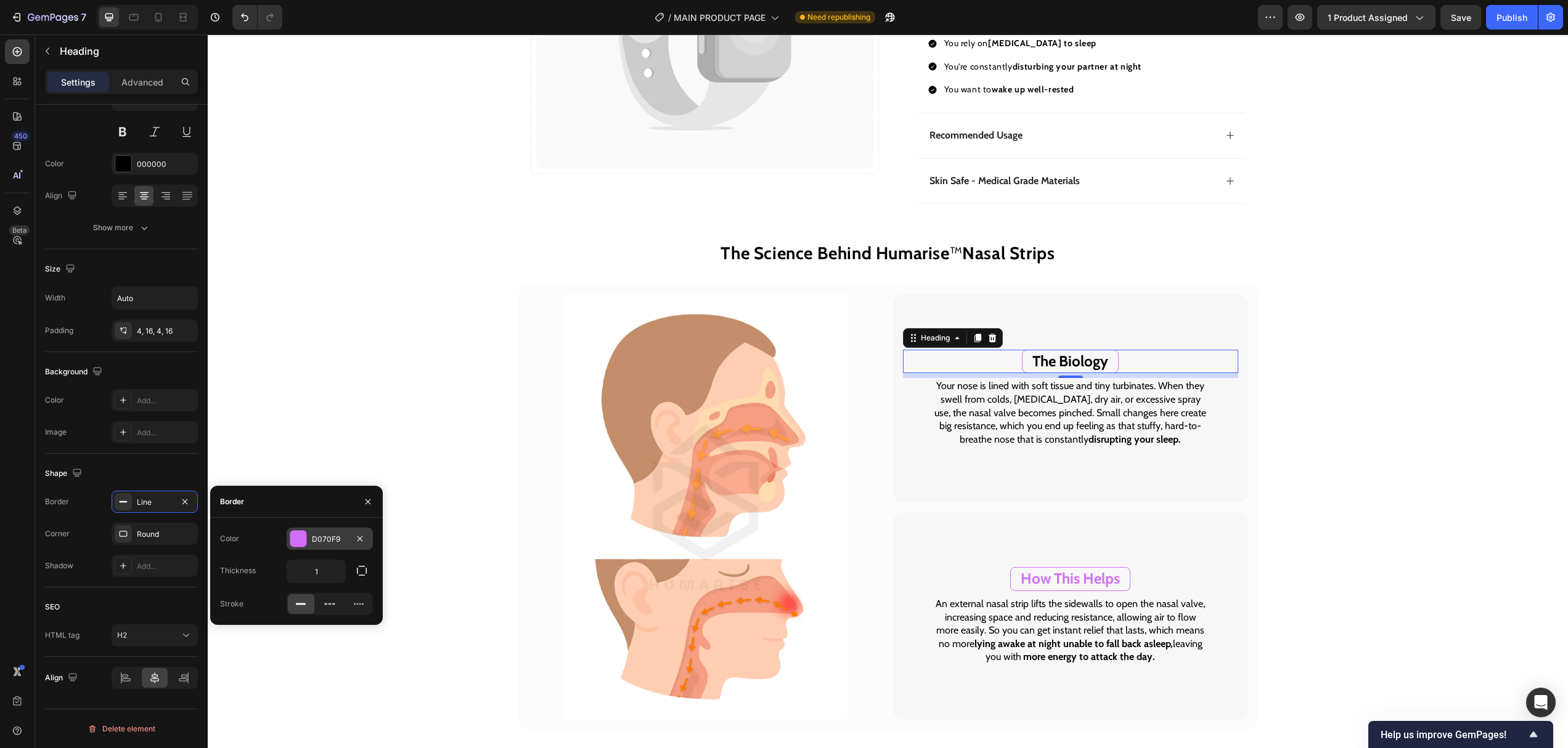
click at [310, 535] on div "D070F9" at bounding box center [329, 539] width 86 height 23
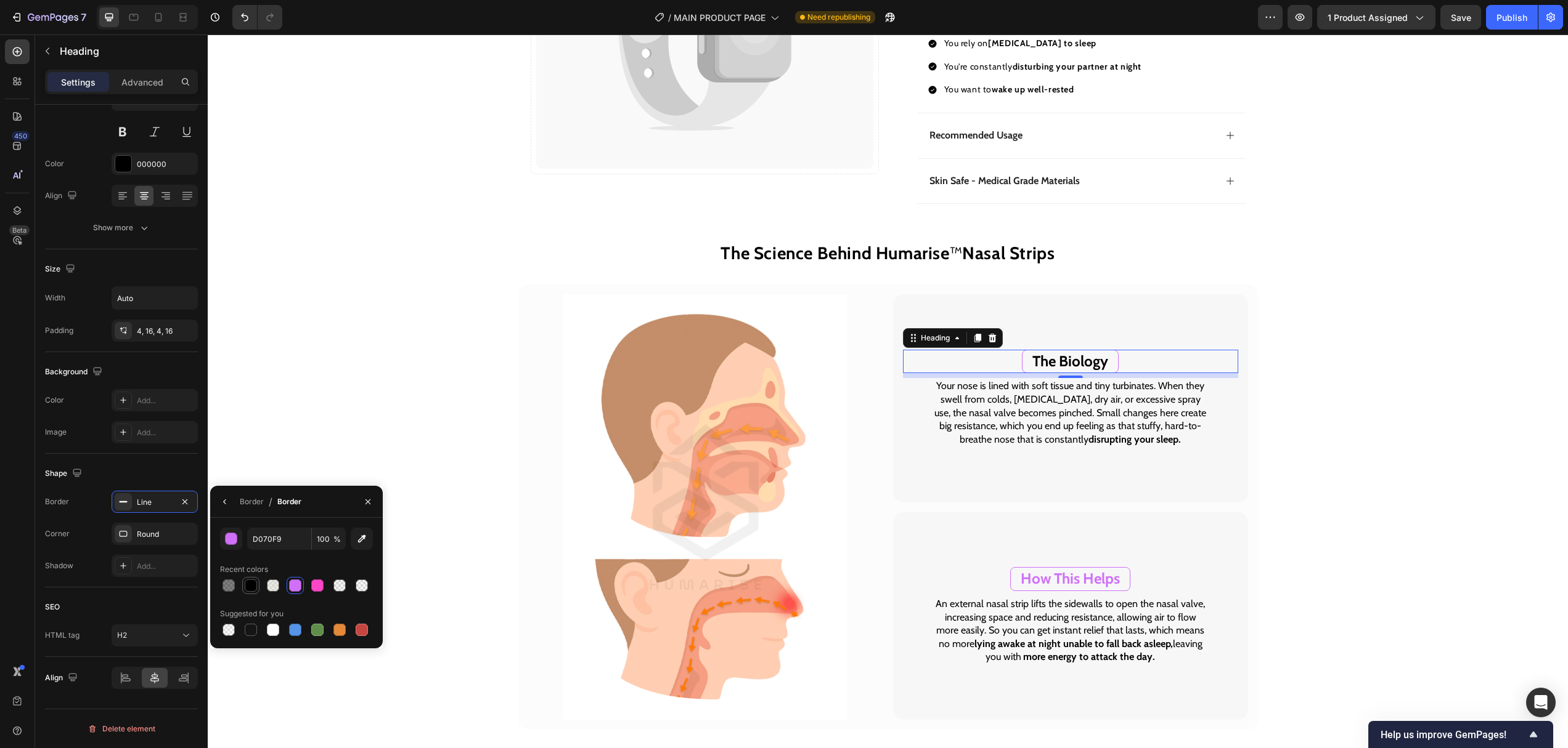
click at [252, 589] on div at bounding box center [251, 586] width 12 height 12
type input "000000"
click at [367, 503] on icon "button" at bounding box center [367, 501] width 10 height 10
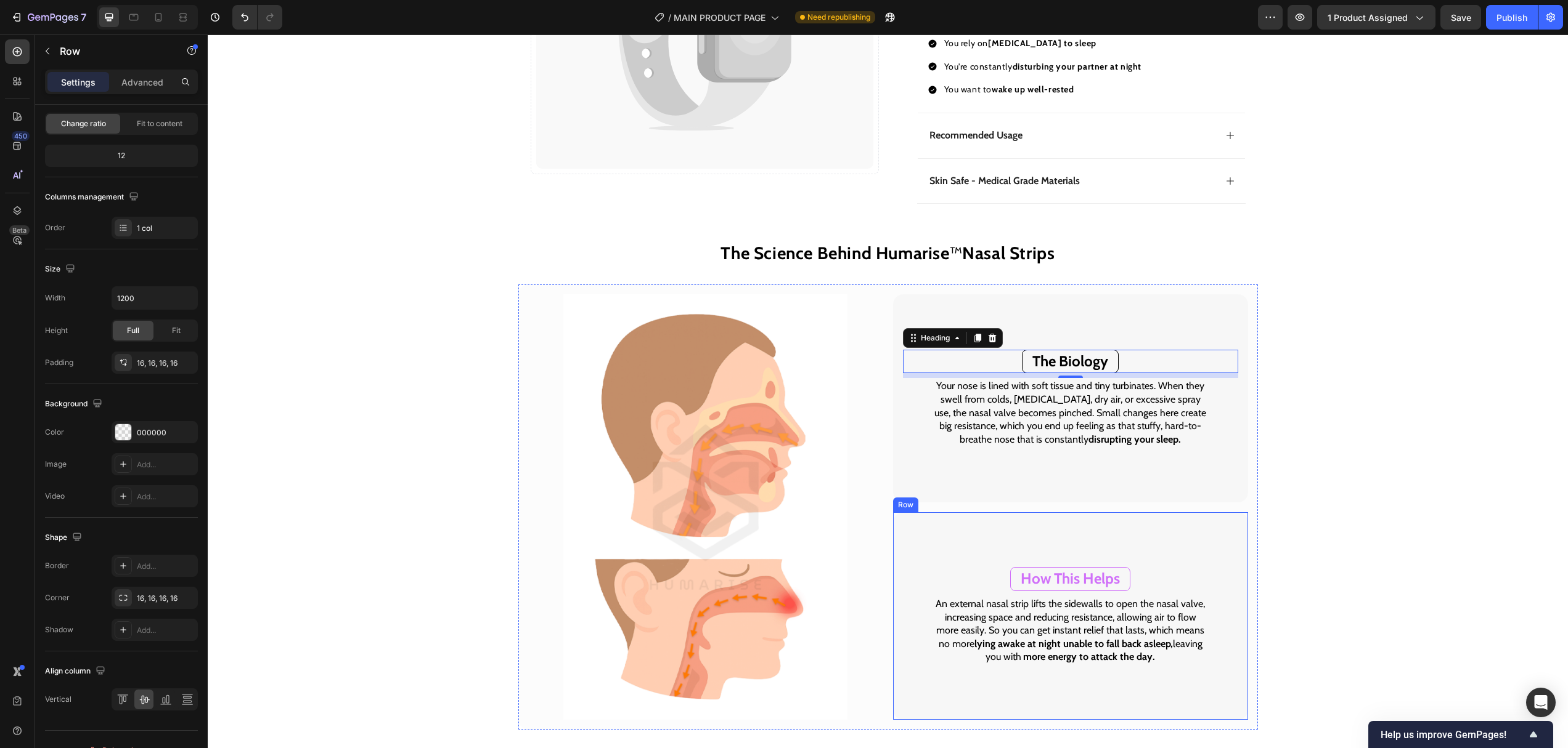
click at [1074, 565] on div "How This Helps Heading An external nasal strip lifts the sidewalls to open the …" at bounding box center [1070, 616] width 336 height 188
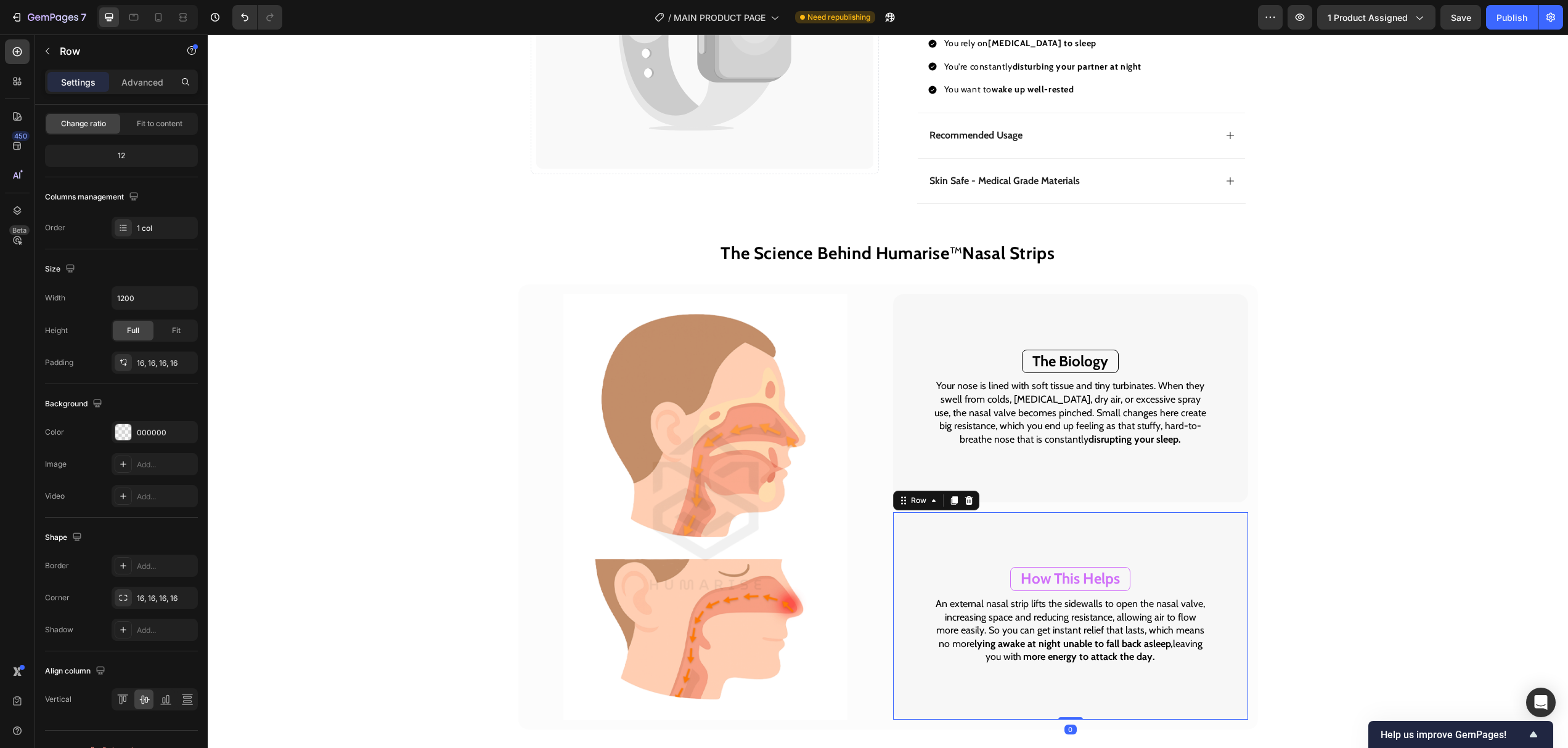
scroll to position [0, 0]
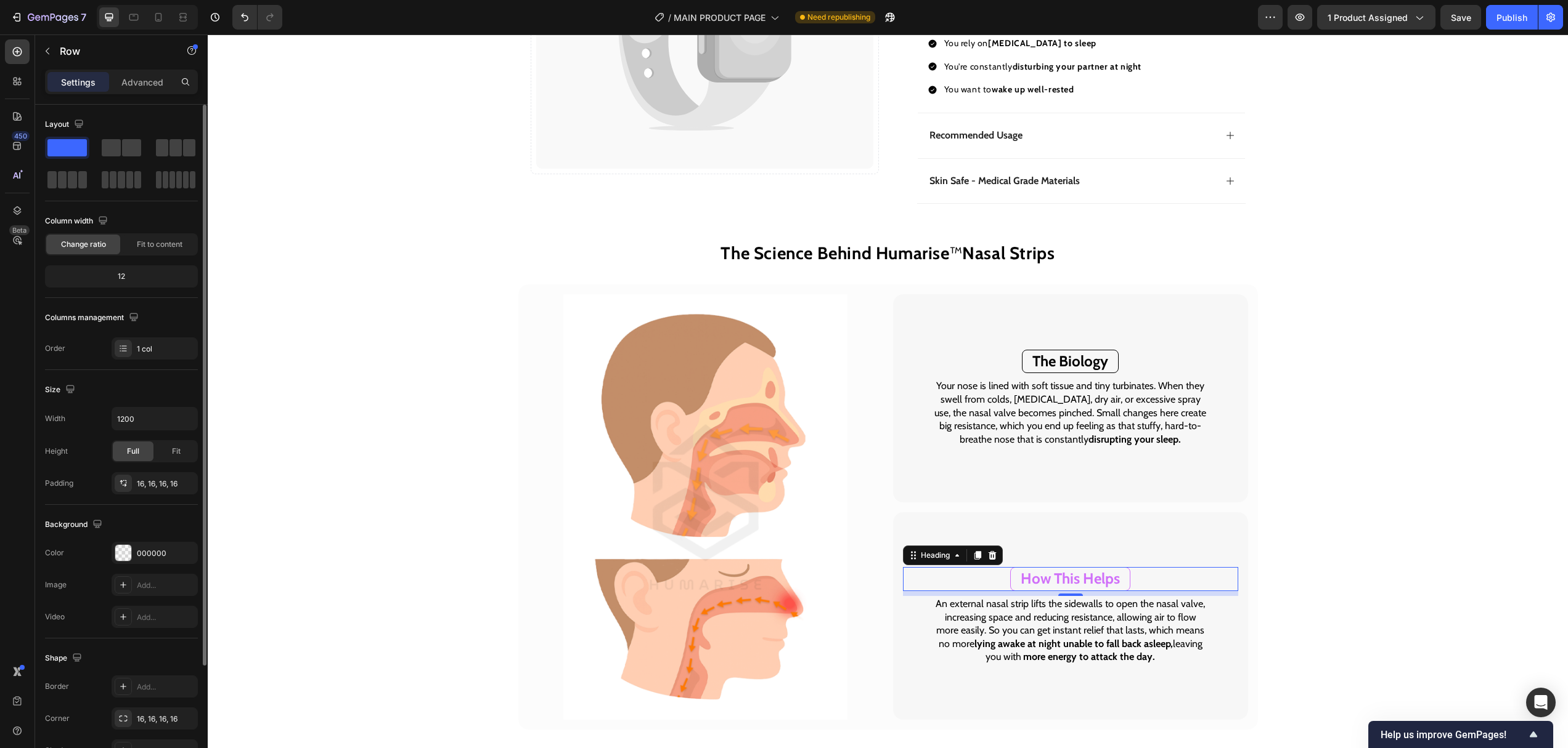
click at [1065, 580] on span "How This Helps" at bounding box center [1070, 578] width 99 height 18
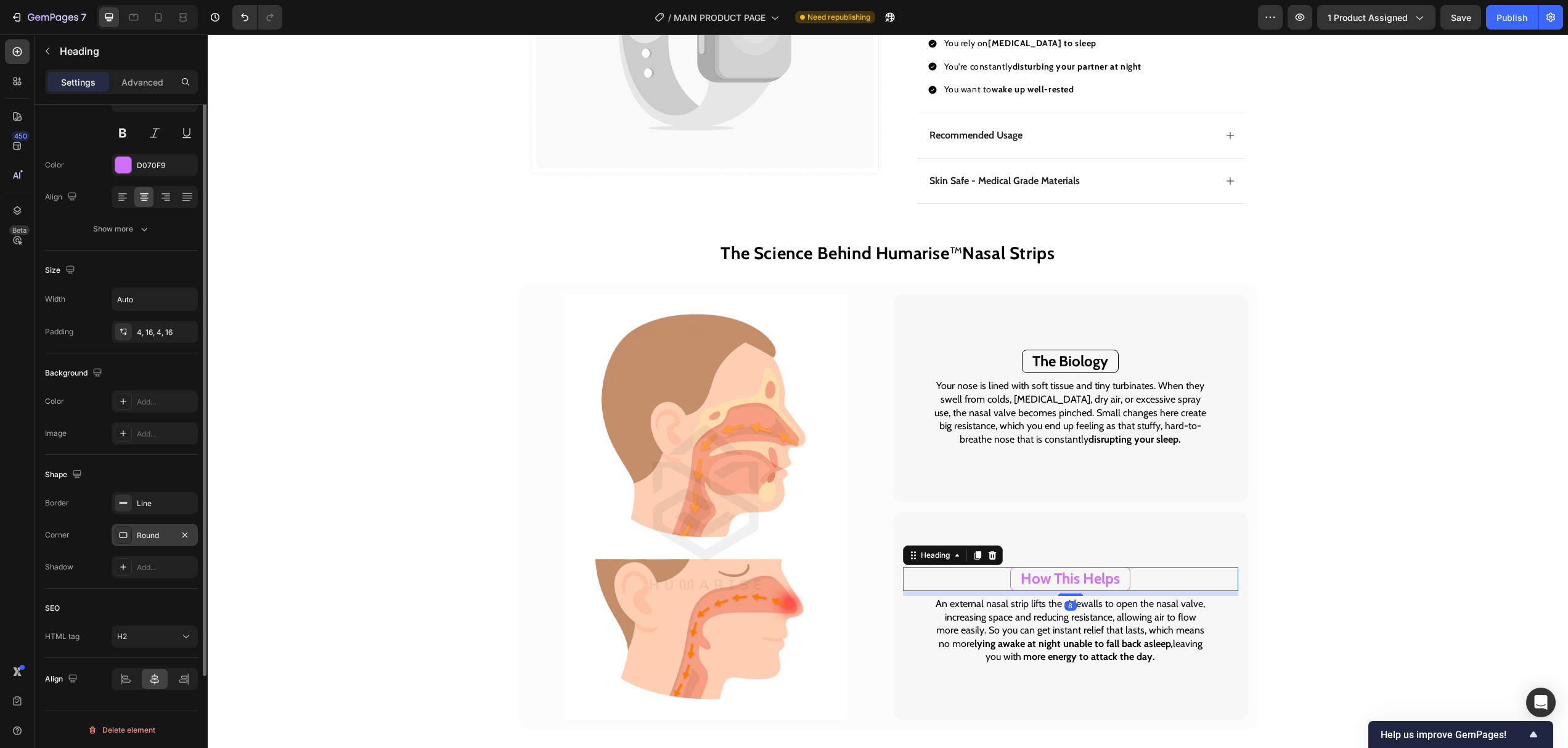
scroll to position [120, 0]
click at [147, 491] on div "Line" at bounding box center [154, 502] width 86 height 23
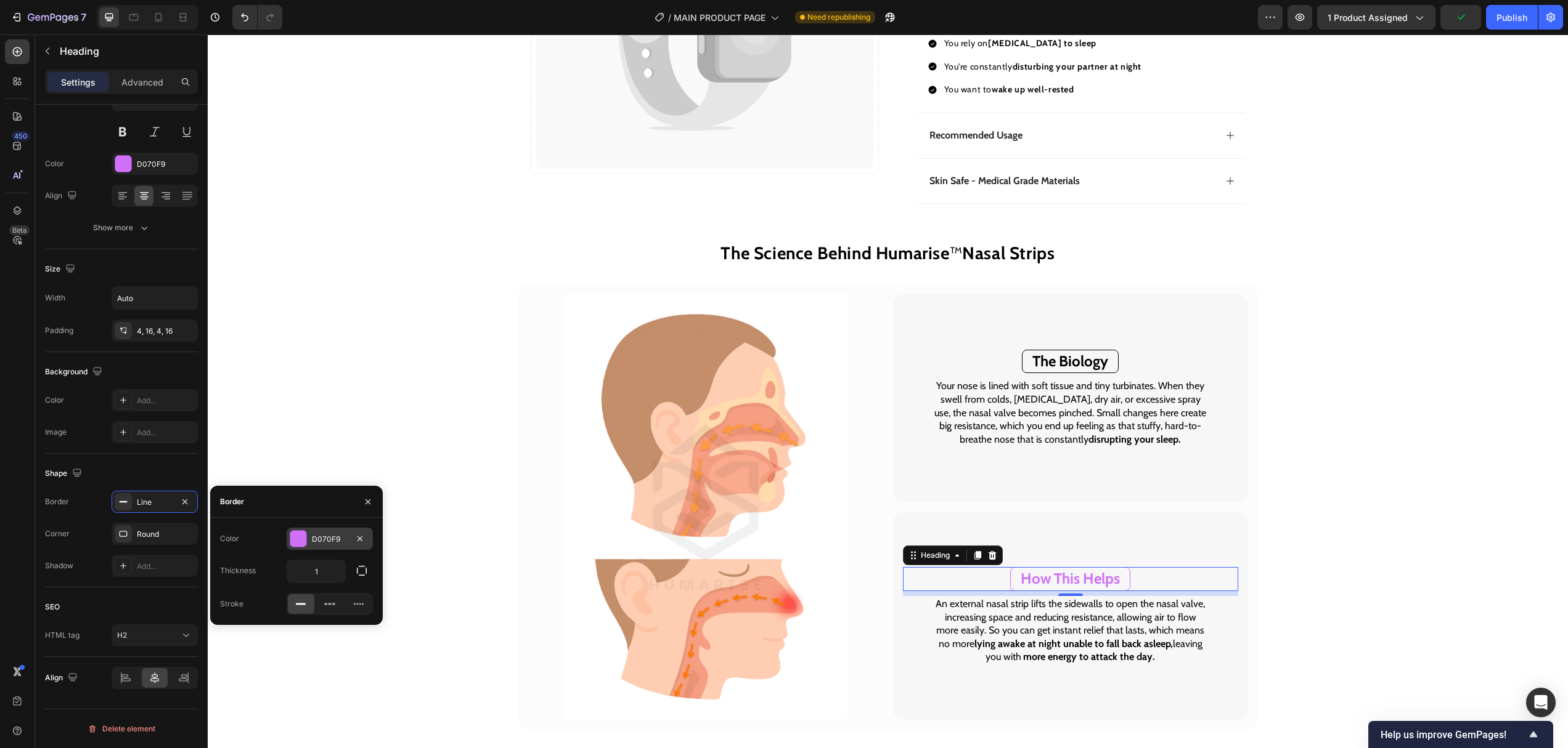
click at [329, 535] on div "D070F9" at bounding box center [330, 539] width 36 height 11
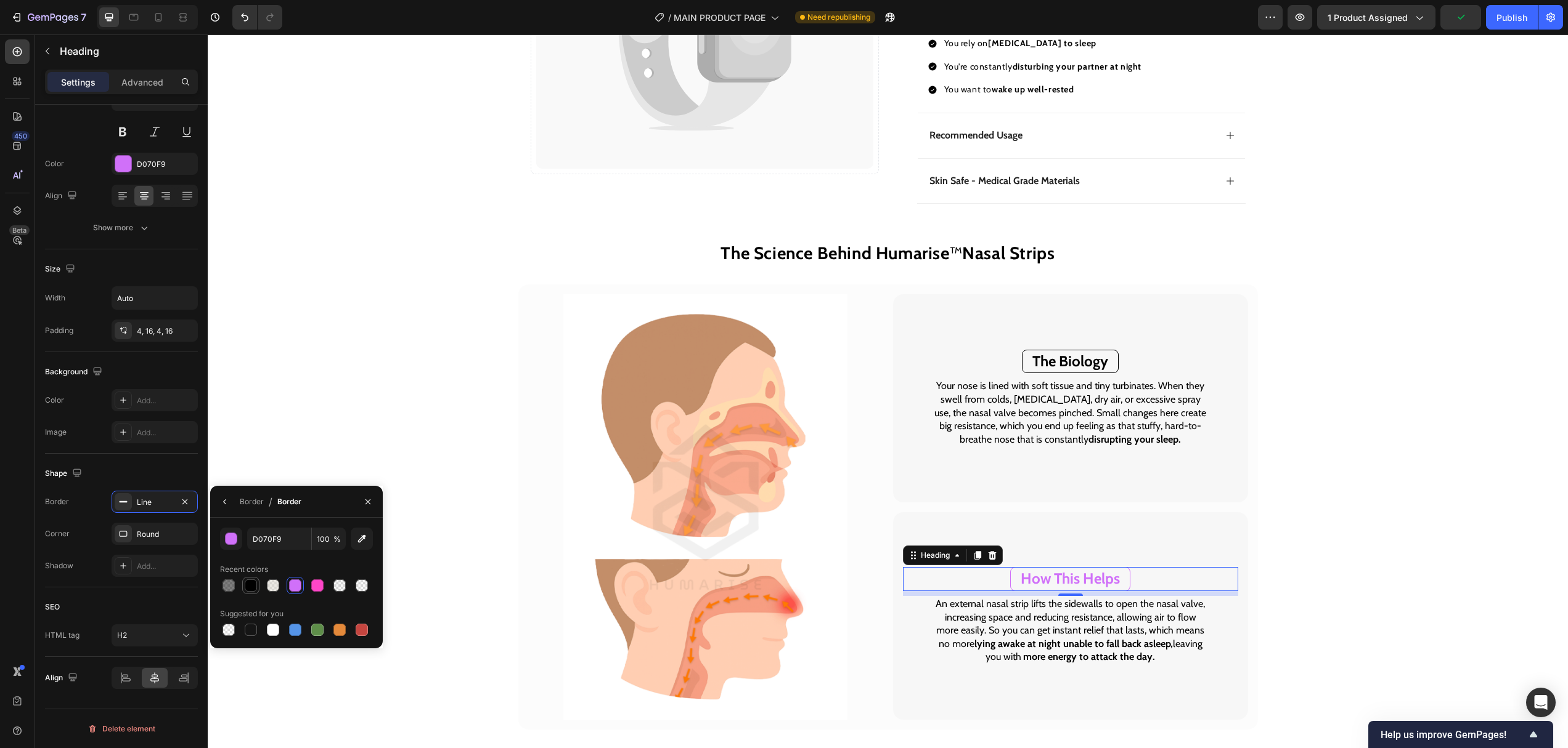
click at [248, 589] on div at bounding box center [251, 586] width 12 height 12
type input "000000"
click at [372, 504] on icon "button" at bounding box center [367, 501] width 10 height 10
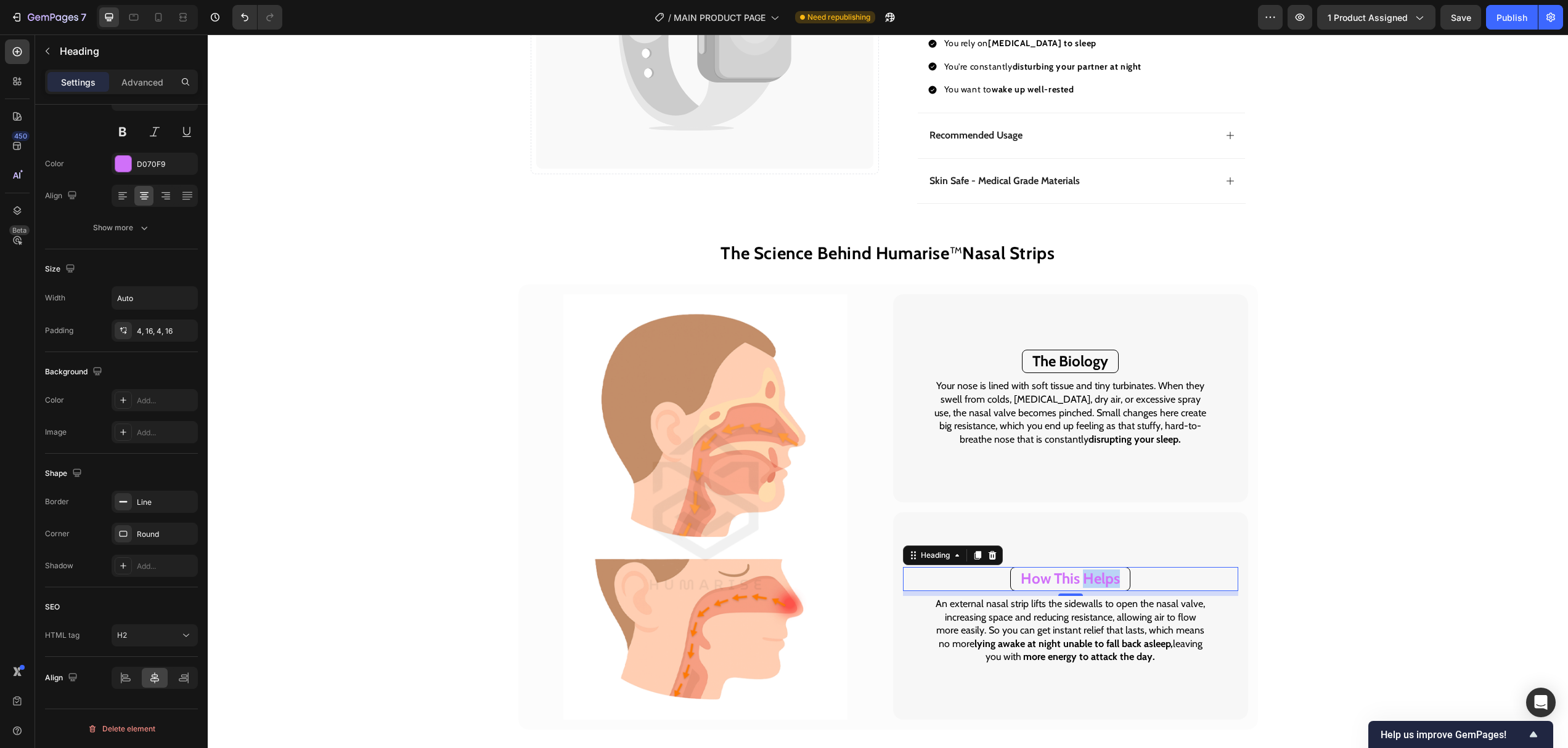
click at [1086, 577] on span "How This Helps" at bounding box center [1070, 578] width 99 height 18
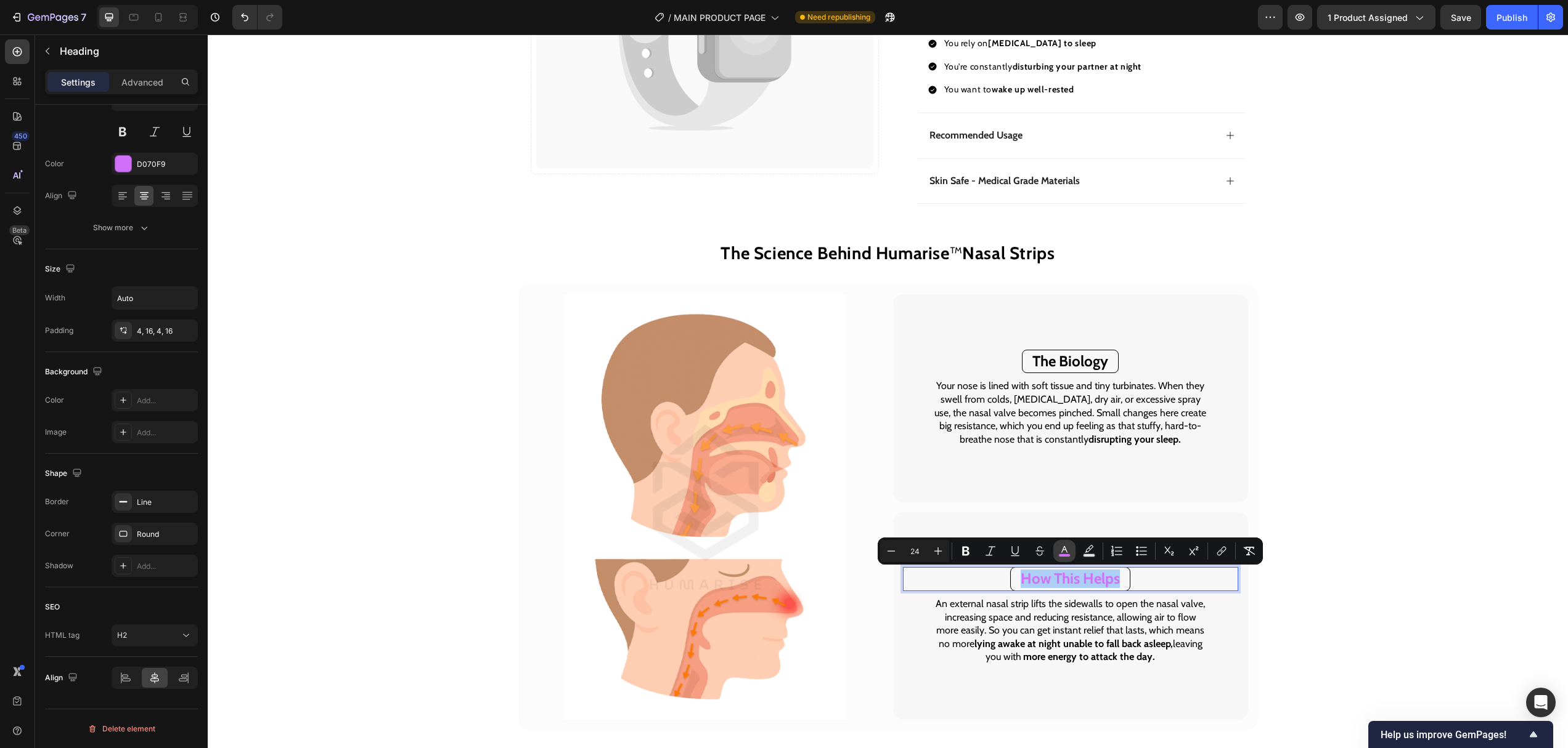
click at [1074, 556] on button "color" at bounding box center [1064, 551] width 23 height 23
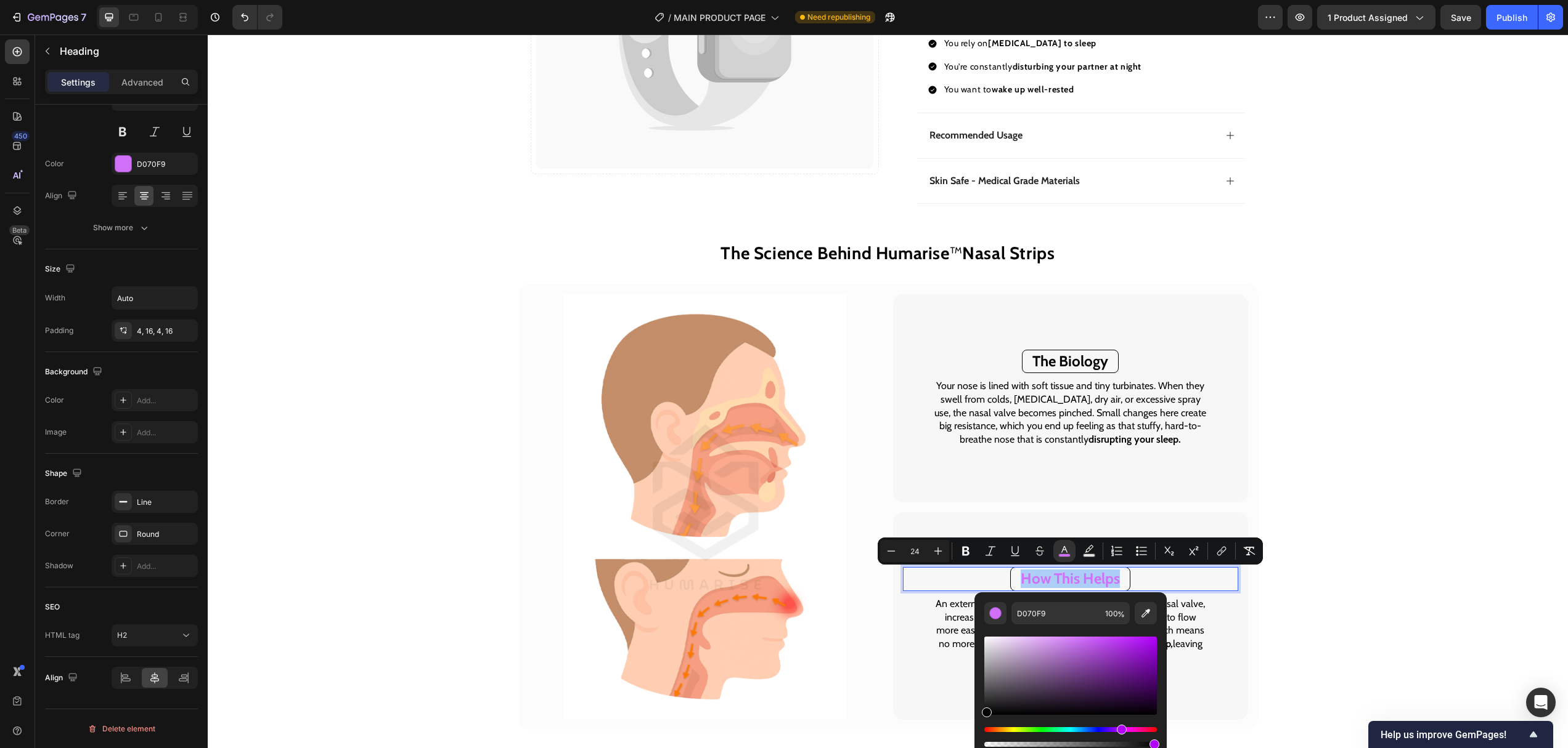
drag, startPoint x: 974, startPoint y: 719, endPoint x: 950, endPoint y: 758, distance: 45.8
click at [950, 0] on html "7 / MAIN PRODUCT PAGE Need republishing Preview 1 product assigned Save Publish…" at bounding box center [784, 0] width 1568 height 0
type input "000000"
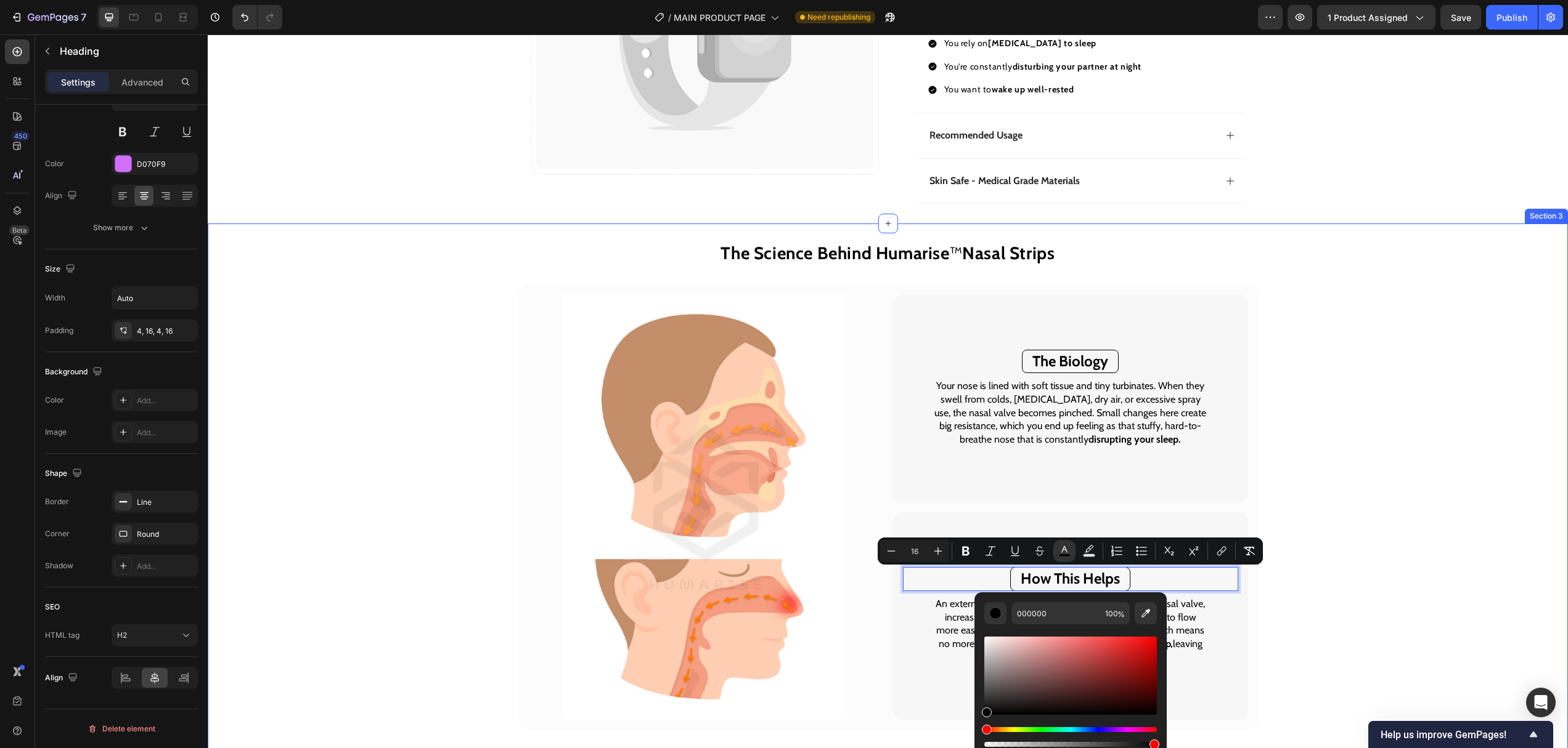
click at [1382, 510] on div "The Science Behind Humarise ™ Nasal Strips Heading Image ⁠⁠⁠⁠⁠⁠⁠ The Biology He…" at bounding box center [887, 519] width 1360 height 552
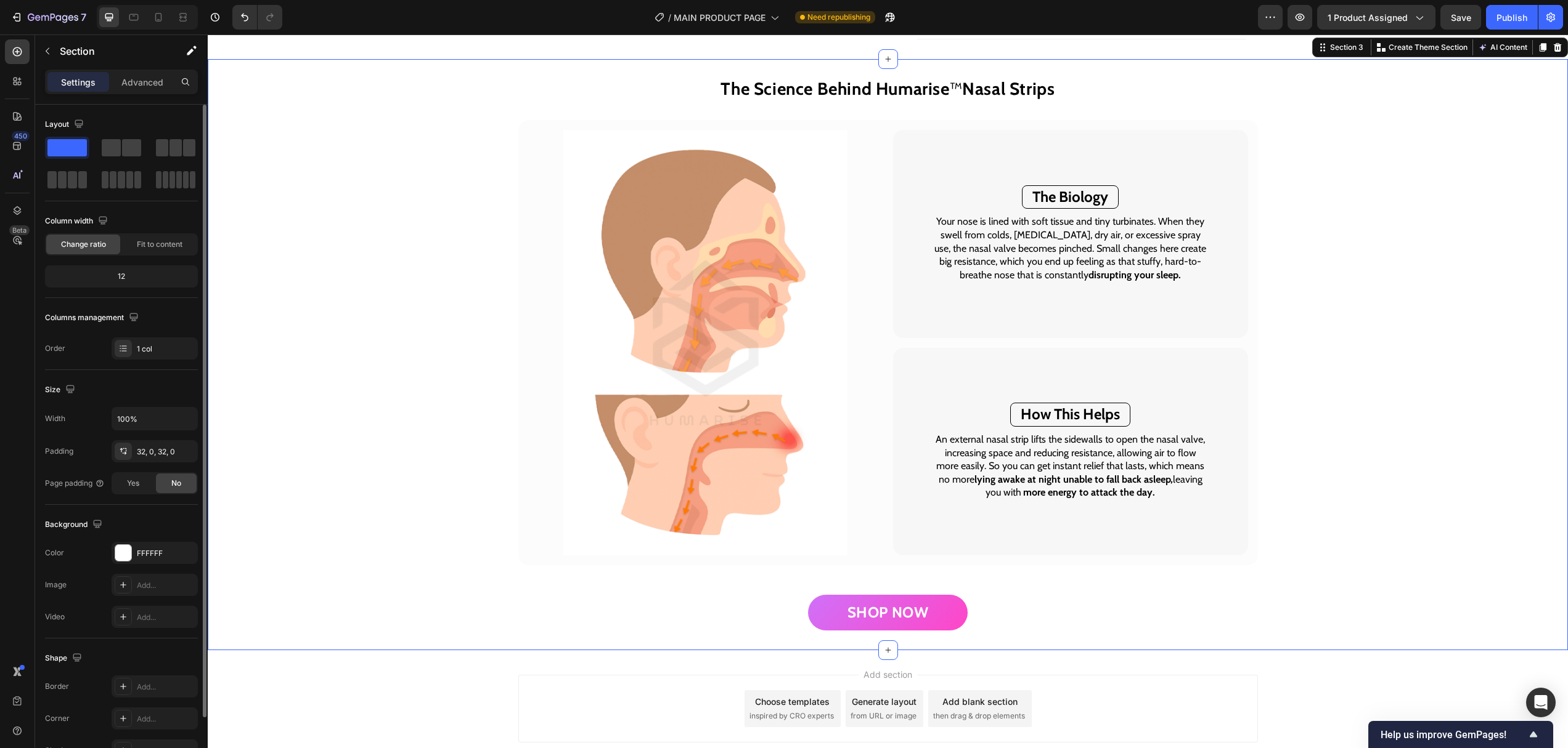
scroll to position [1057, 0]
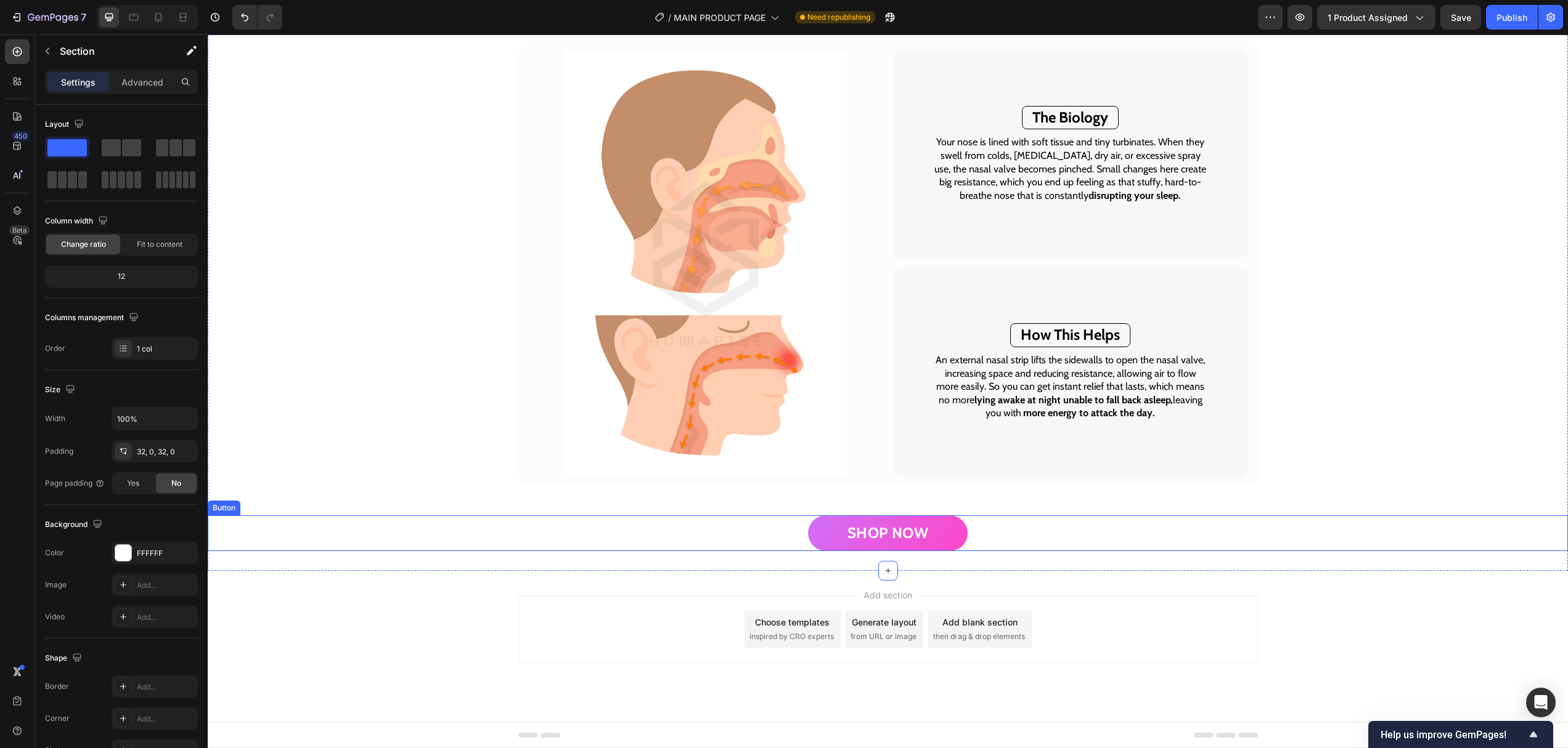
click at [982, 535] on div "SHOP NOW Button" at bounding box center [887, 533] width 1360 height 36
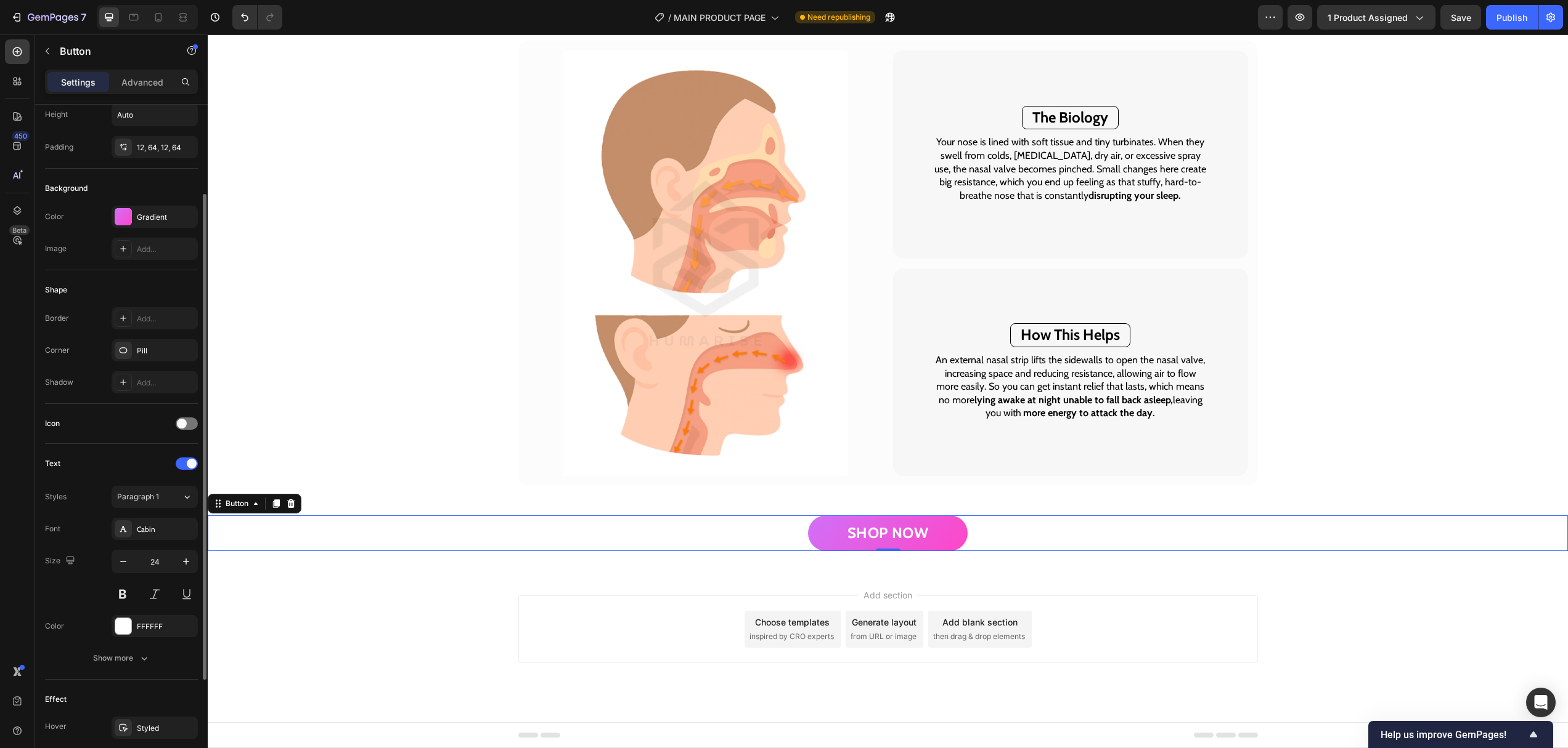
scroll to position [42, 0]
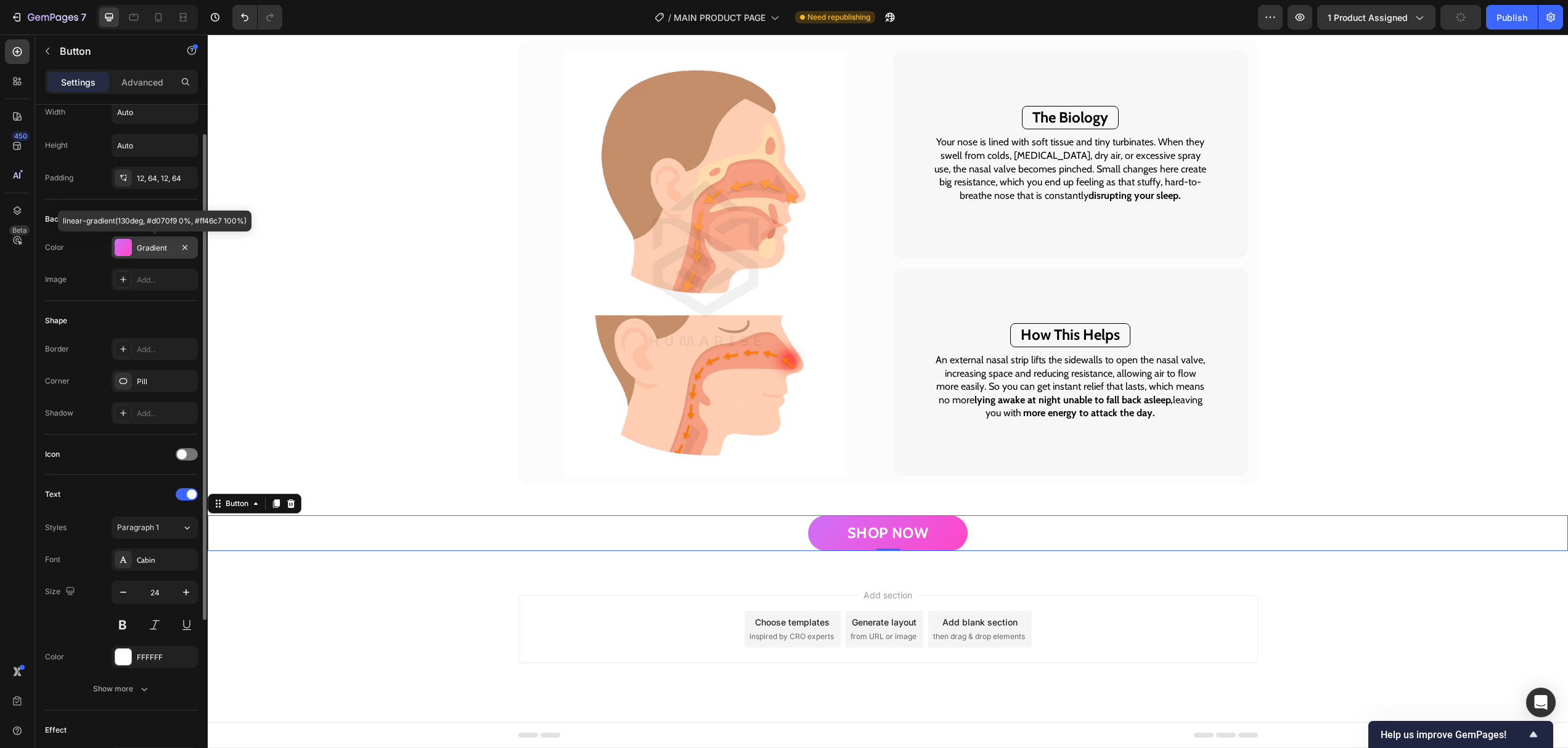
click at [156, 251] on div "Gradient" at bounding box center [154, 248] width 36 height 11
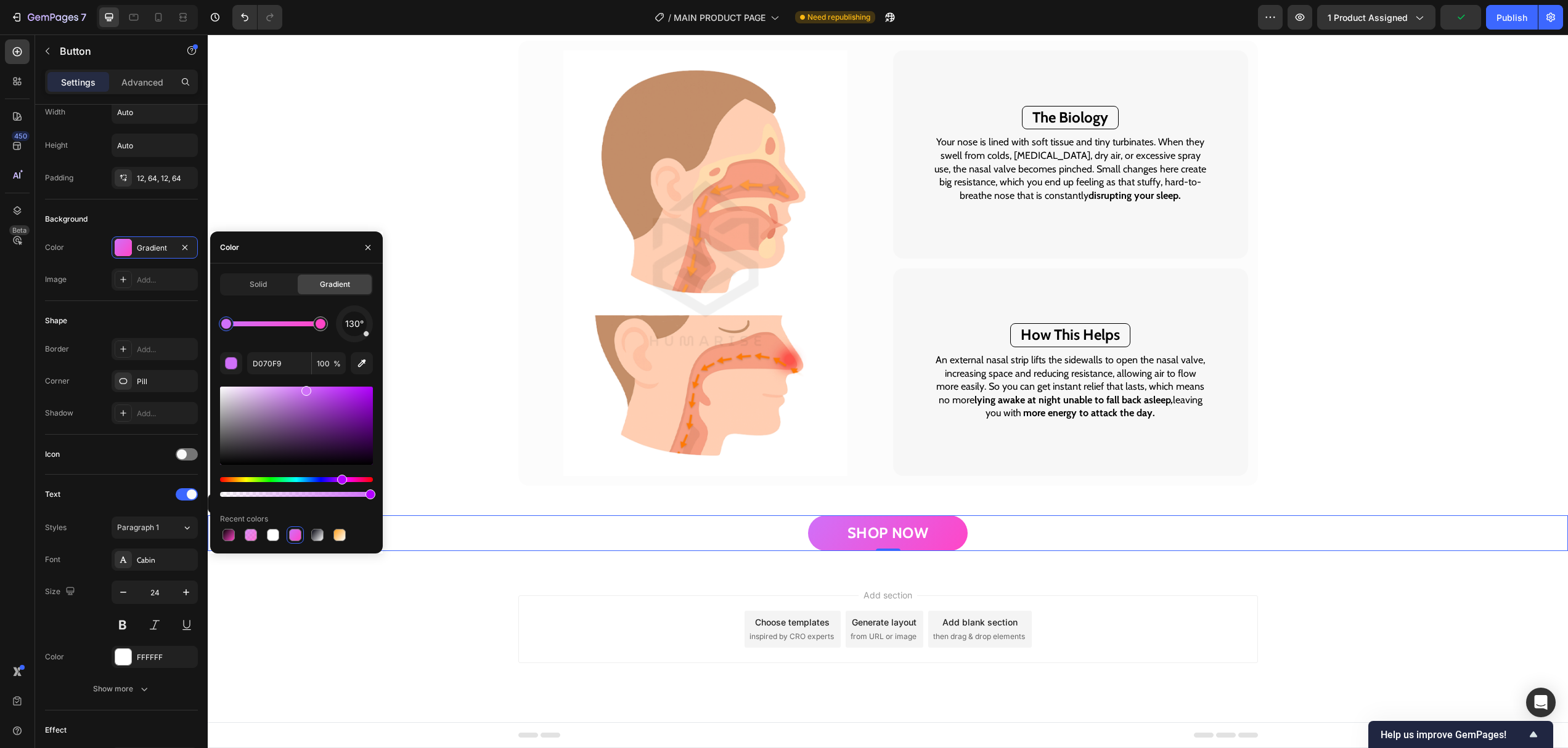
drag, startPoint x: 258, startPoint y: 282, endPoint x: 254, endPoint y: 298, distance: 16.5
click at [258, 282] on span "Solid" at bounding box center [258, 284] width 17 height 11
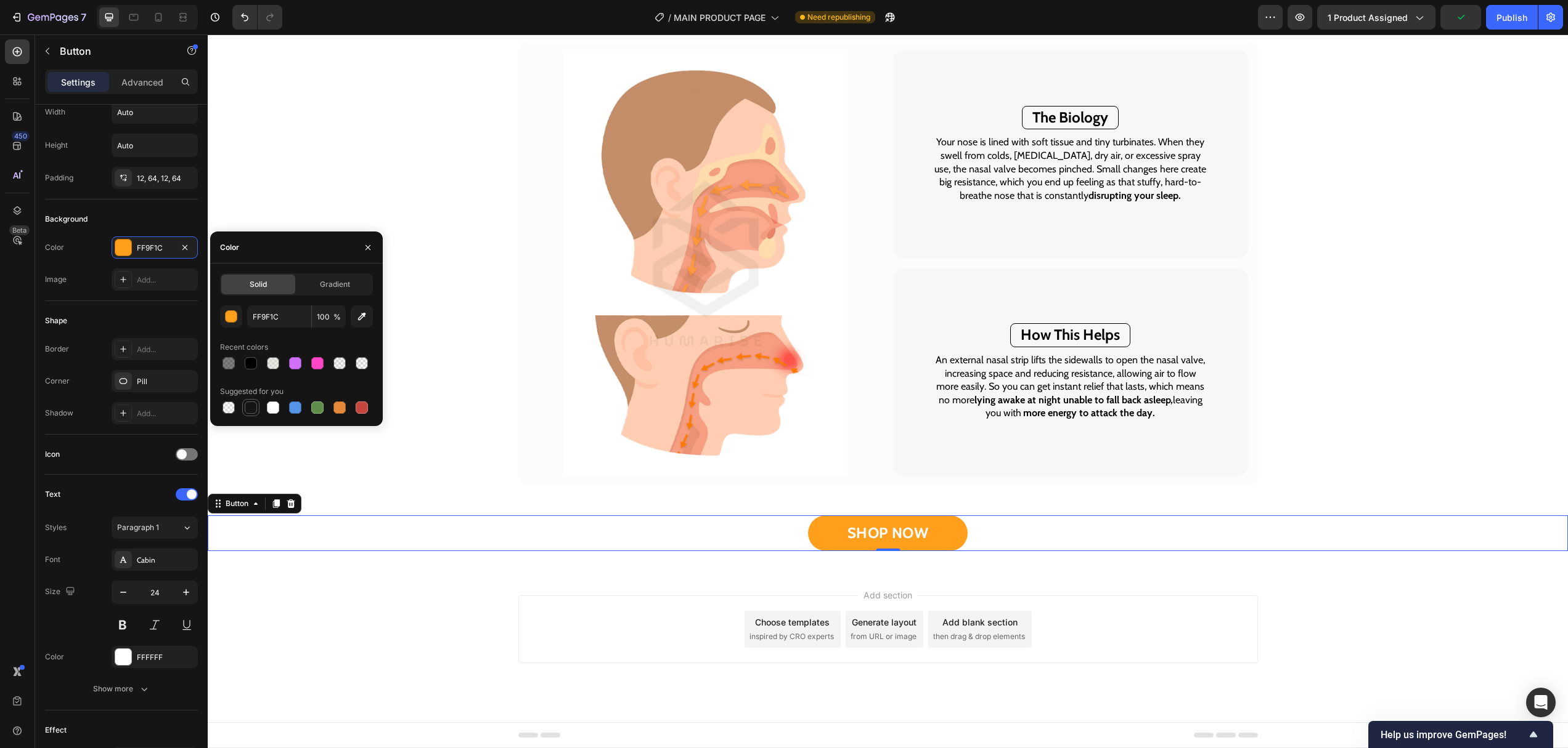
click at [251, 404] on div at bounding box center [251, 407] width 12 height 12
type input "151515"
click at [371, 241] on button "button" at bounding box center [368, 247] width 20 height 20
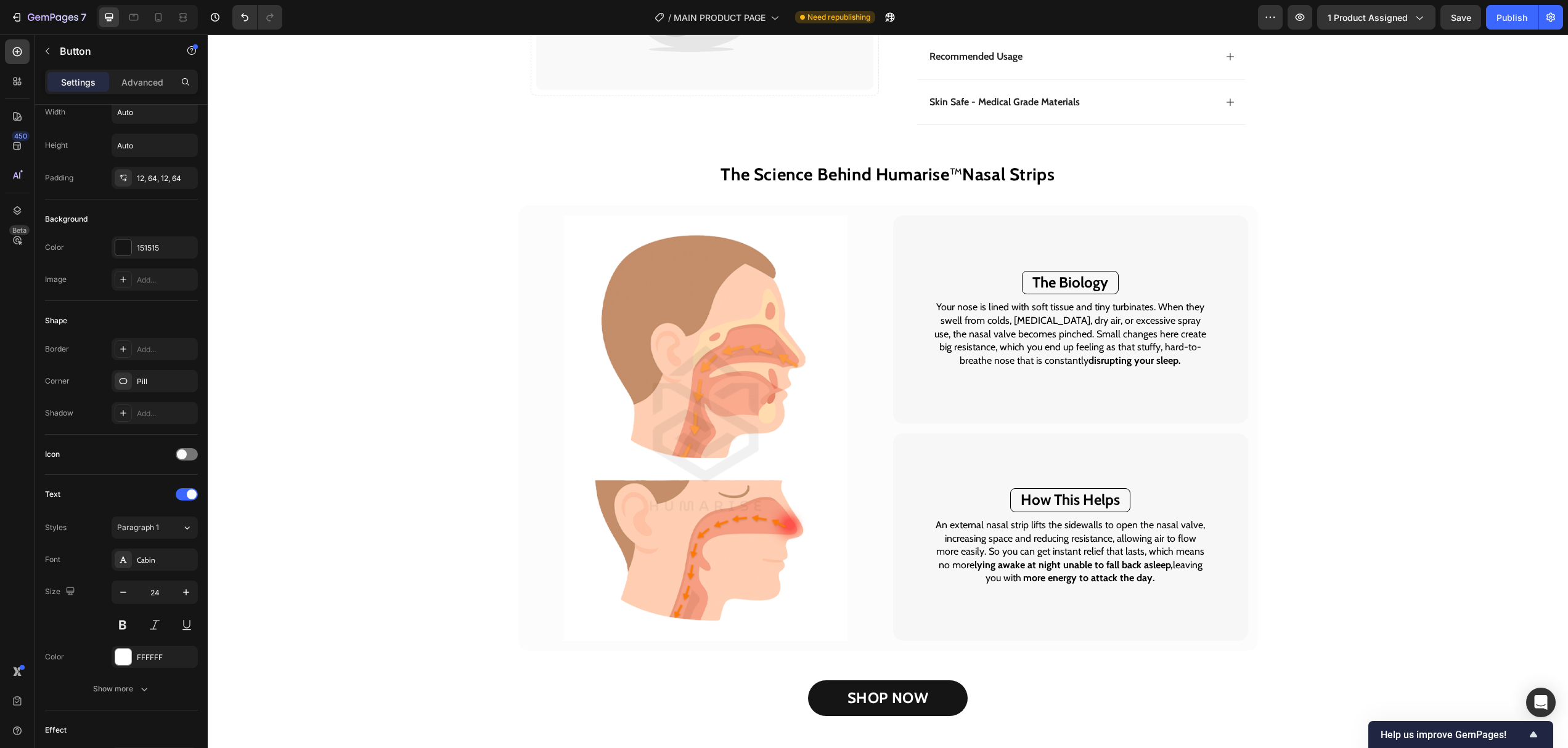
scroll to position [1057, 0]
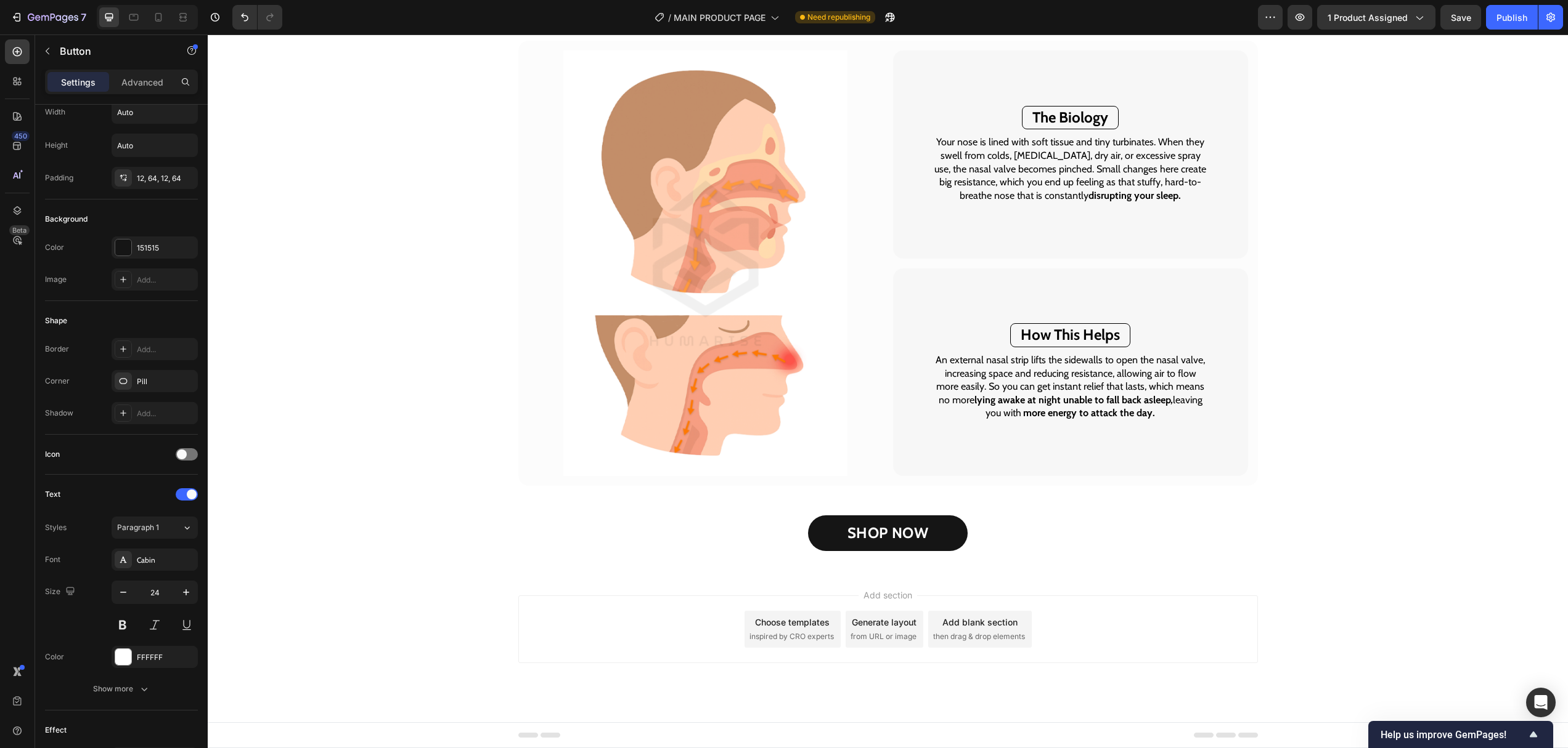
click at [968, 524] on div "SHOP NOW Button" at bounding box center [887, 533] width 1360 height 36
click at [945, 529] on link "SHOP NOW" at bounding box center [887, 533] width 160 height 36
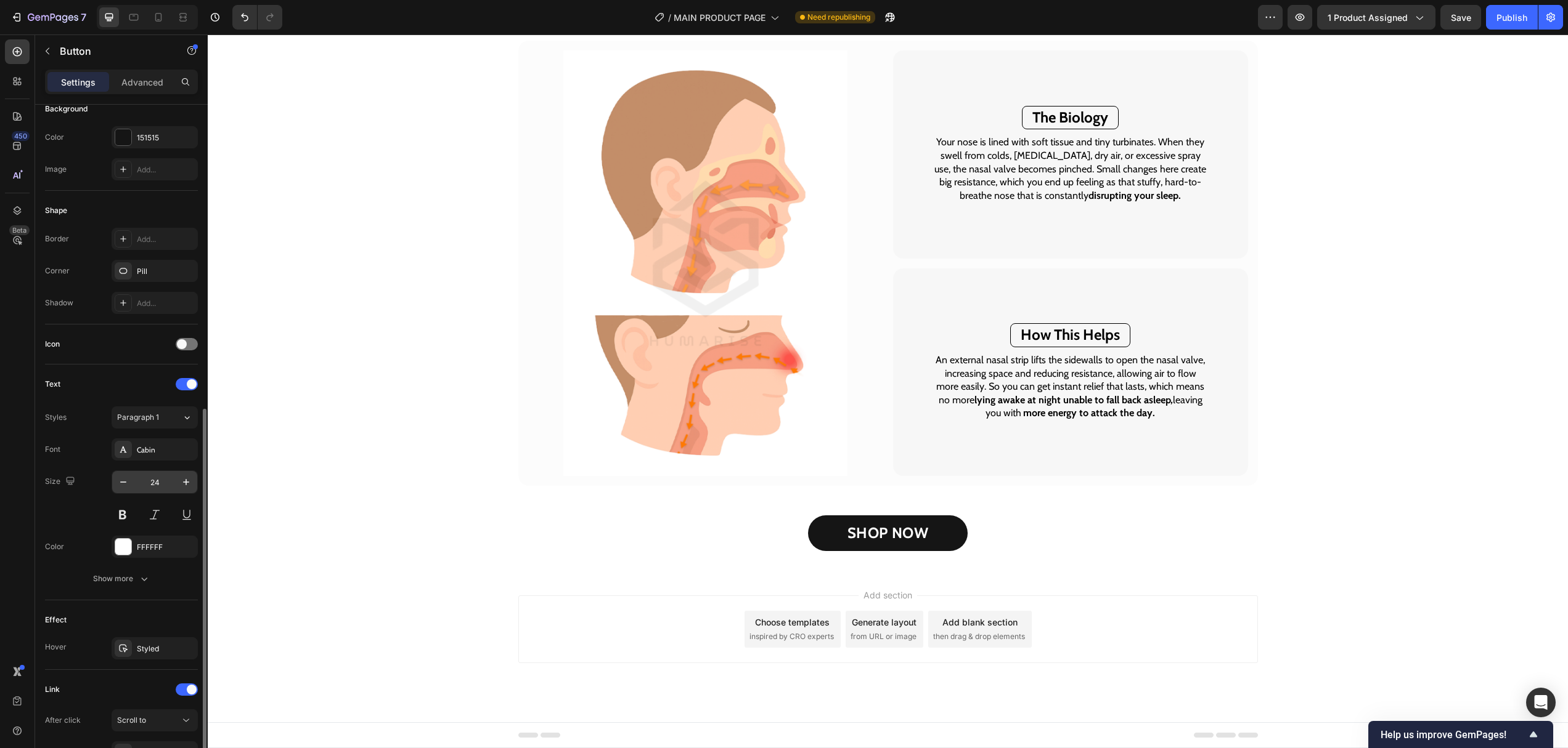
scroll to position [269, 0]
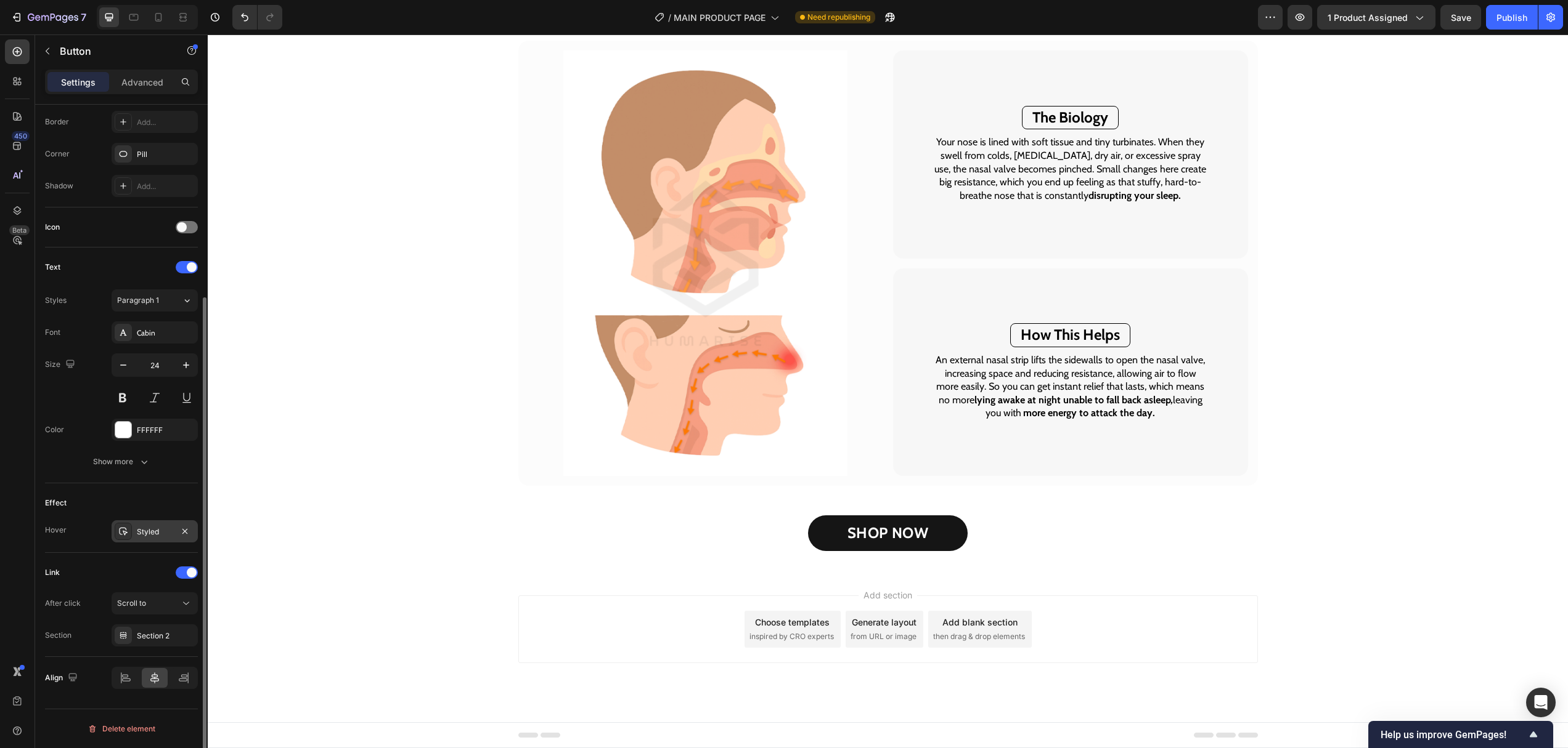
click at [137, 533] on div "Styled" at bounding box center [154, 531] width 36 height 11
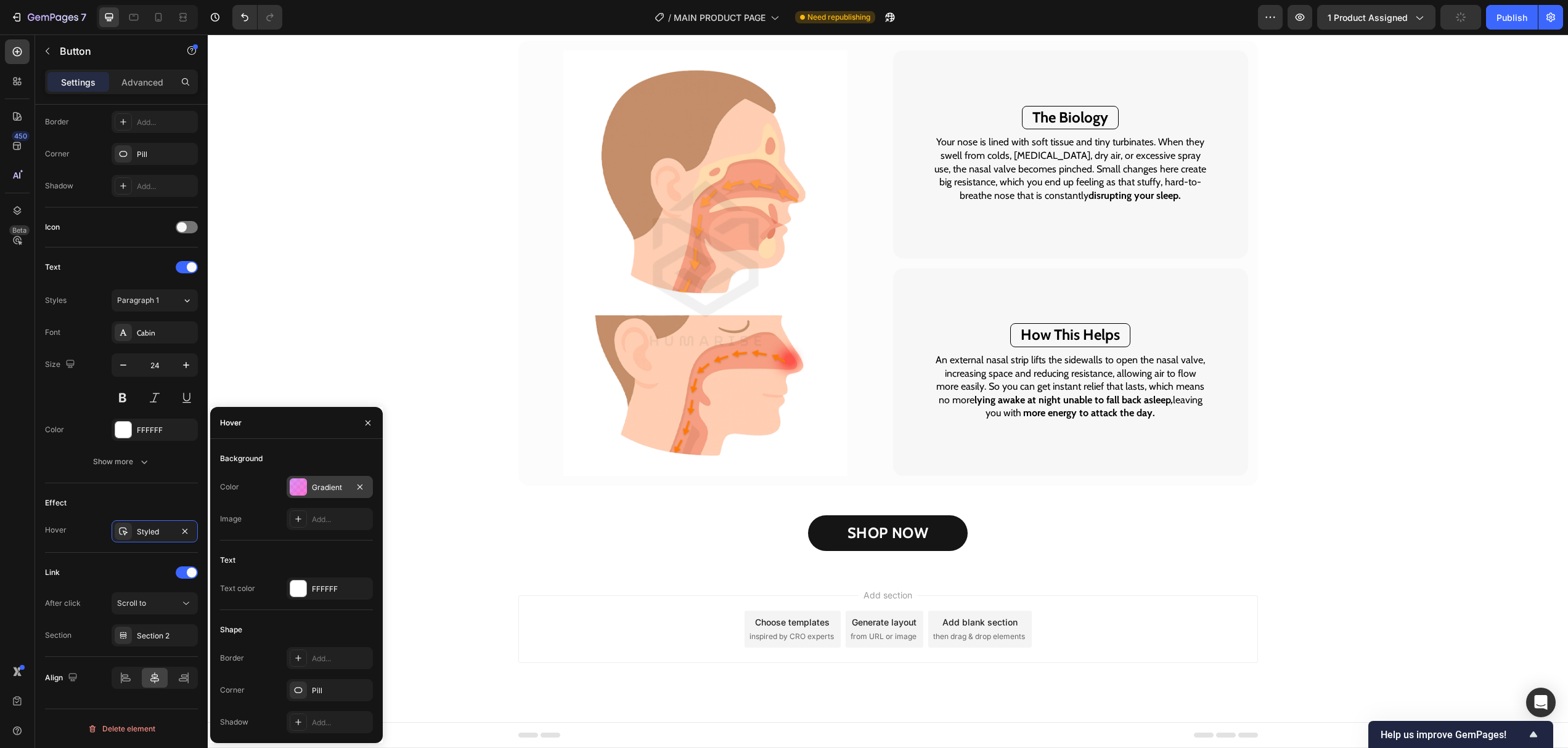
click at [323, 486] on div "Gradient" at bounding box center [330, 487] width 36 height 11
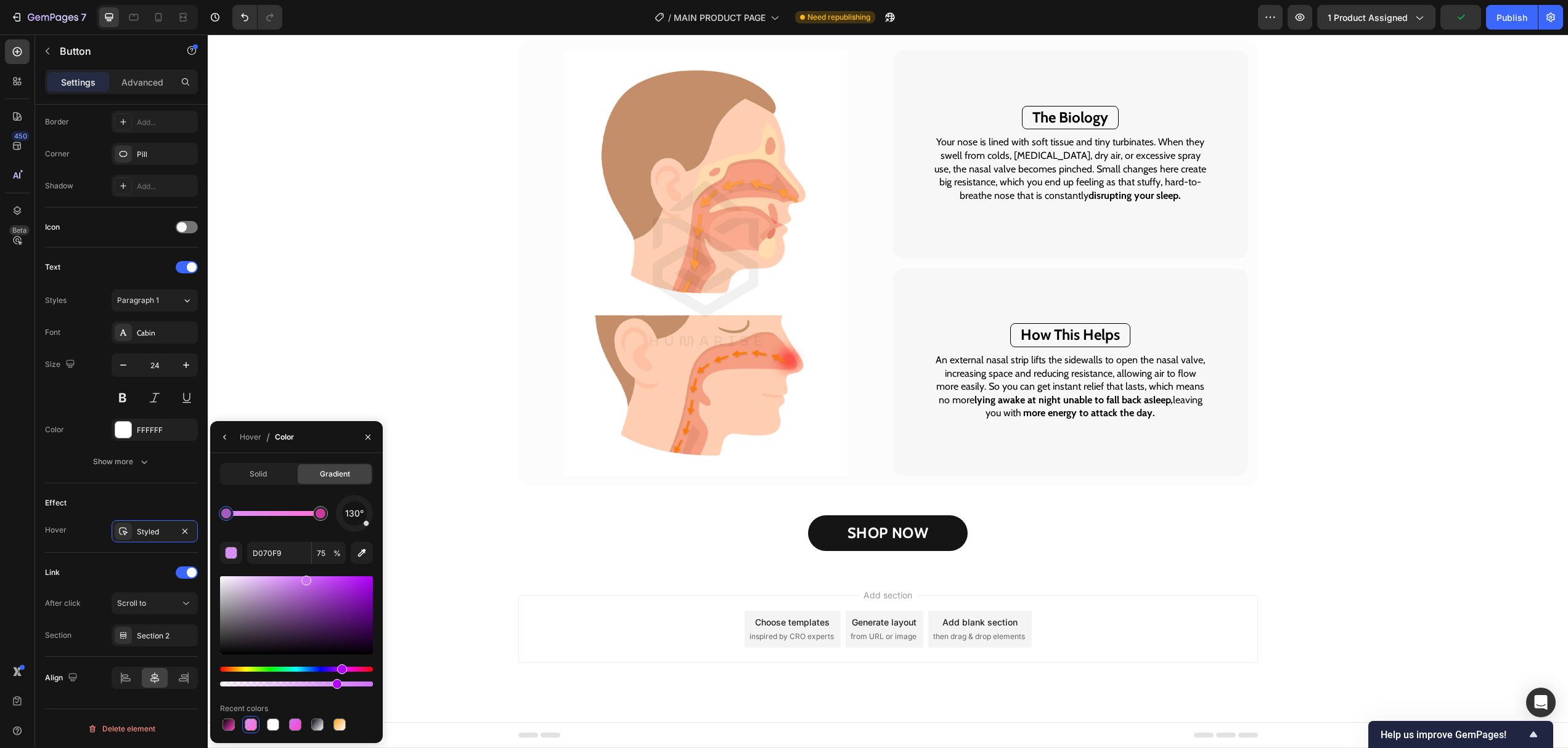
click at [252, 486] on div "Solid Gradient 130° D070F9 75 % Recent colors" at bounding box center [297, 598] width 153 height 270
click at [254, 474] on span "Solid" at bounding box center [258, 474] width 17 height 11
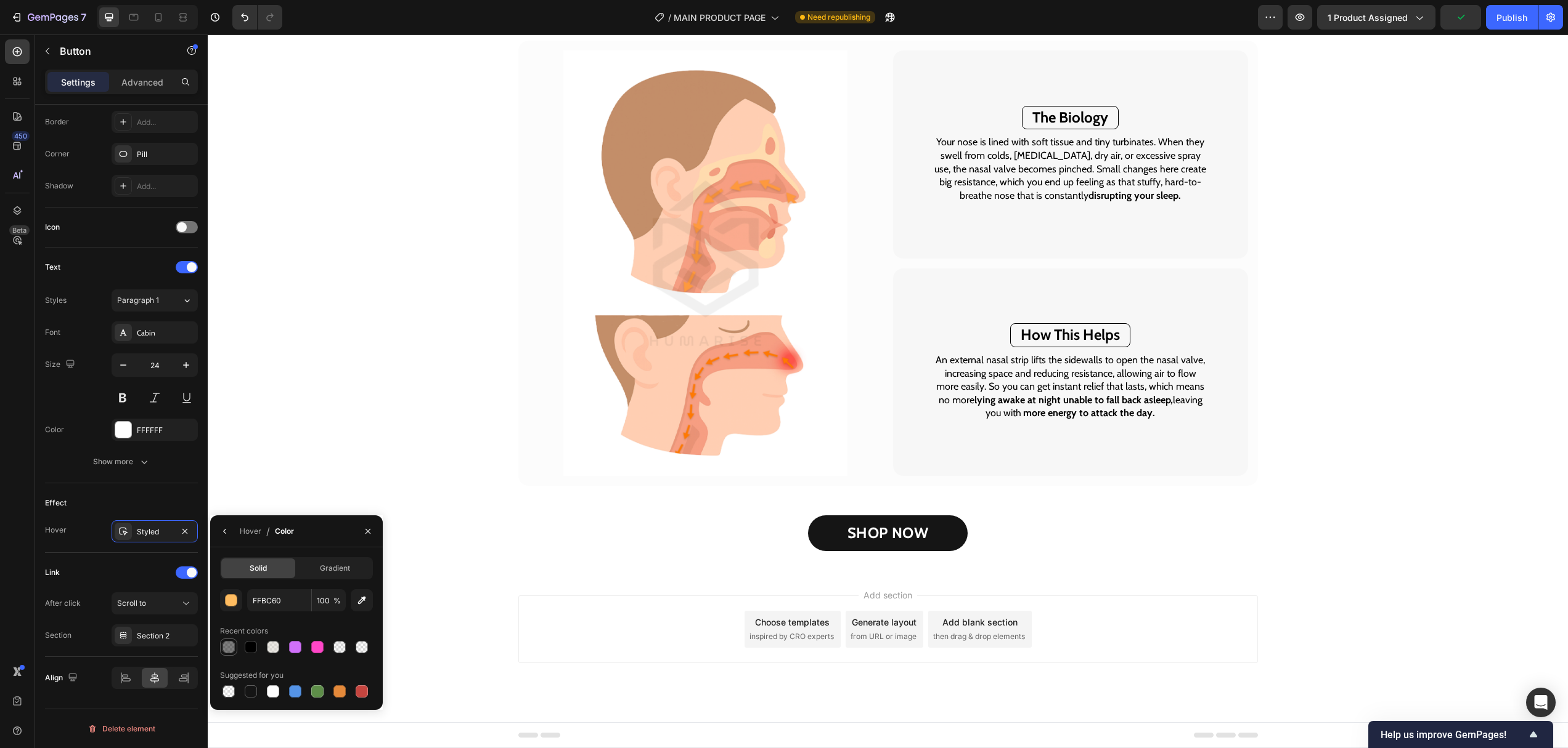
click at [226, 647] on div at bounding box center [228, 647] width 12 height 12
type input "000000"
type input "50"
click at [363, 533] on icon "button" at bounding box center [367, 530] width 10 height 10
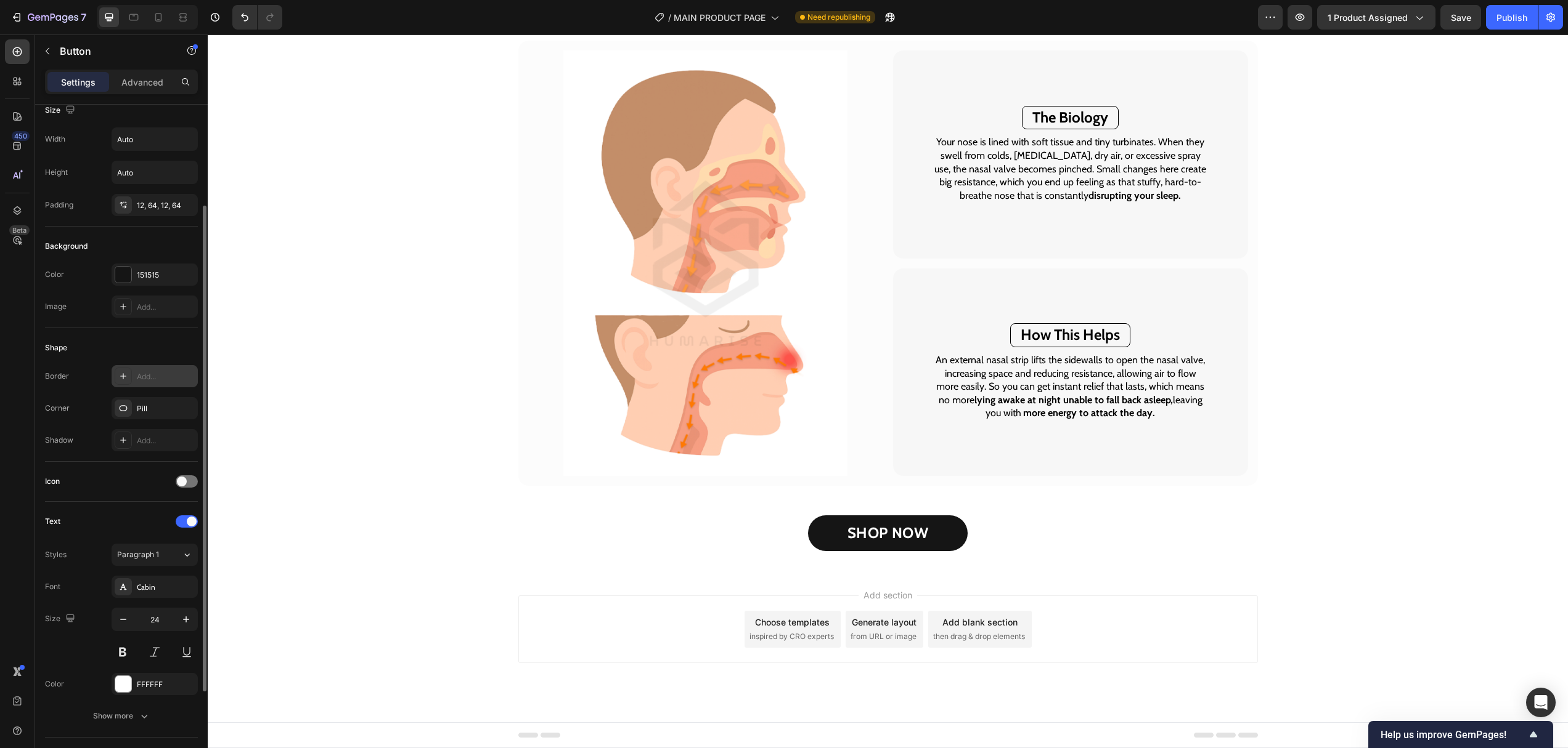
scroll to position [0, 0]
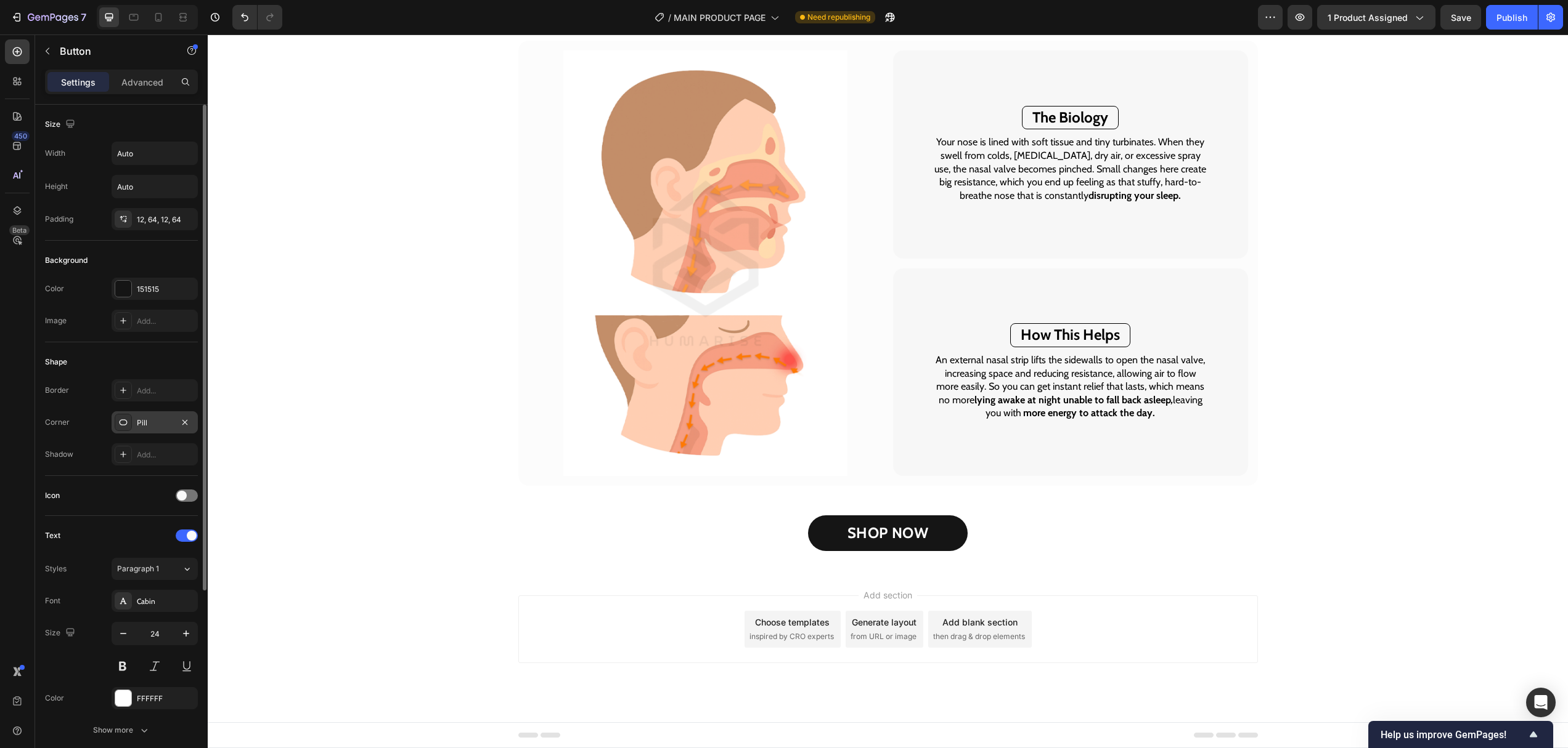
click at [150, 426] on div "Pill" at bounding box center [154, 423] width 36 height 11
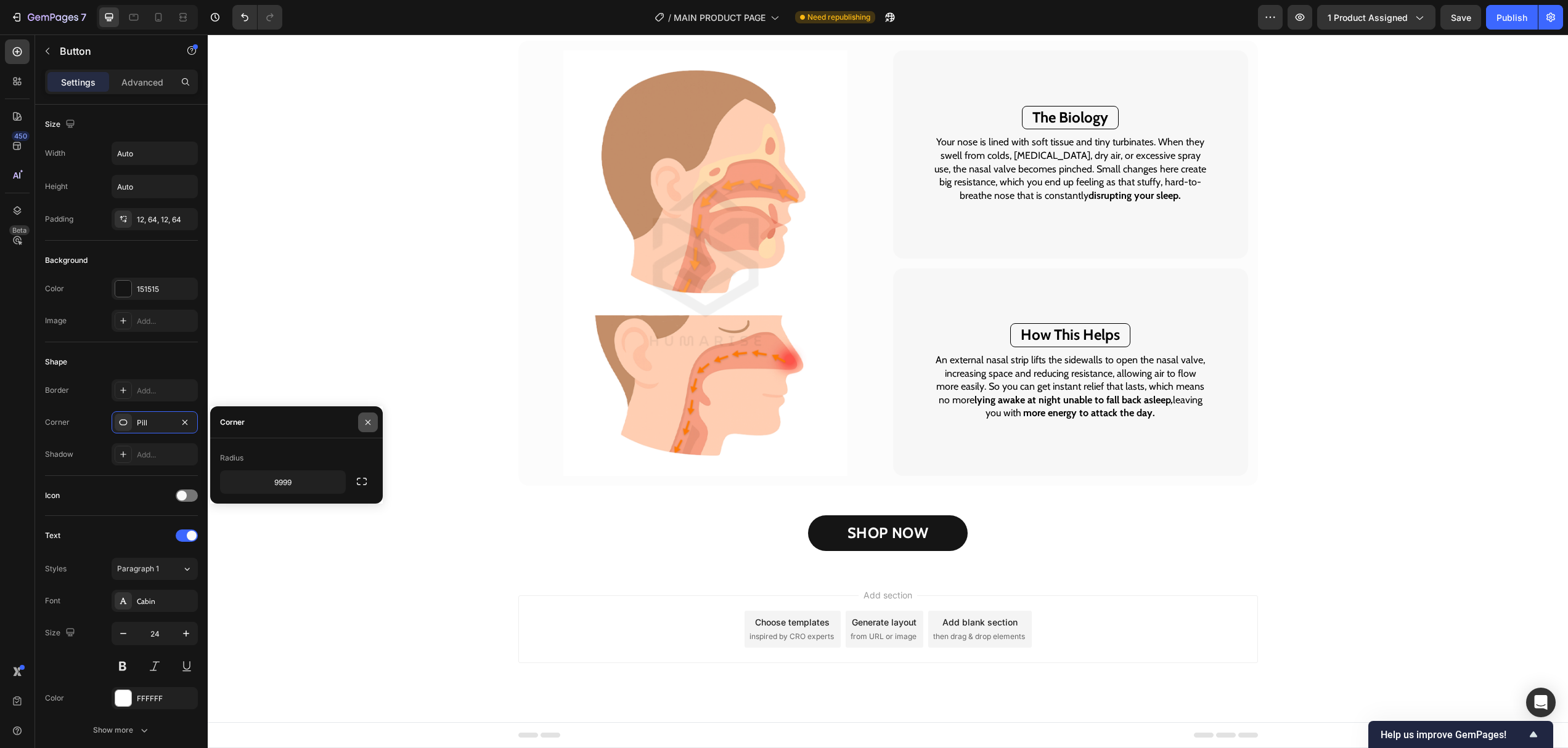
click at [364, 419] on icon "button" at bounding box center [367, 422] width 10 height 10
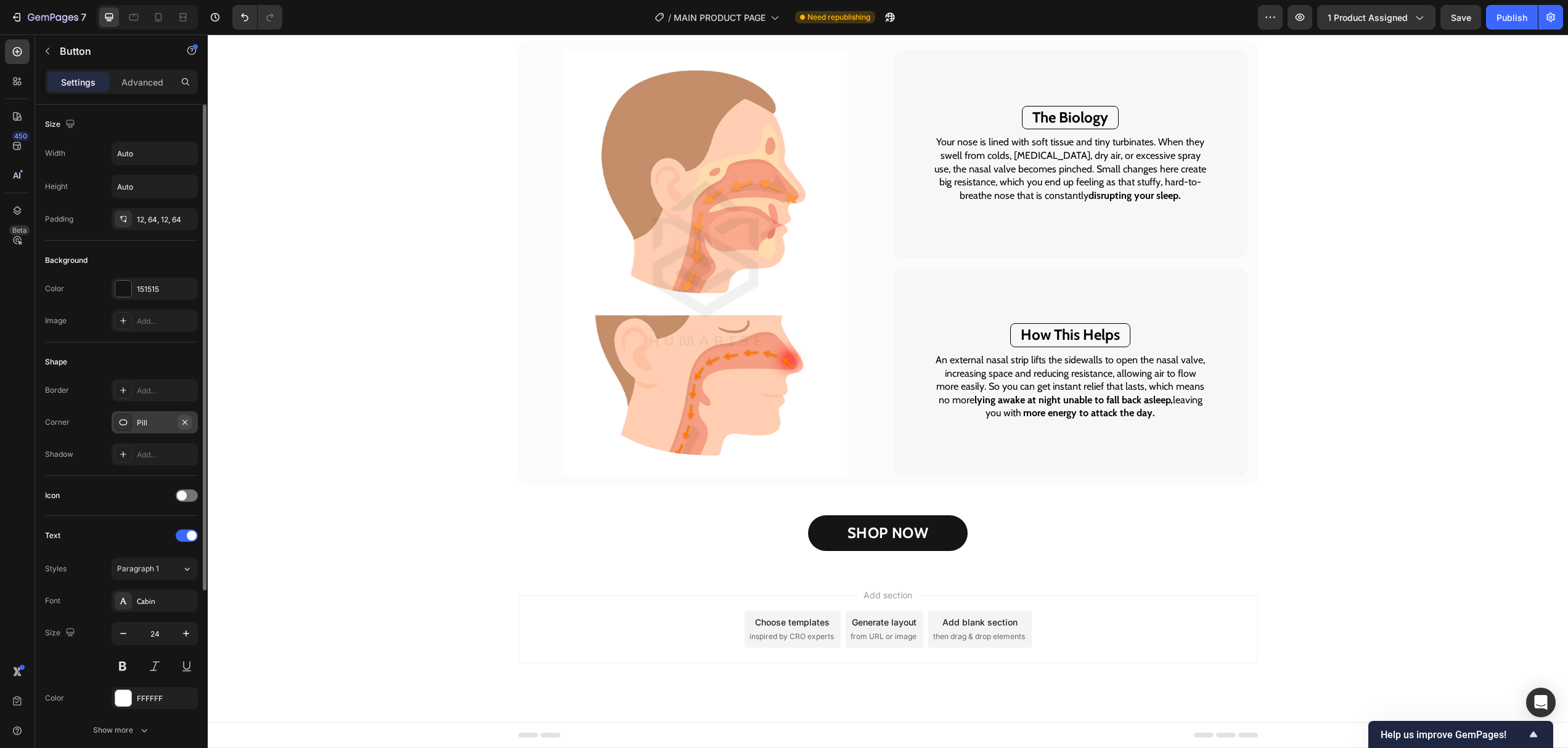
click at [184, 418] on icon "button" at bounding box center [184, 422] width 10 height 10
click at [128, 420] on div at bounding box center [123, 422] width 17 height 17
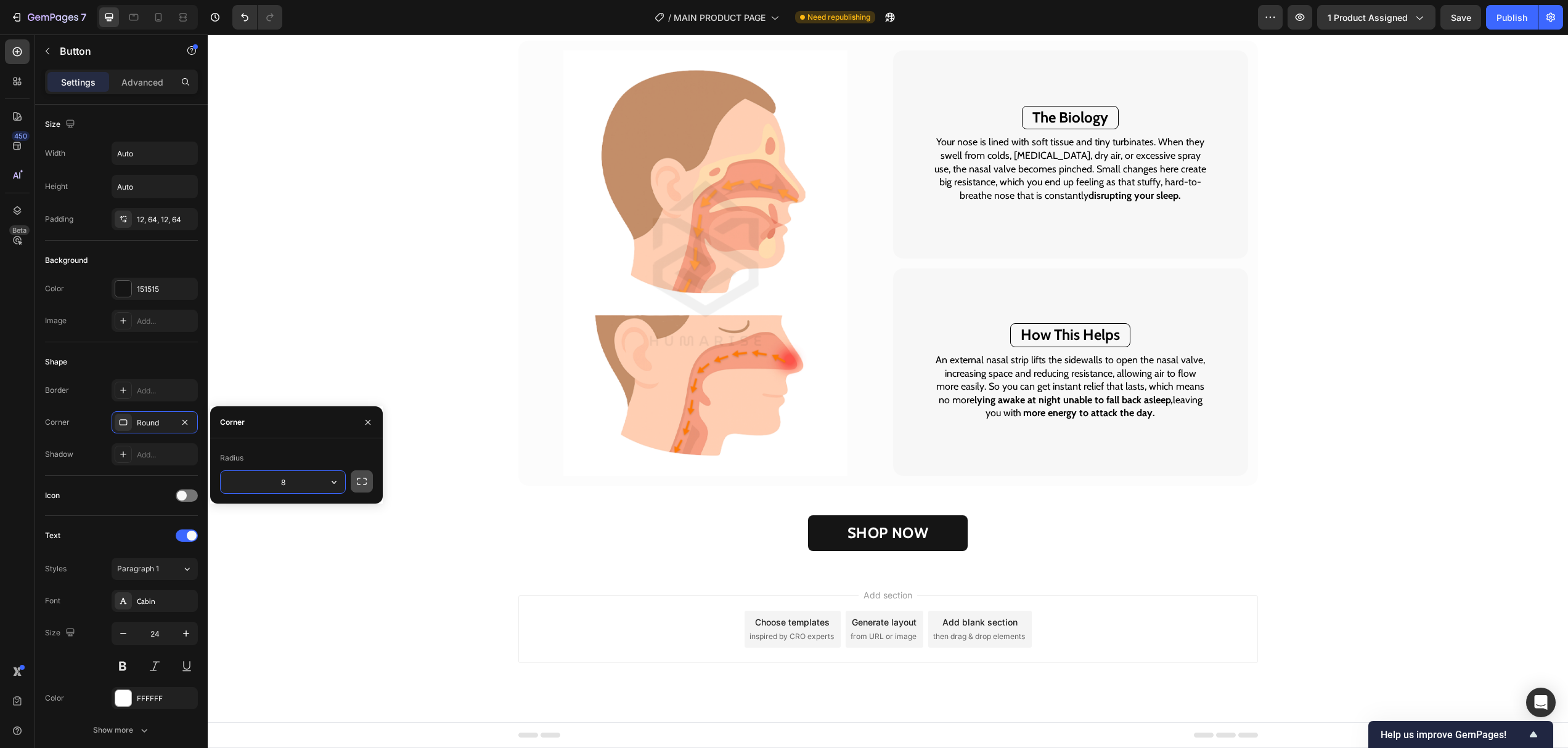
click at [369, 480] on button "button" at bounding box center [362, 482] width 23 height 23
click at [369, 484] on button "button" at bounding box center [362, 482] width 23 height 23
click at [334, 484] on icon "button" at bounding box center [334, 482] width 12 height 12
click at [308, 563] on p "Pill" at bounding box center [299, 560] width 70 height 12
type input "9999"
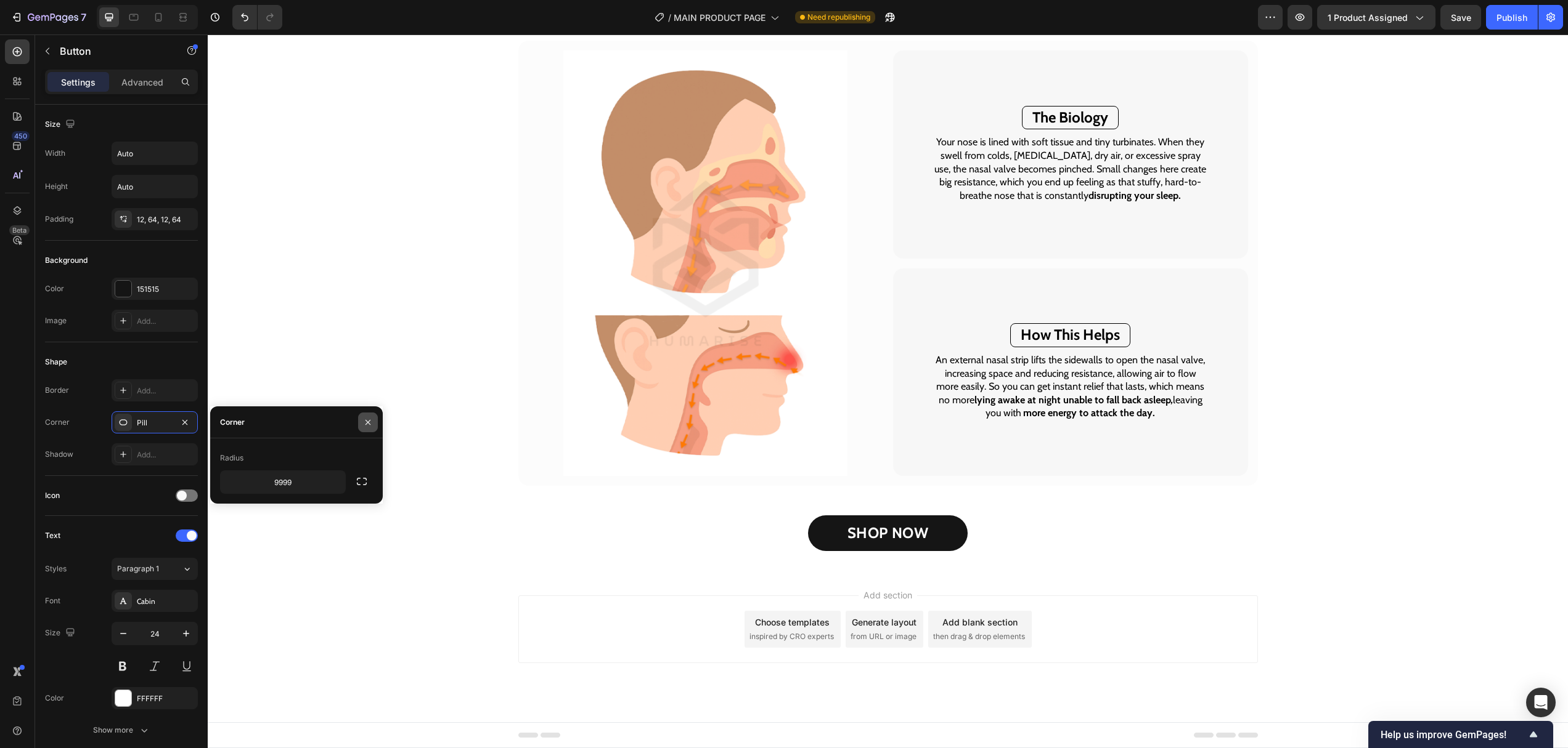
click at [359, 422] on button "button" at bounding box center [368, 422] width 20 height 20
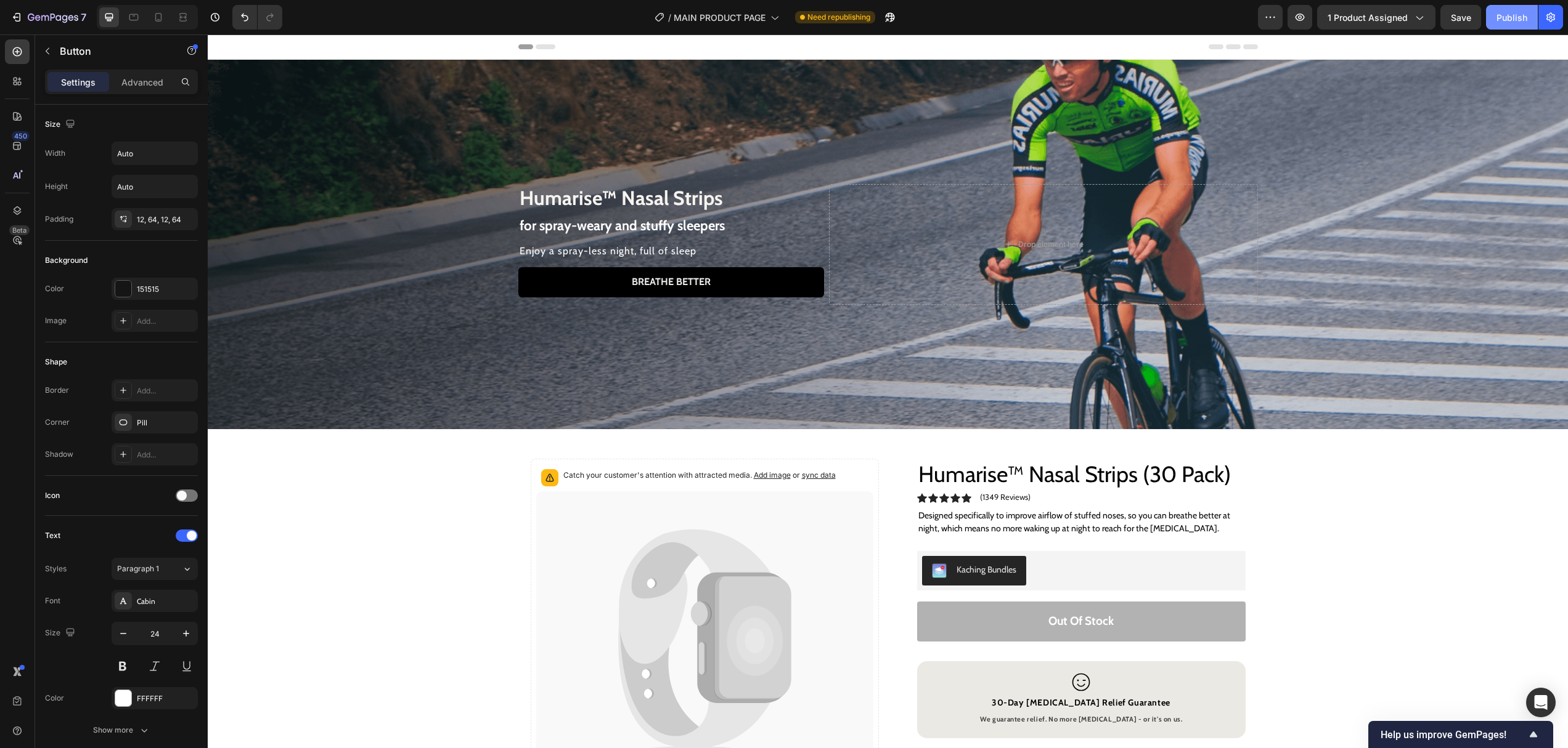
click at [1514, 20] on div "Publish" at bounding box center [1512, 17] width 31 height 13
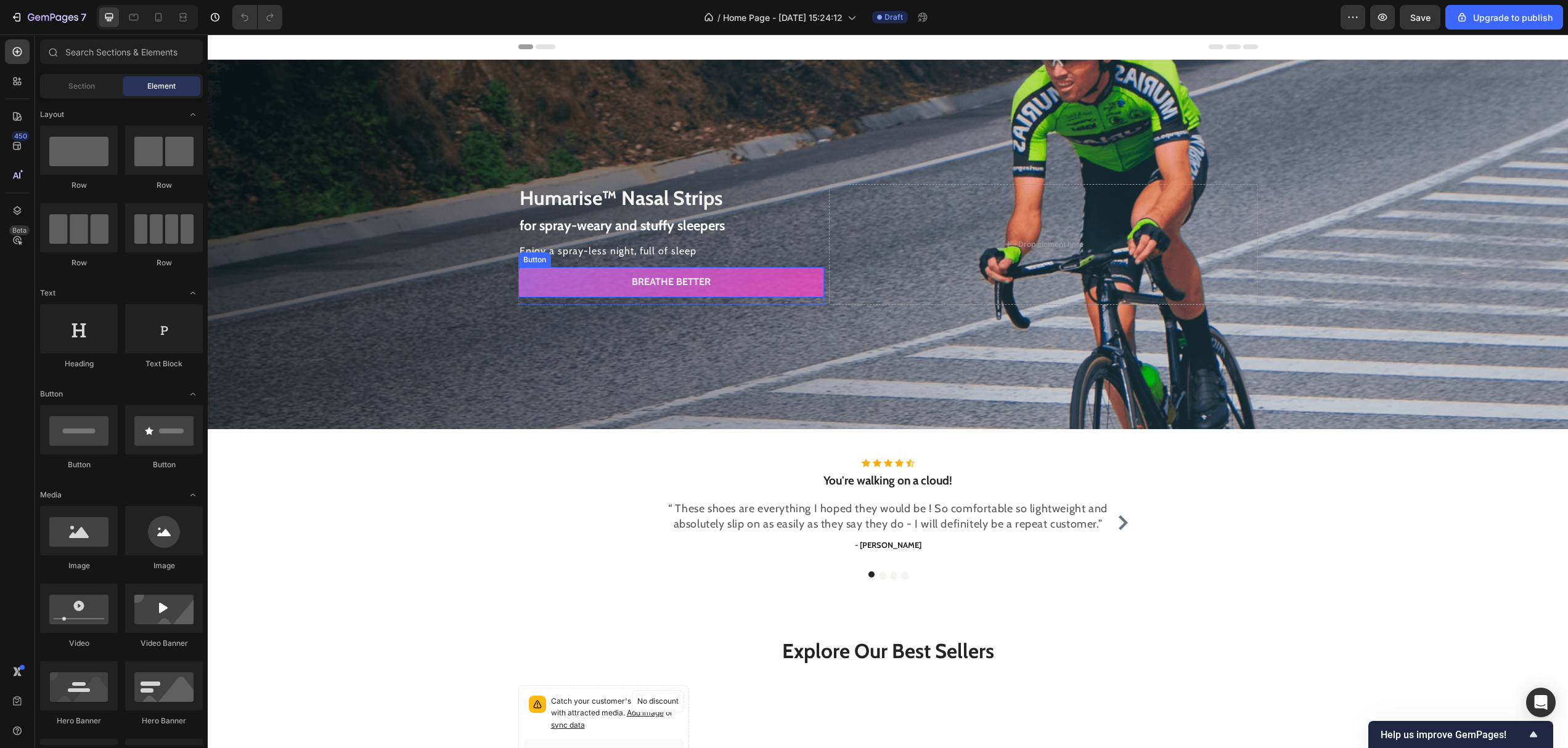
click at [800, 282] on link "Breathe better" at bounding box center [671, 282] width 306 height 30
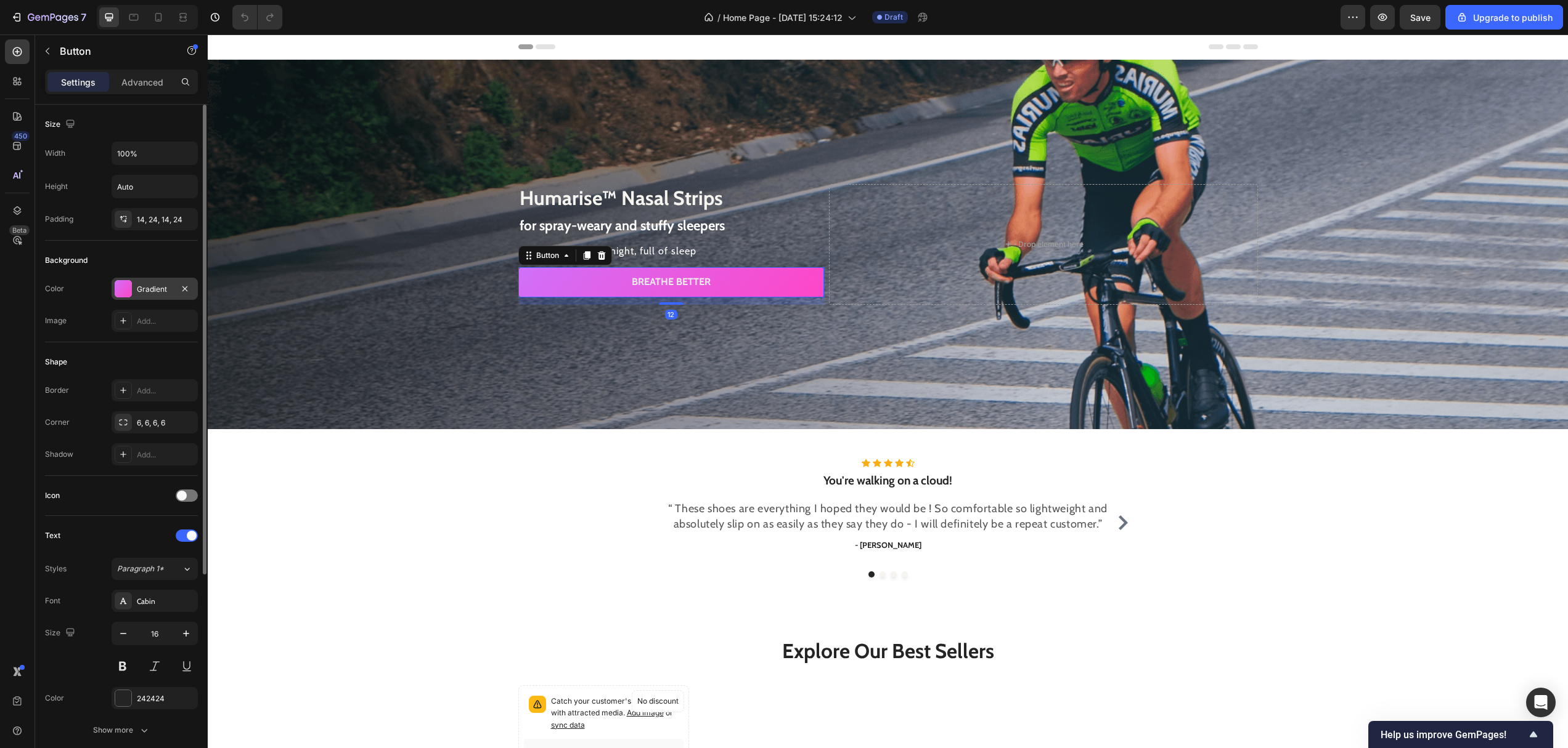
click at [161, 288] on div "Gradient" at bounding box center [154, 289] width 36 height 11
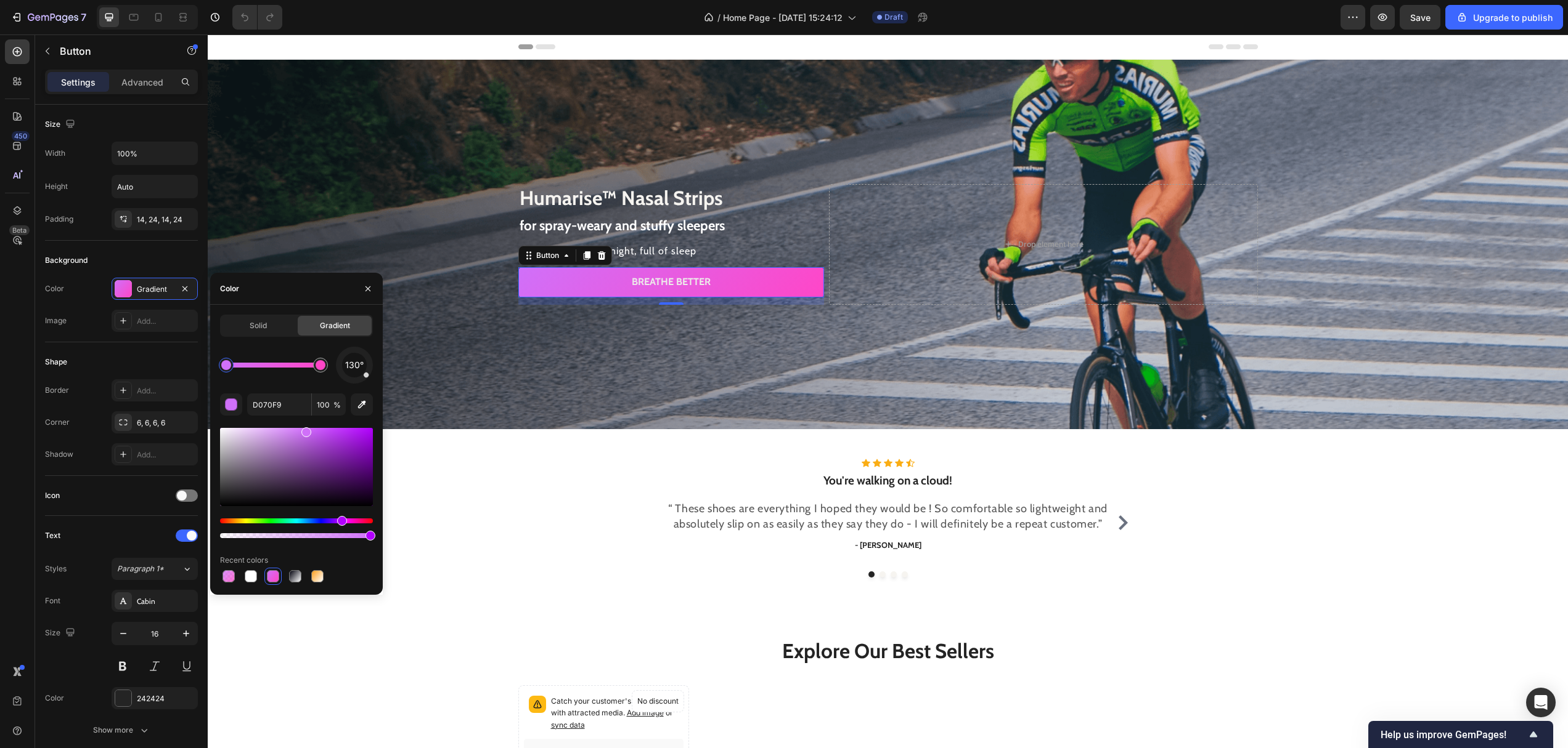
drag, startPoint x: 252, startPoint y: 324, endPoint x: 252, endPoint y: 337, distance: 13.0
click at [252, 324] on span "Solid" at bounding box center [258, 325] width 17 height 11
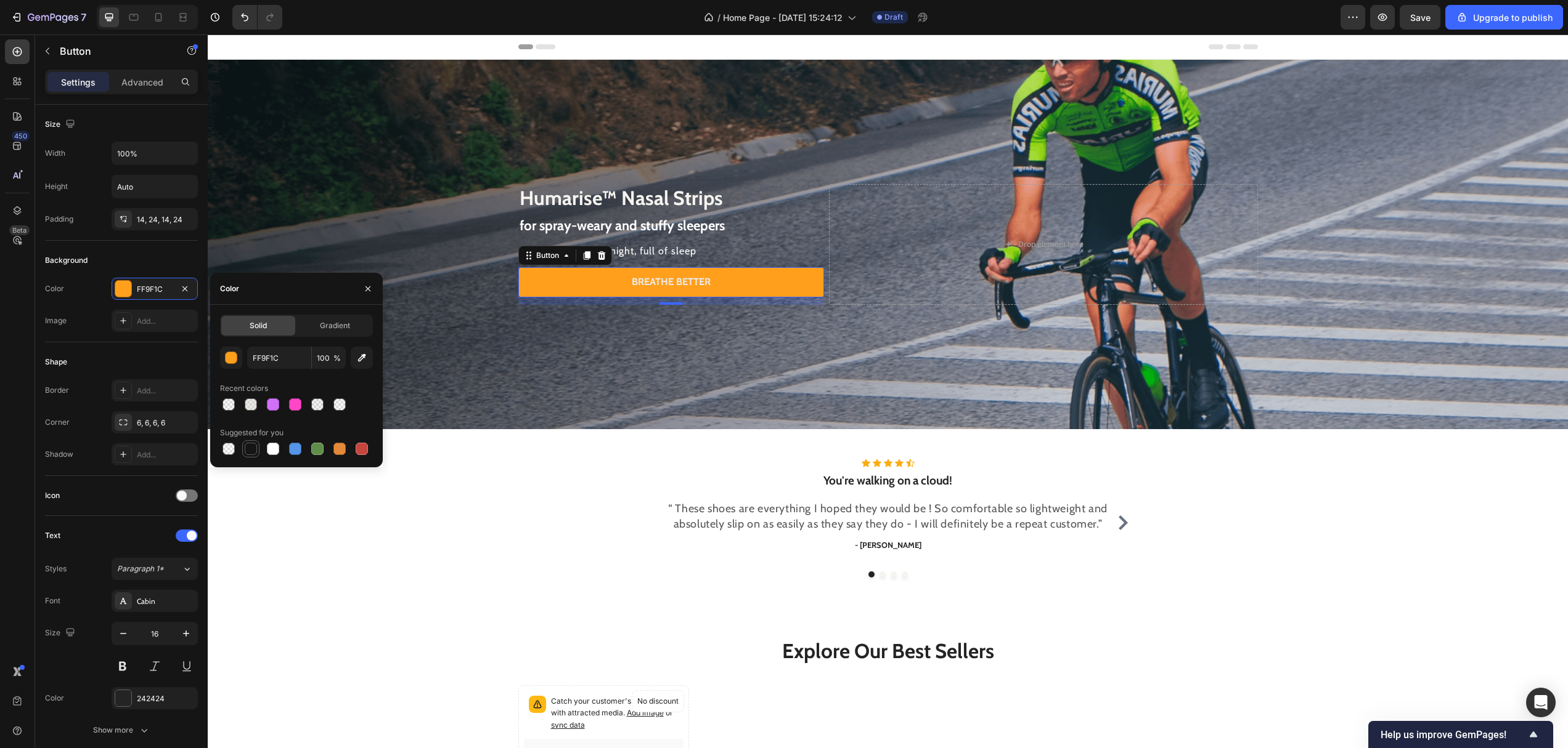
click at [253, 443] on div at bounding box center [251, 449] width 12 height 12
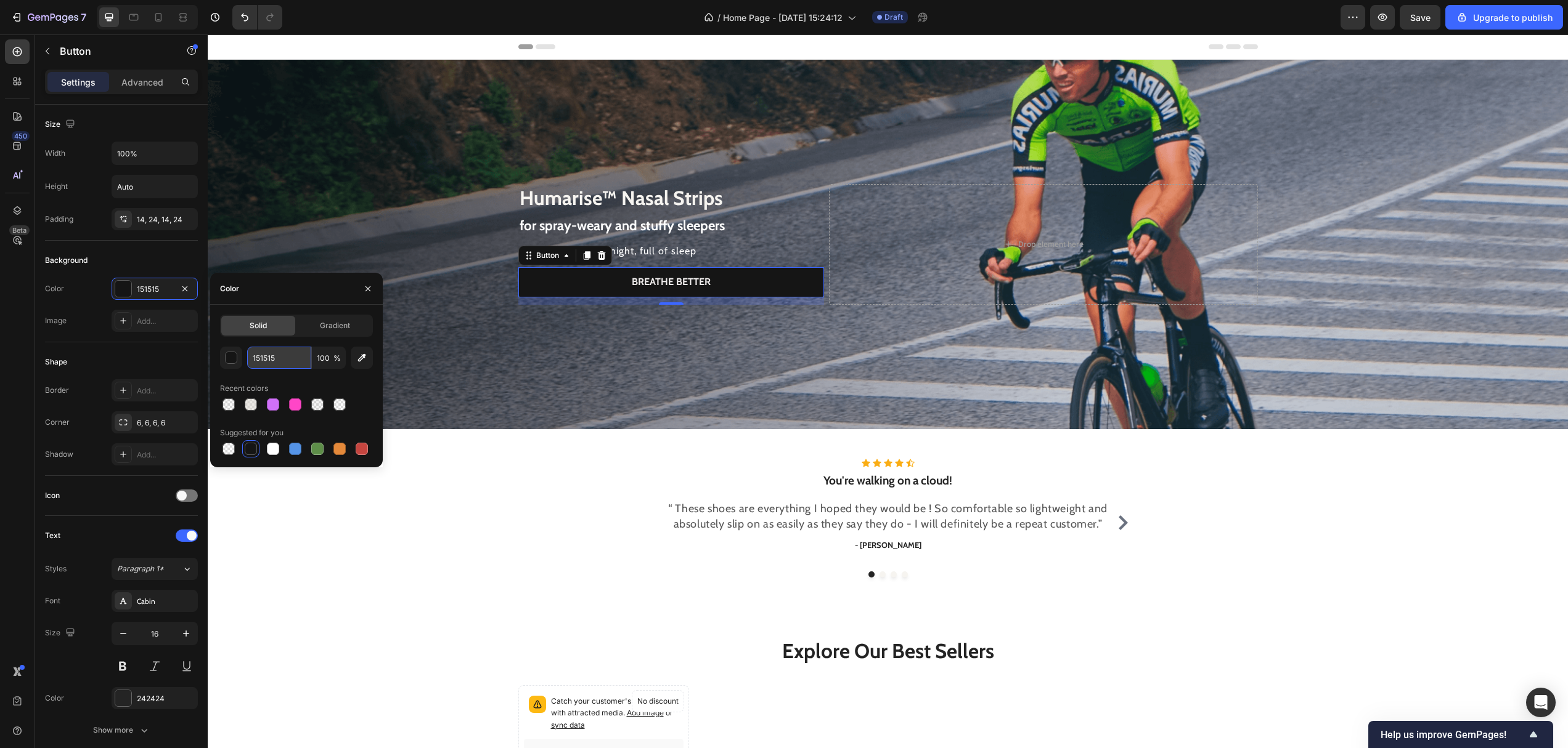
click at [267, 364] on input "151515" at bounding box center [279, 358] width 64 height 23
drag, startPoint x: 226, startPoint y: 354, endPoint x: 232, endPoint y: 367, distance: 14.3
click at [226, 354] on div "button" at bounding box center [232, 358] width 12 height 12
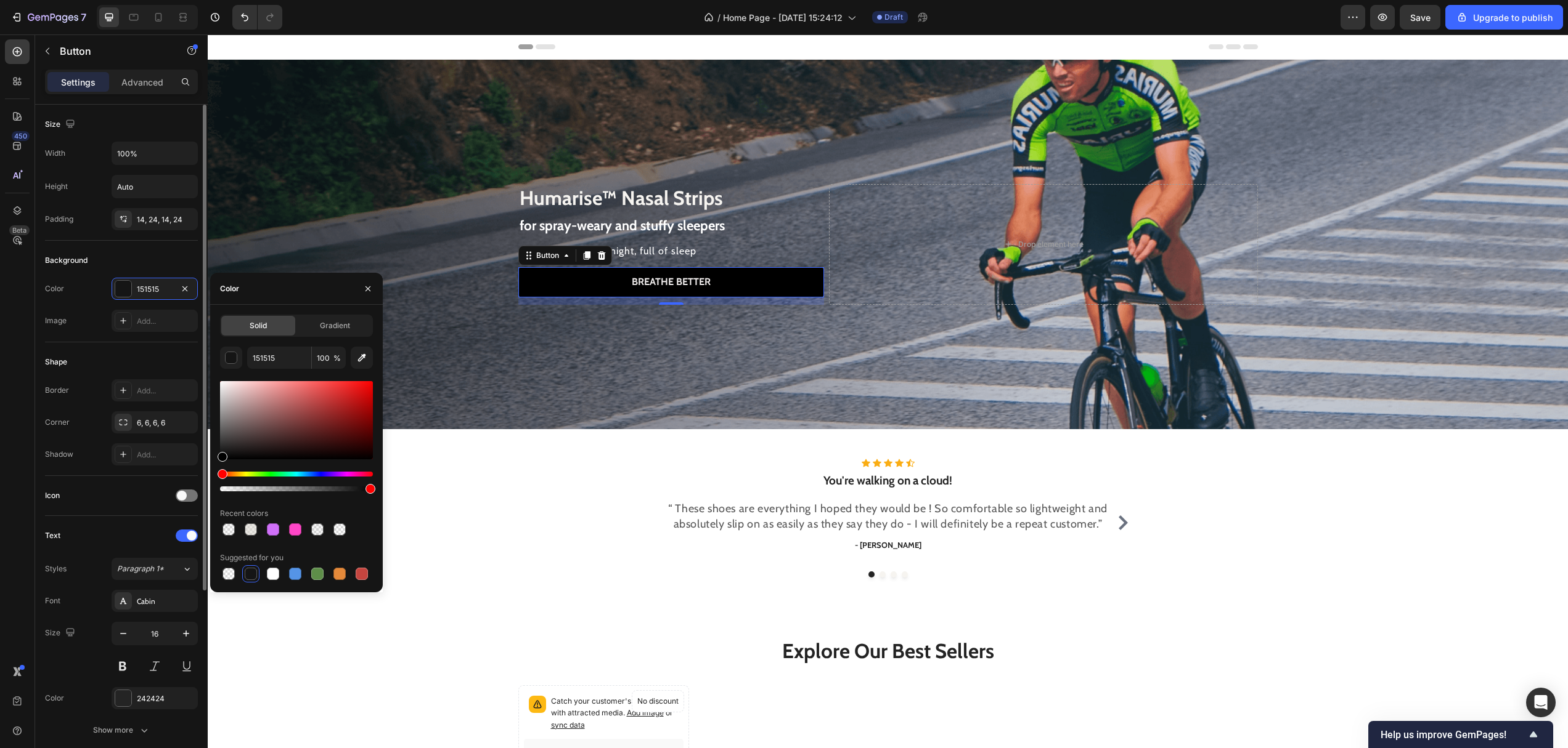
drag, startPoint x: 229, startPoint y: 446, endPoint x: 163, endPoint y: 526, distance: 103.7
click at [149, 544] on div "450 Beta Sections(18) Elements(83) Section Element Hero Section Product Detail …" at bounding box center [103, 391] width 207 height 713
type input "000000"
click at [372, 289] on icon "button" at bounding box center [367, 289] width 10 height 10
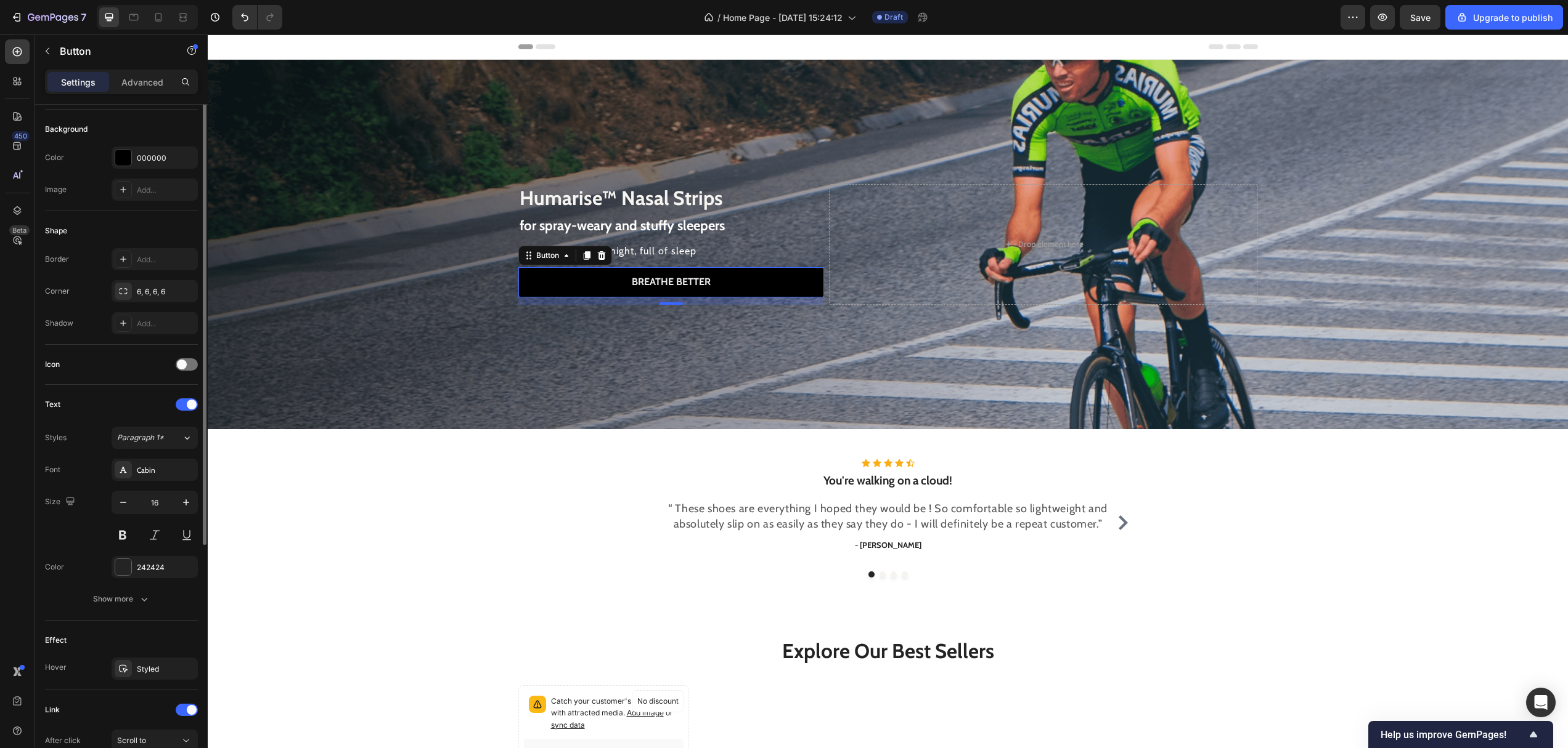
scroll to position [135, 0]
click at [162, 661] on div "Styled" at bounding box center [154, 666] width 36 height 11
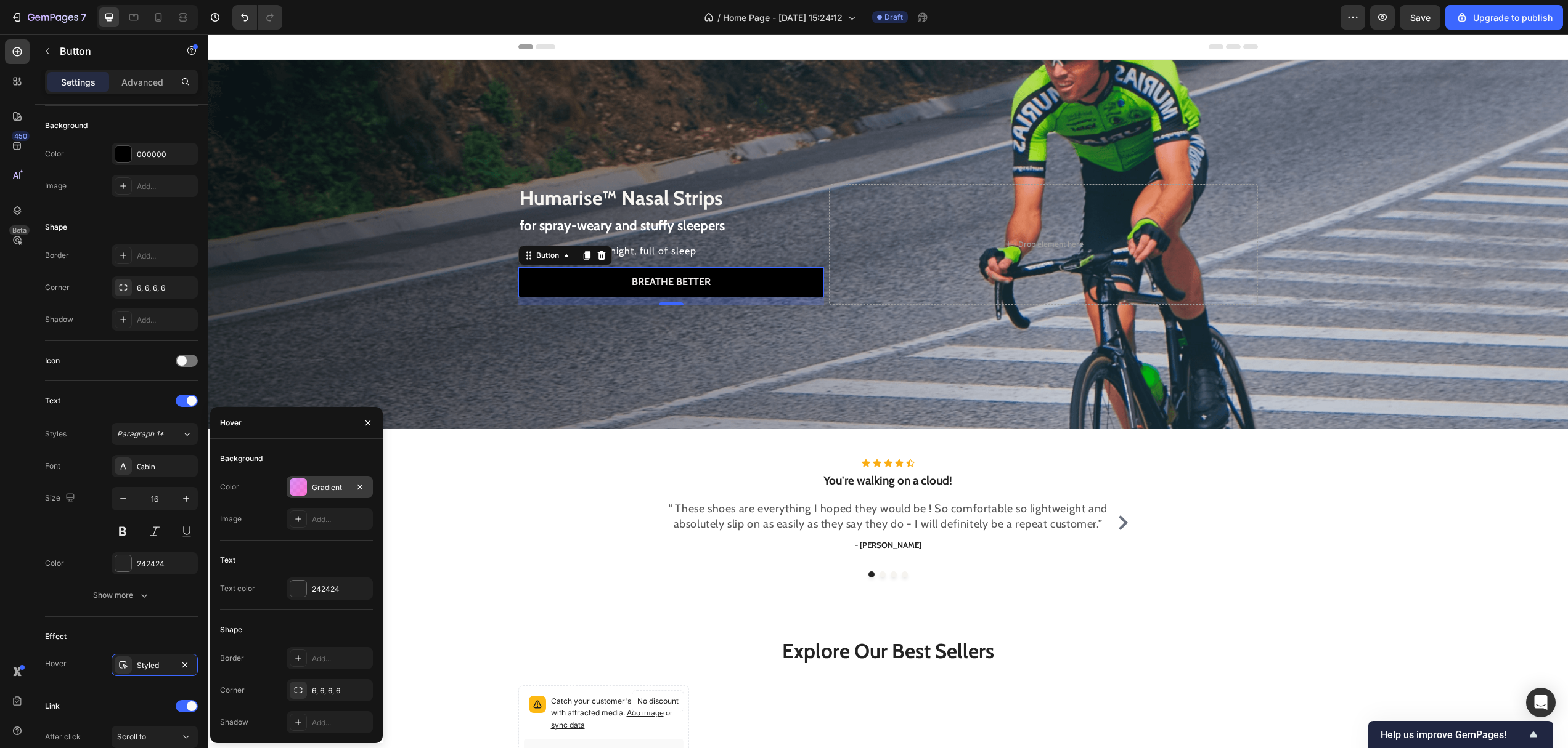
click at [315, 493] on div "Gradient" at bounding box center [329, 487] width 86 height 23
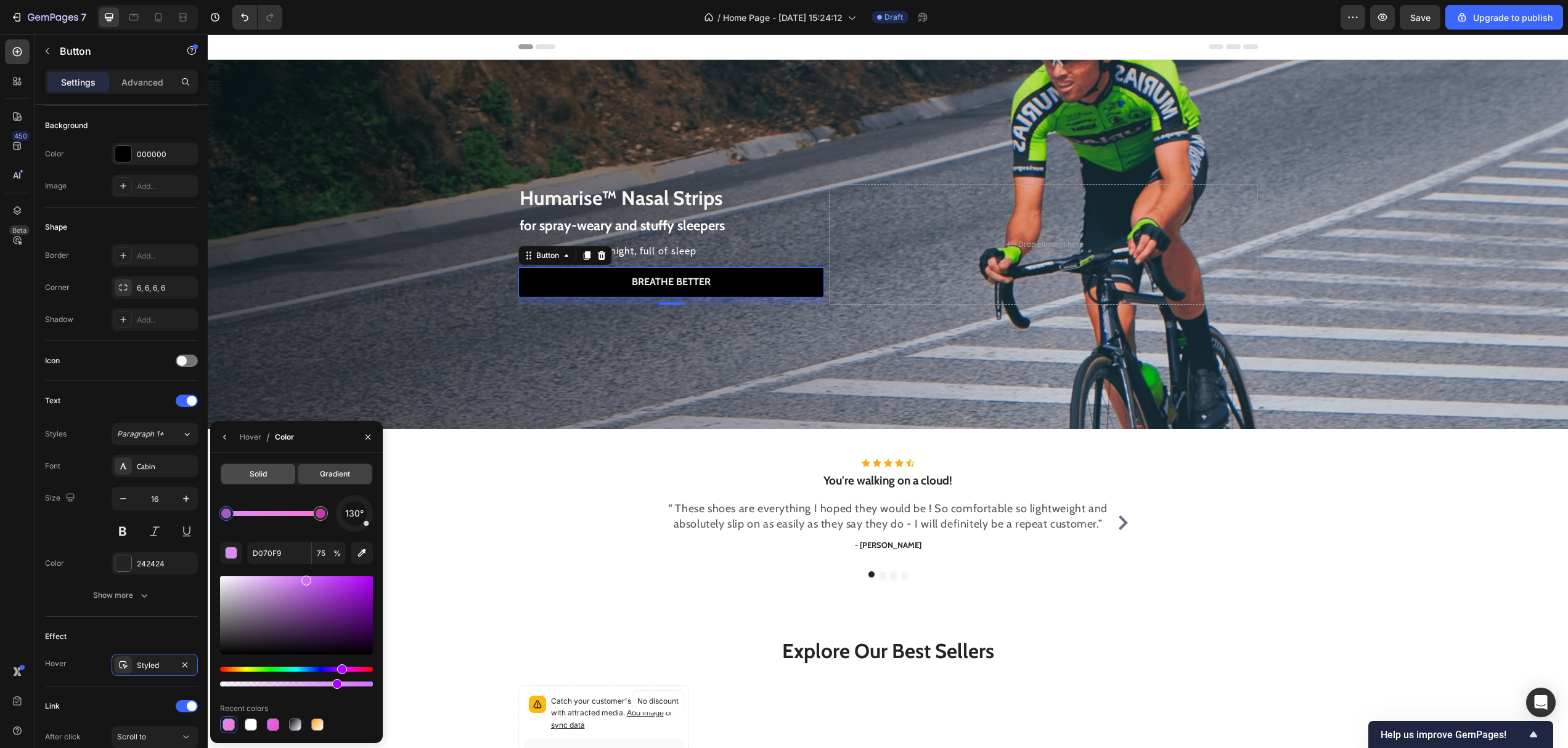
click at [252, 476] on span "Solid" at bounding box center [258, 474] width 17 height 11
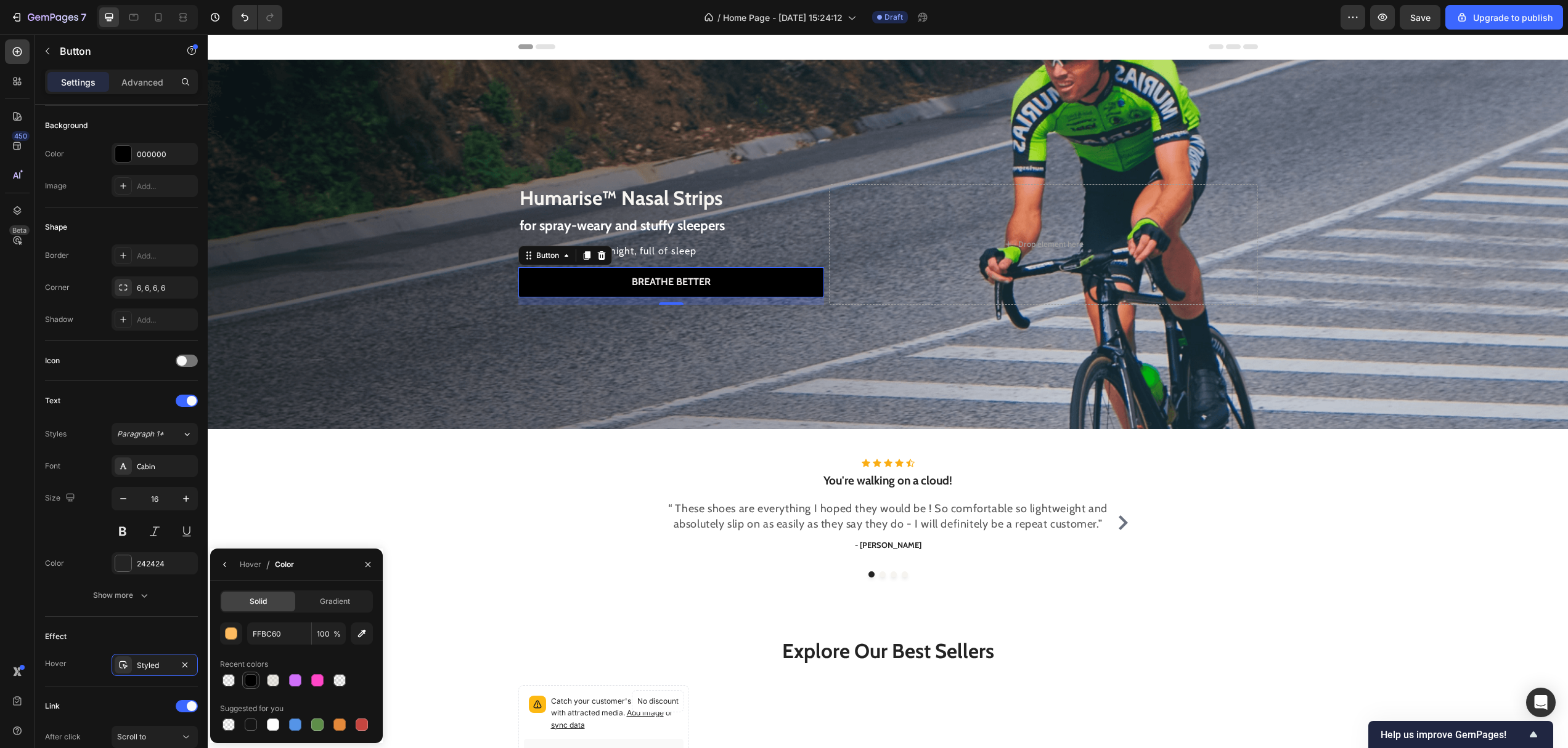
click at [251, 680] on div at bounding box center [251, 680] width 12 height 12
type input "000000"
click at [326, 633] on input "100" at bounding box center [329, 634] width 34 height 23
type input "50"
click at [324, 570] on div "Hover / Color" at bounding box center [296, 564] width 173 height 32
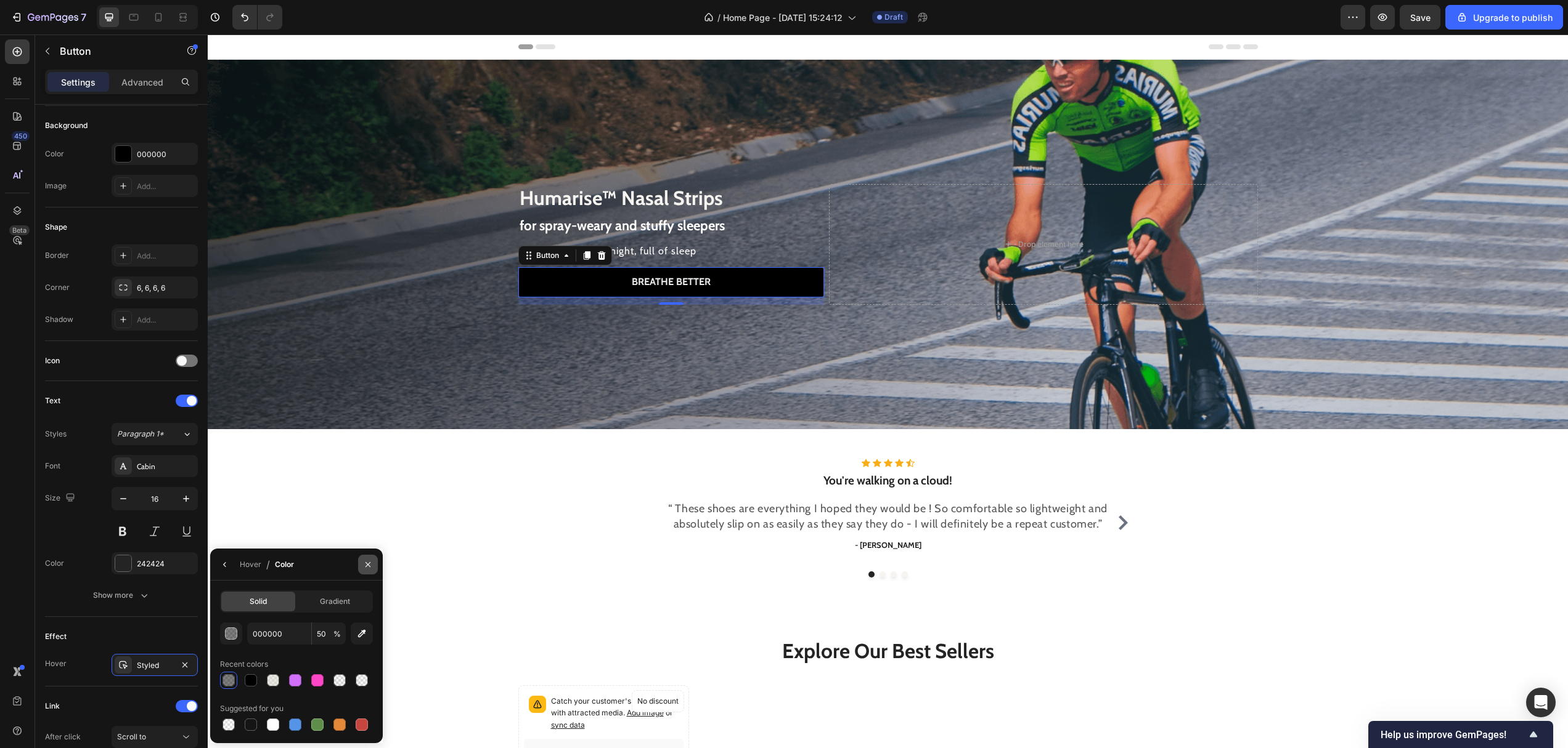
click at [362, 564] on button "button" at bounding box center [368, 564] width 20 height 20
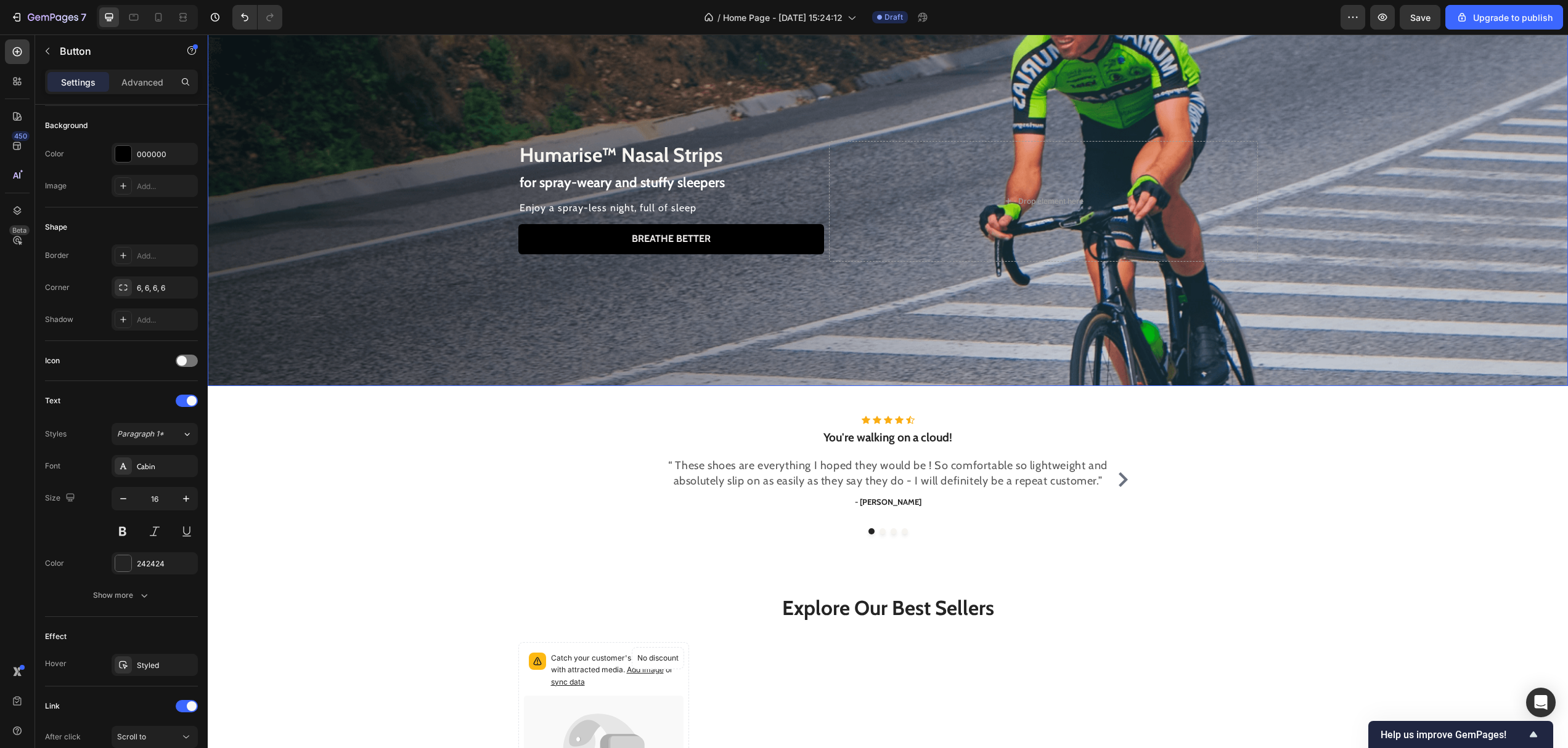
scroll to position [0, 0]
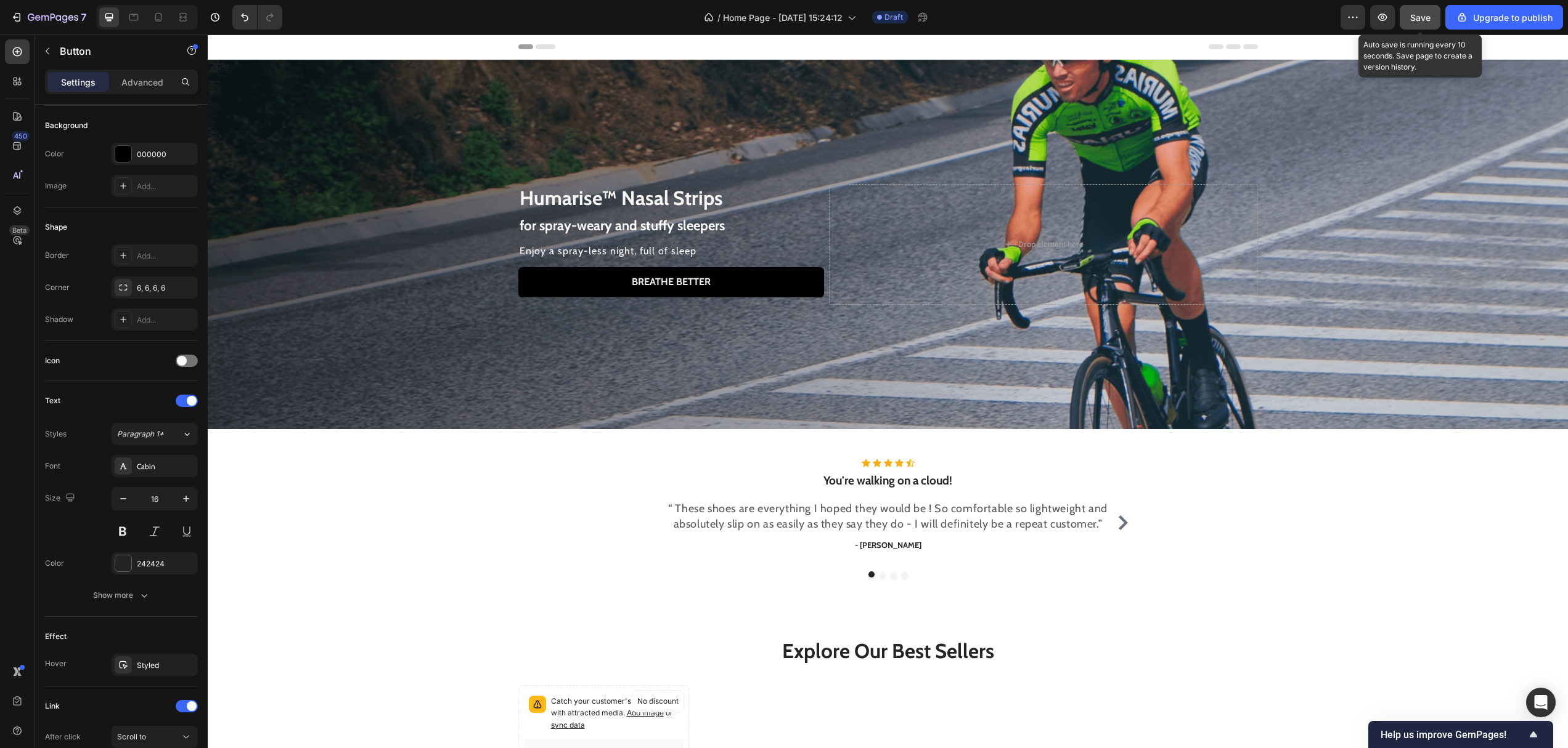
click at [1419, 11] on div "Save" at bounding box center [1420, 17] width 20 height 13
click at [1488, 23] on button "Upgrade to publish" at bounding box center [1504, 17] width 118 height 24
